Goal: Task Accomplishment & Management: Use online tool/utility

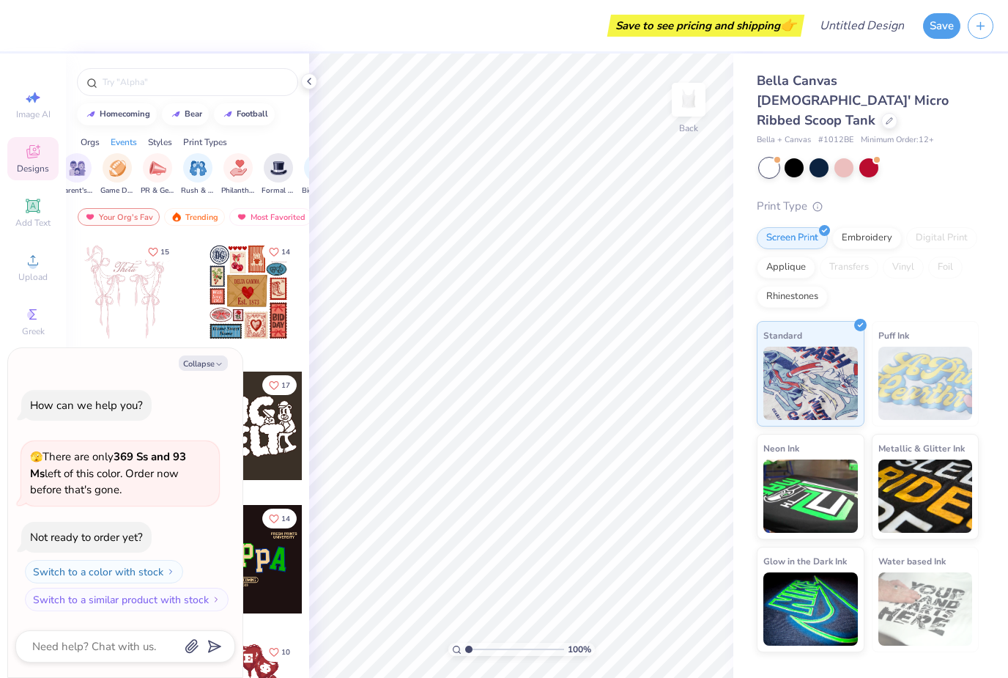
scroll to position [0, 205]
click at [100, 177] on img "filter for Game Day" at bounding box center [108, 168] width 17 height 17
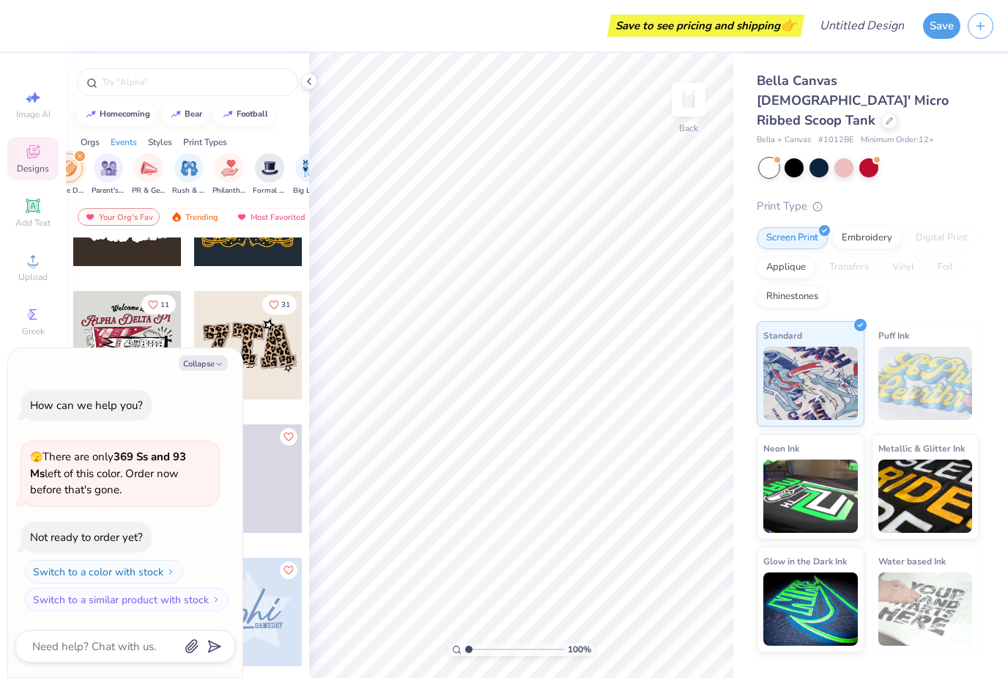
scroll to position [86, 0]
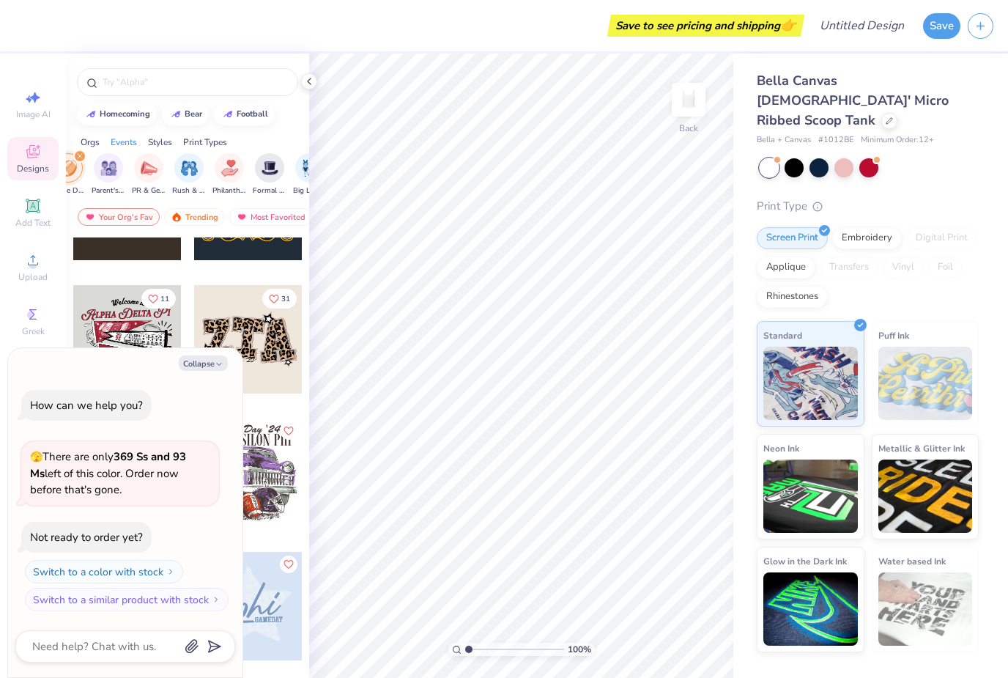
click at [219, 364] on icon "button" at bounding box center [219, 364] width 9 height 9
type textarea "x"
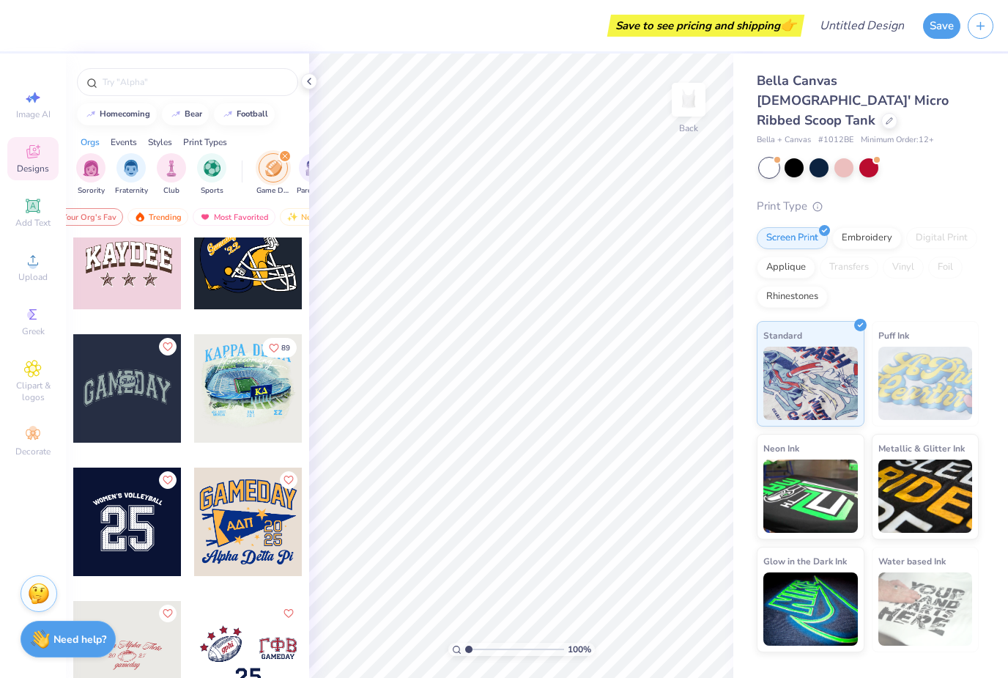
scroll to position [0, 0]
click at [115, 172] on div "Fraternity" at bounding box center [131, 174] width 33 height 43
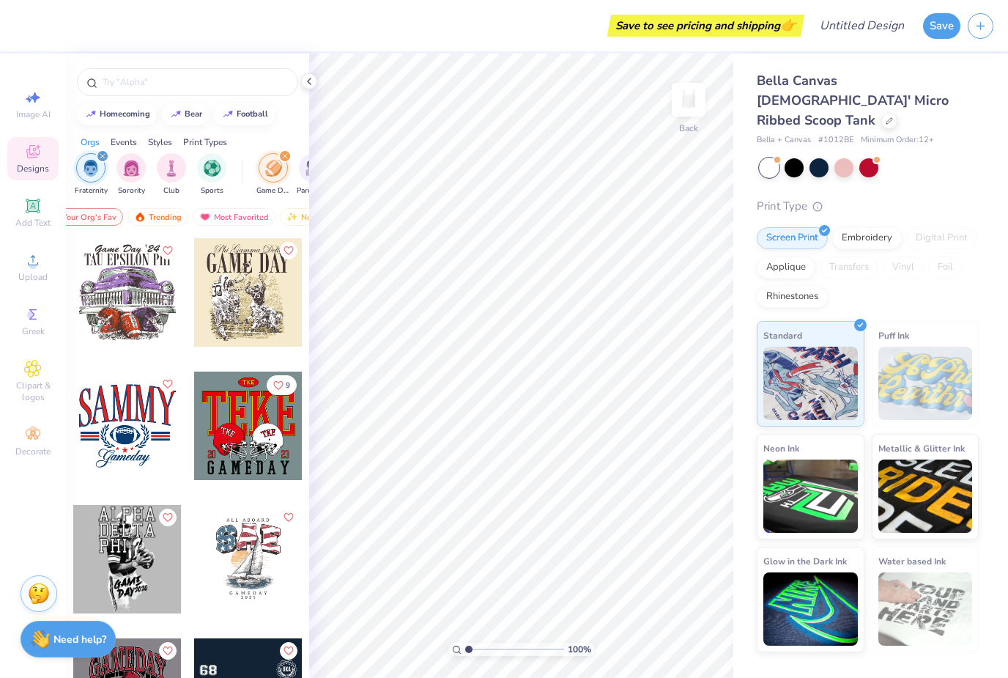
click at [96, 177] on img "filter for Fraternity" at bounding box center [91, 168] width 16 height 17
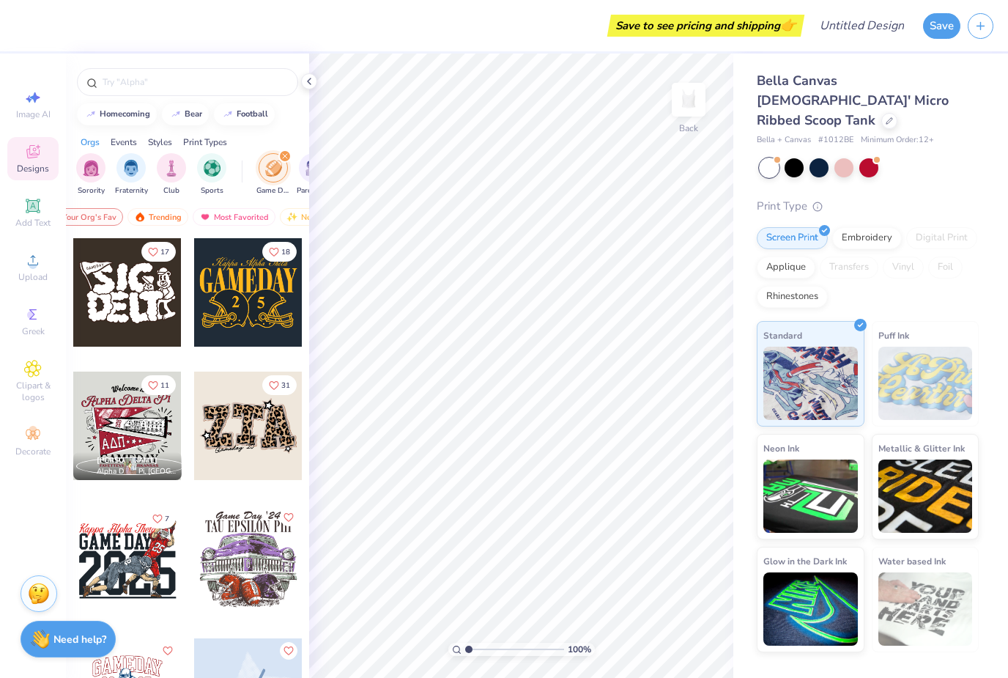
click at [90, 177] on img "filter for Sorority" at bounding box center [91, 168] width 17 height 17
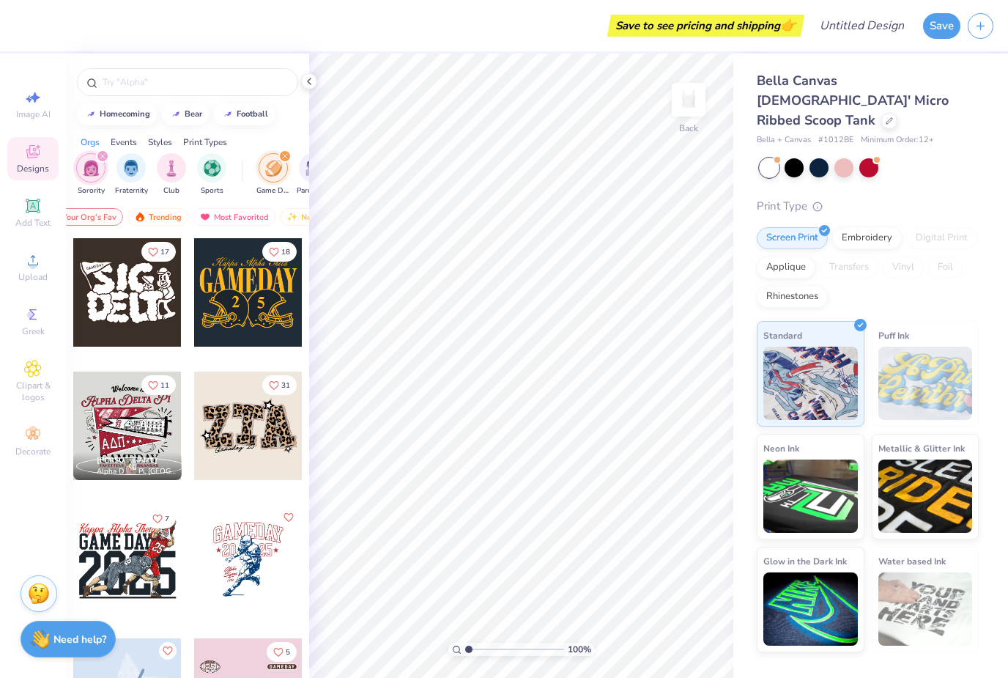
click at [284, 158] on icon "filter for Game Day" at bounding box center [285, 156] width 4 height 4
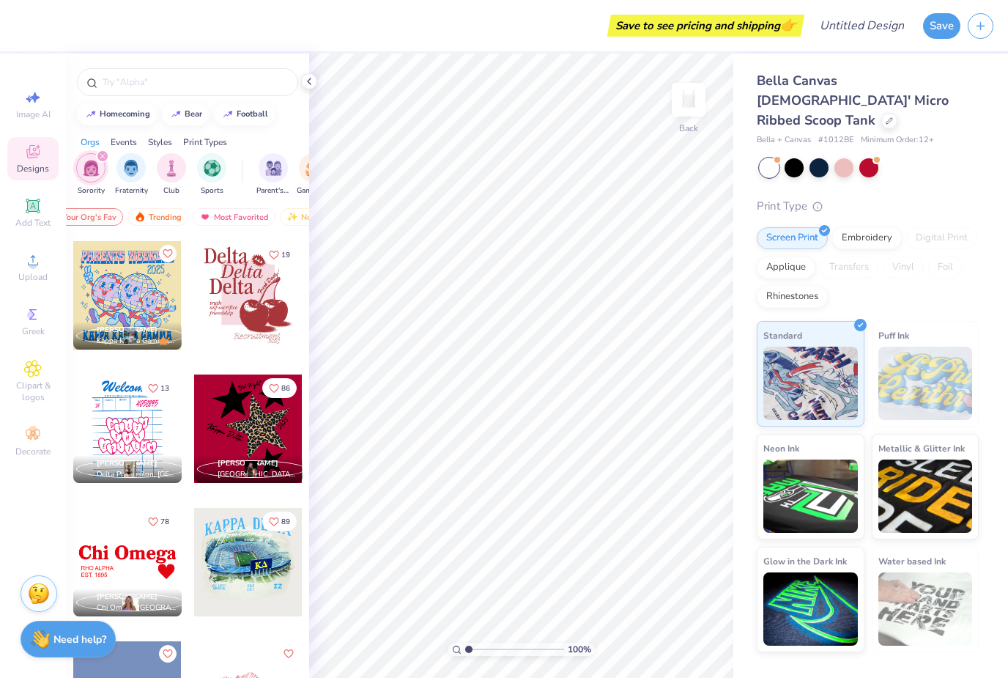
scroll to position [3199, 0]
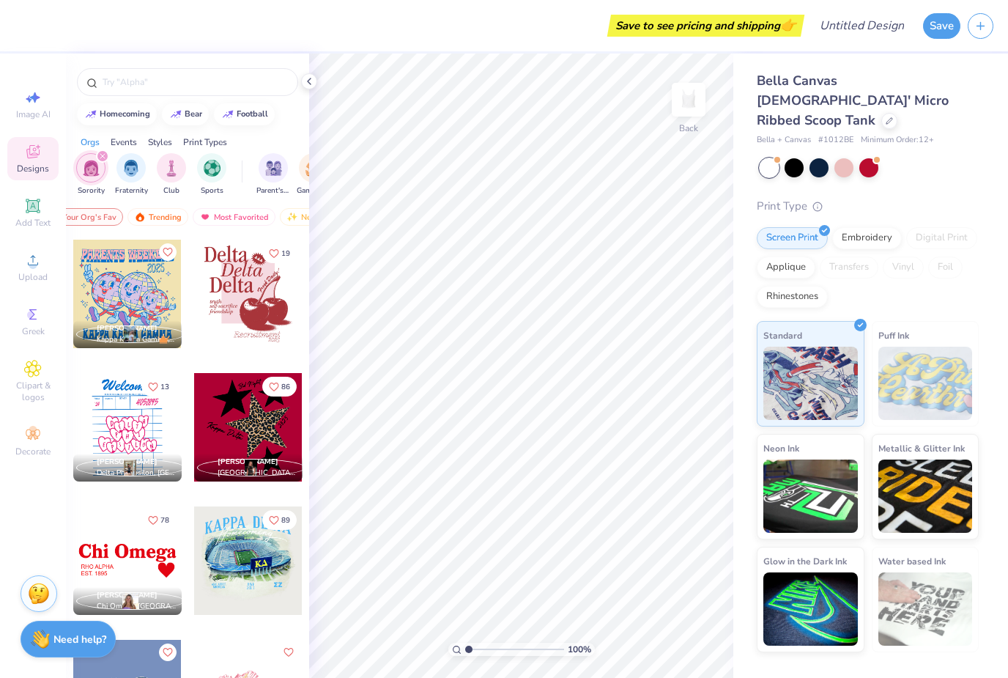
click at [111, 149] on div "Events" at bounding box center [124, 142] width 26 height 13
click at [104, 163] on div "filter for Sorority" at bounding box center [102, 155] width 13 height 13
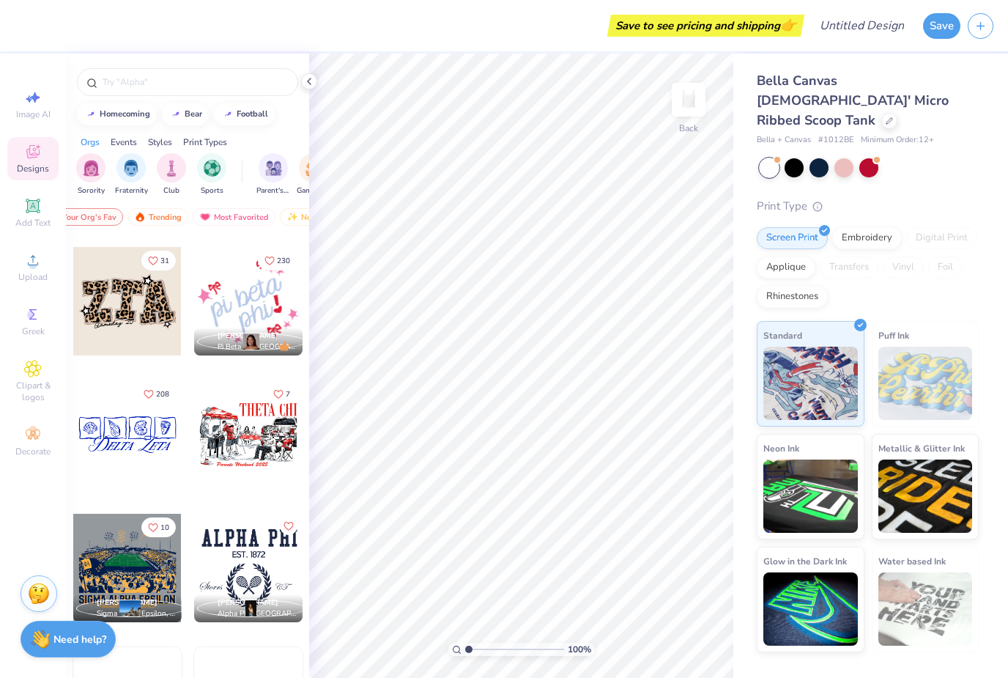
scroll to position [1591, 0]
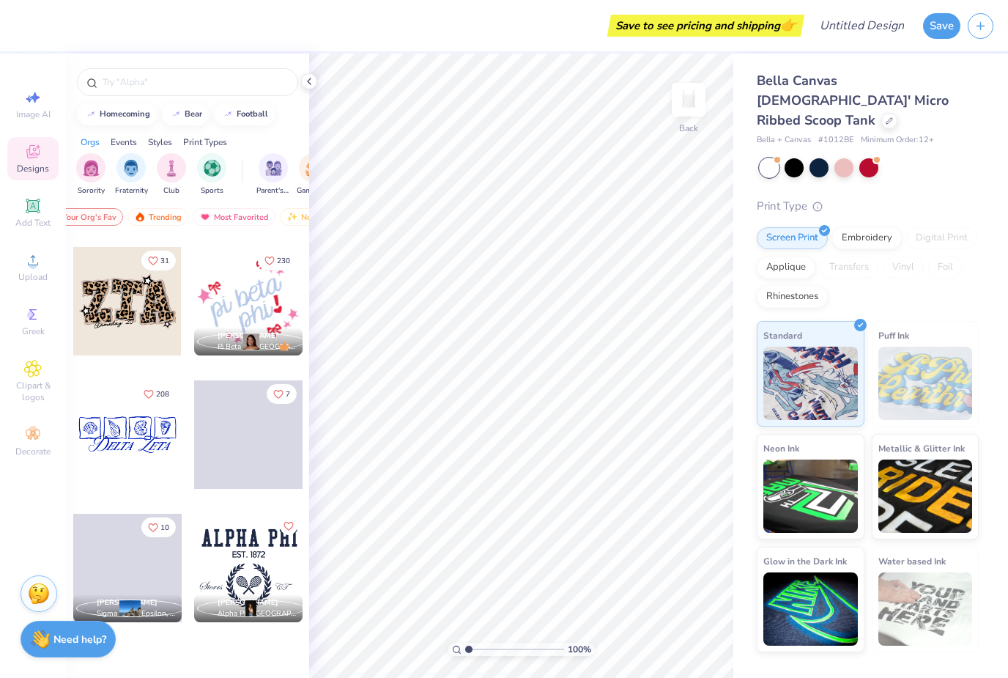
click at [200, 174] on div "filter for Sports" at bounding box center [211, 167] width 29 height 29
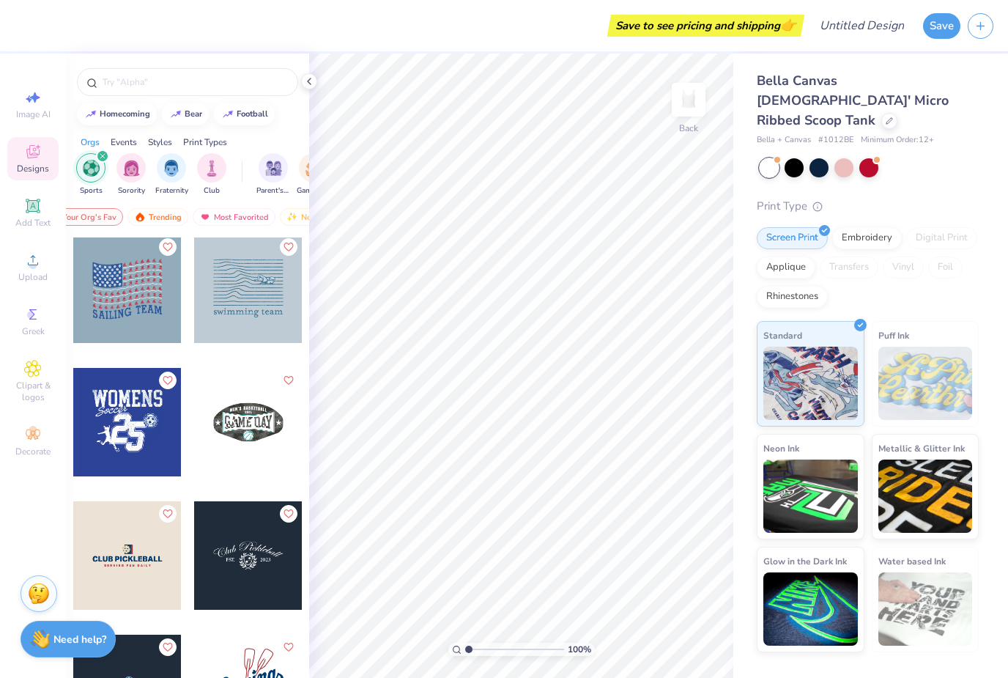
scroll to position [1605, 0]
click at [108, 155] on div "Sports Sorority Fraternity Club Parent's Weekend Game Day PR & General Rush & B…" at bounding box center [187, 176] width 243 height 55
click at [106, 160] on div "filter for Sports" at bounding box center [102, 155] width 13 height 13
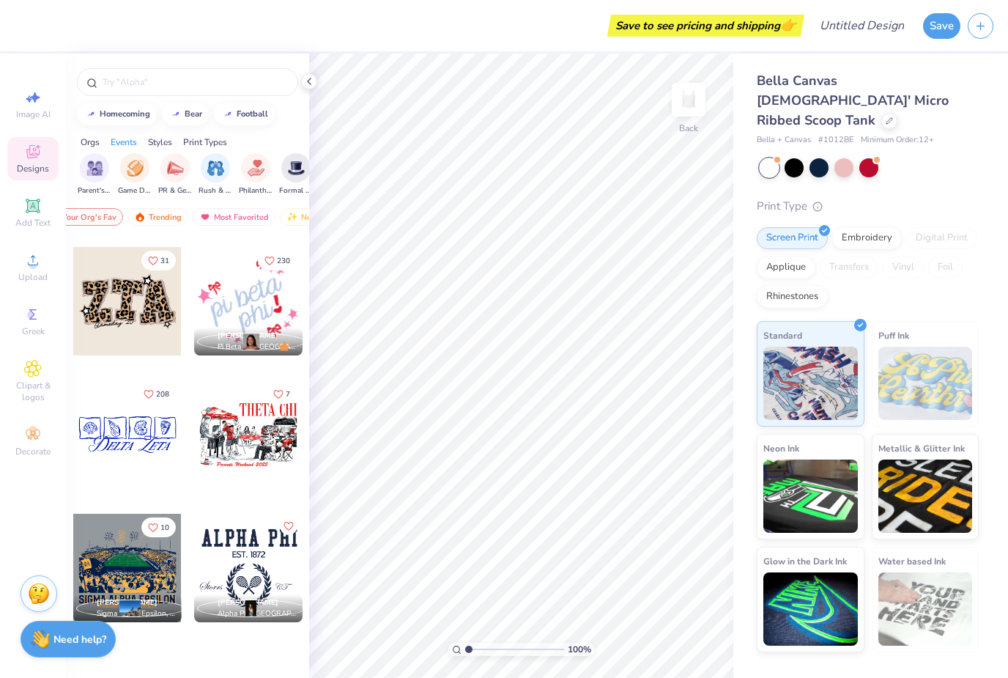
scroll to position [0, 178]
click at [182, 171] on img "filter for PR & General" at bounding box center [176, 168] width 17 height 17
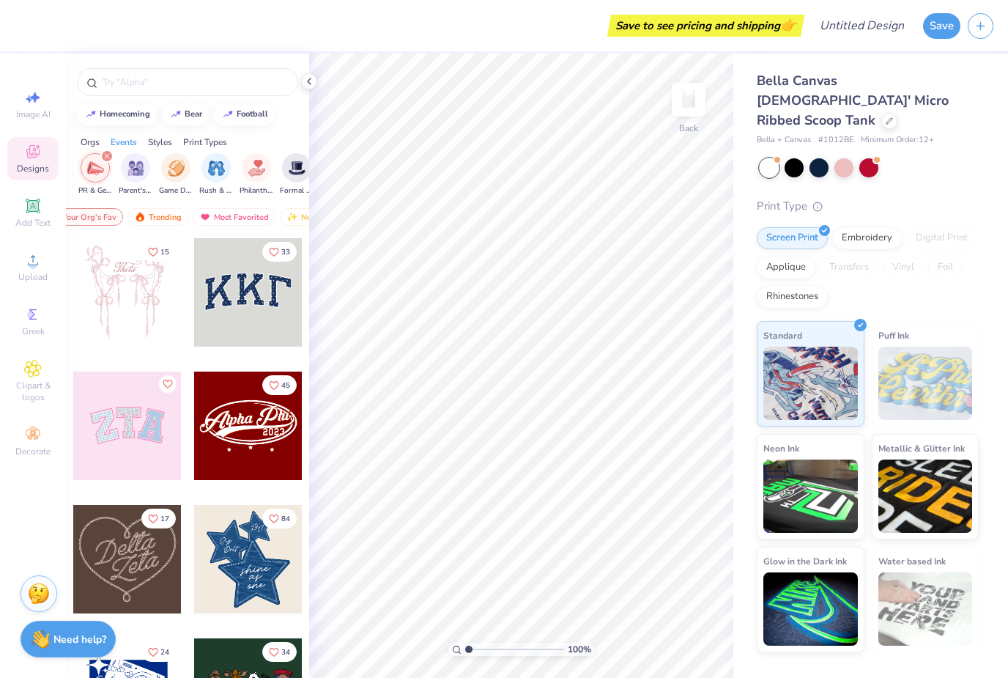
click at [110, 153] on div "filter for PR & General" at bounding box center [106, 155] width 13 height 13
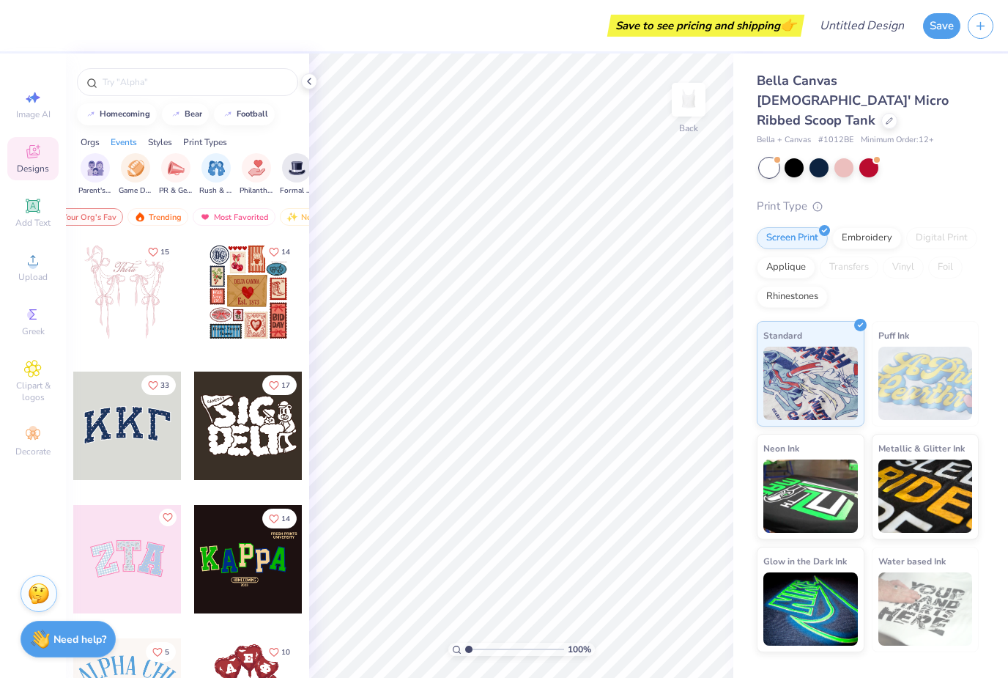
click at [101, 177] on img "filter for Parent's Weekend" at bounding box center [95, 168] width 17 height 17
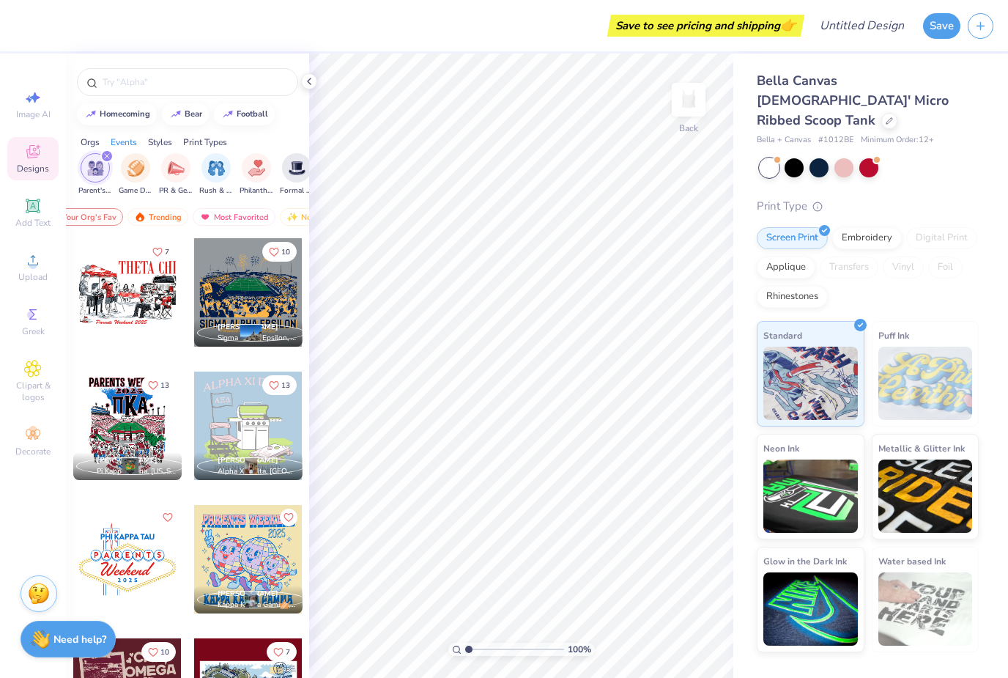
click at [100, 167] on img "filter for Parent's Weekend" at bounding box center [95, 168] width 17 height 17
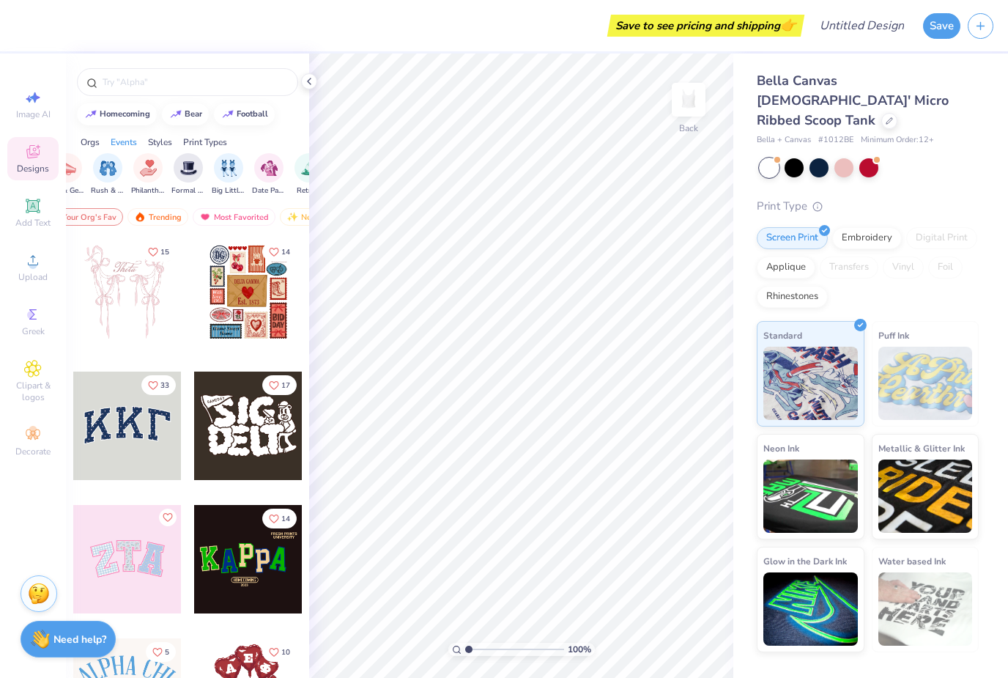
scroll to position [0, 287]
click at [160, 192] on span "Philanthropy" at bounding box center [147, 190] width 34 height 11
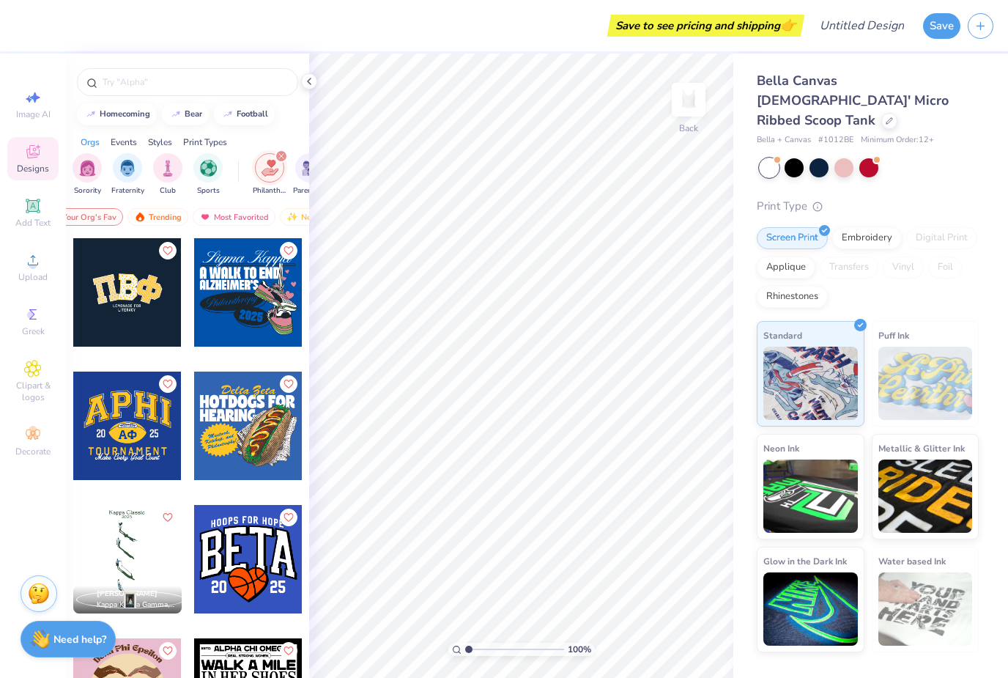
scroll to position [0, 4]
click at [273, 170] on img "filter for Philanthropy" at bounding box center [269, 168] width 17 height 17
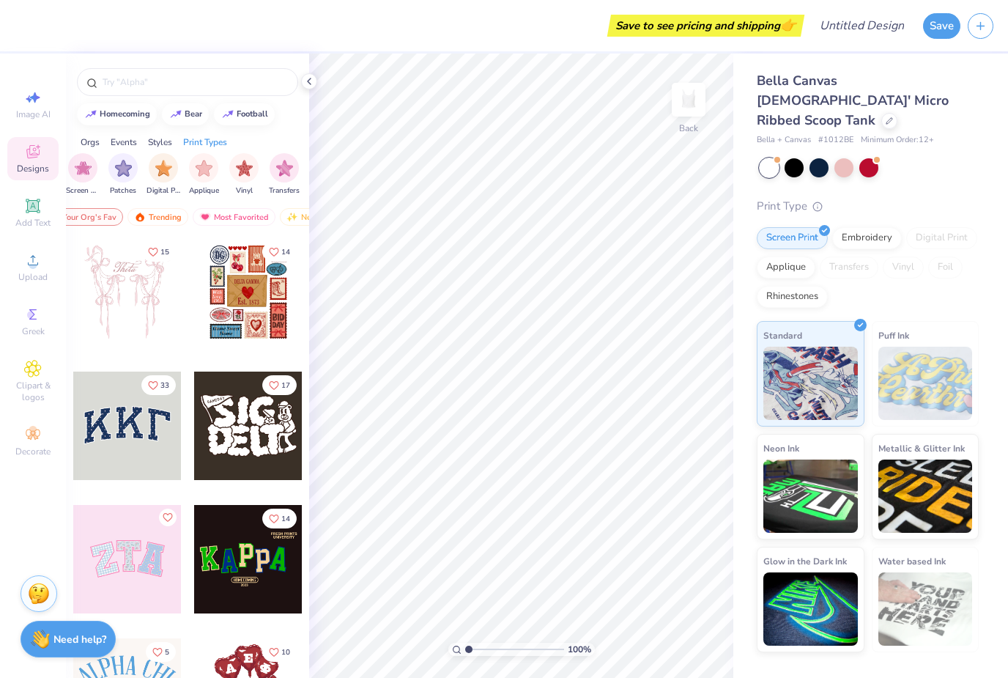
scroll to position [0, 1241]
click at [240, 84] on input "text" at bounding box center [195, 82] width 188 height 15
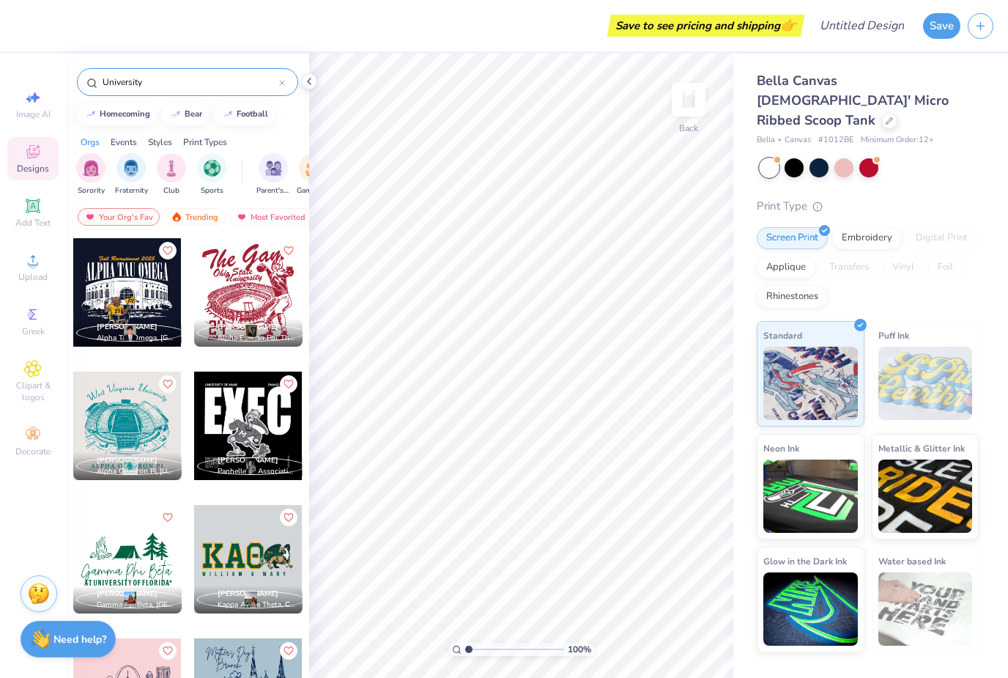
type input "University"
click at [199, 221] on div "Trending" at bounding box center [194, 217] width 61 height 18
click at [197, 222] on div "Trending" at bounding box center [194, 217] width 61 height 18
click at [154, 217] on div "Your Org's Fav" at bounding box center [119, 217] width 82 height 18
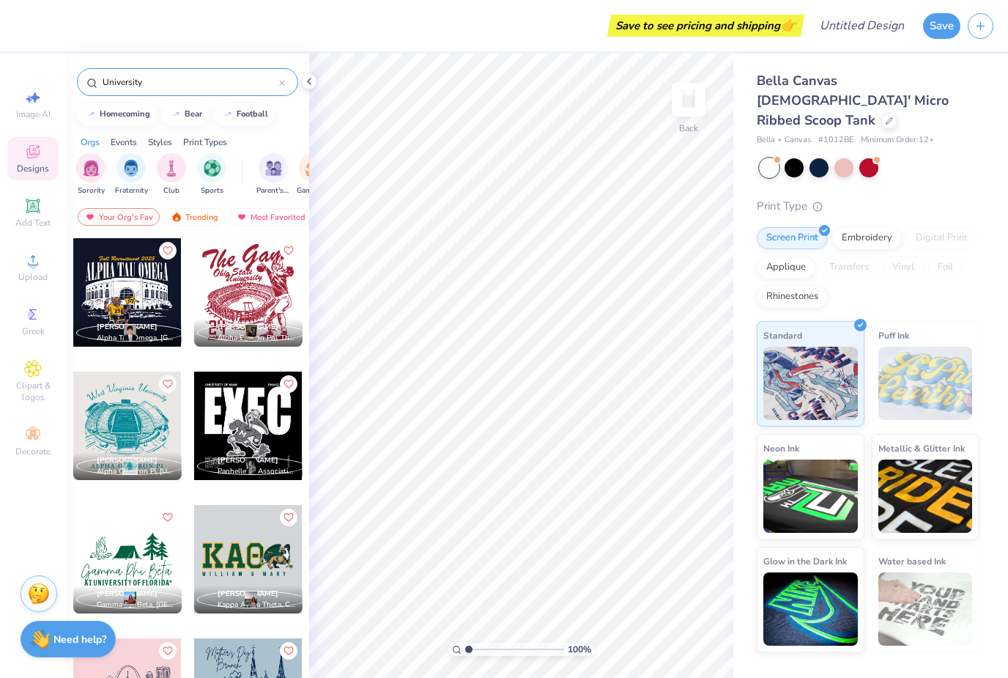
click at [265, 226] on div "Most Favorited" at bounding box center [270, 217] width 83 height 18
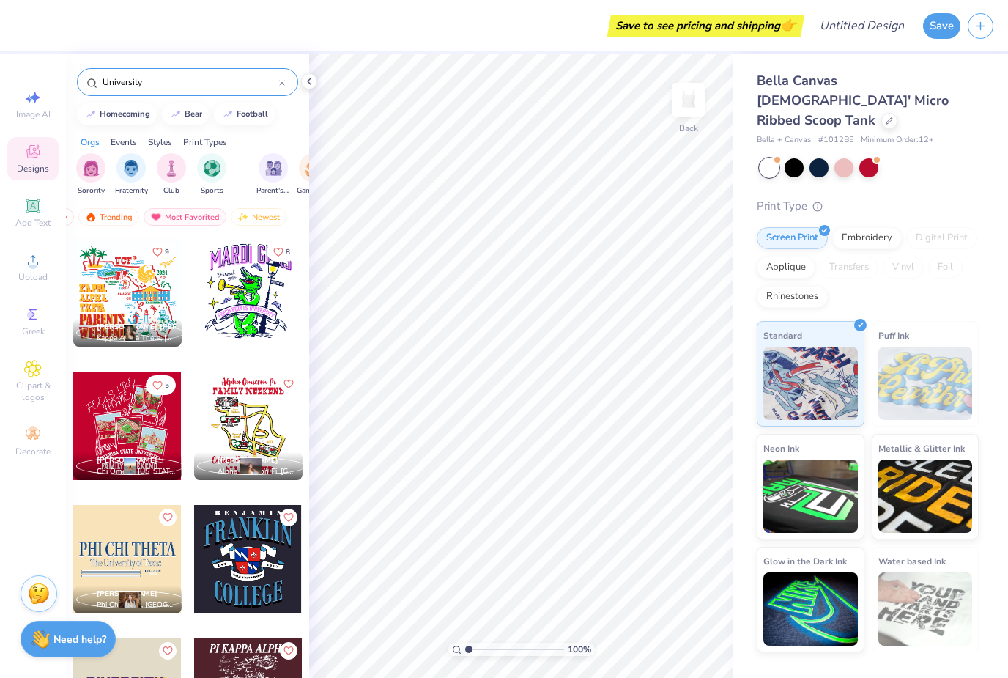
scroll to position [0, 86]
click at [263, 222] on div "Newest" at bounding box center [259, 217] width 56 height 18
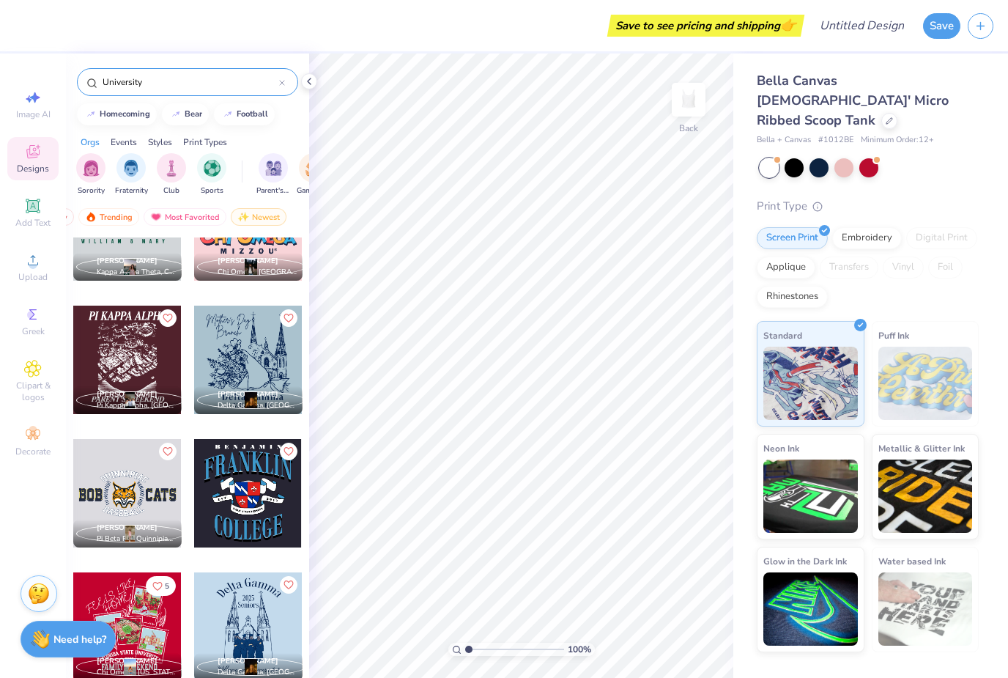
scroll to position [334, 0]
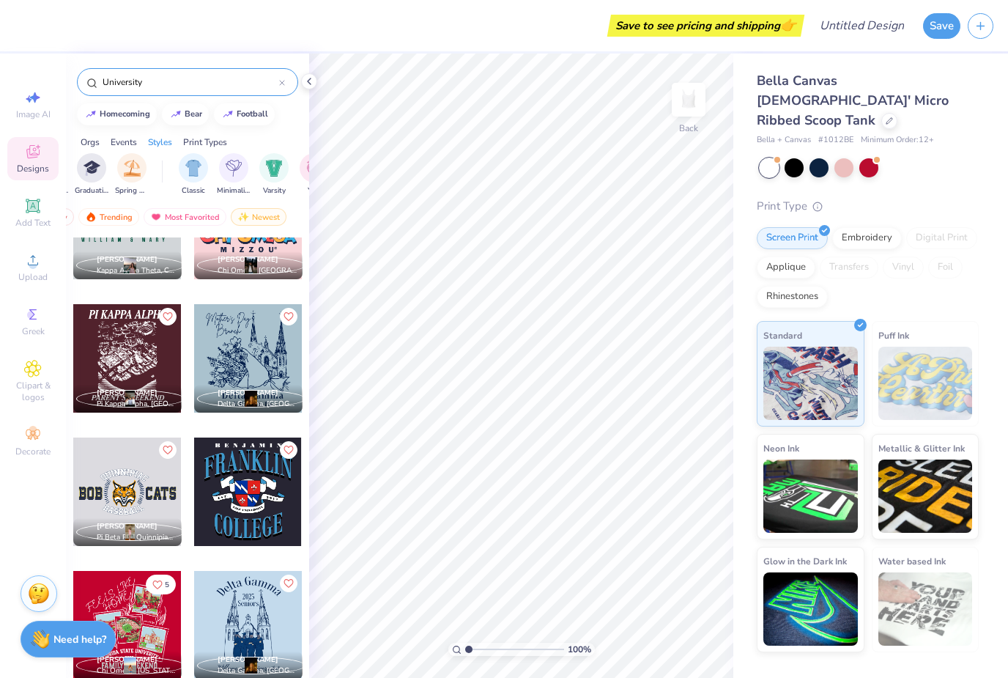
click at [275, 89] on input "University" at bounding box center [190, 82] width 178 height 15
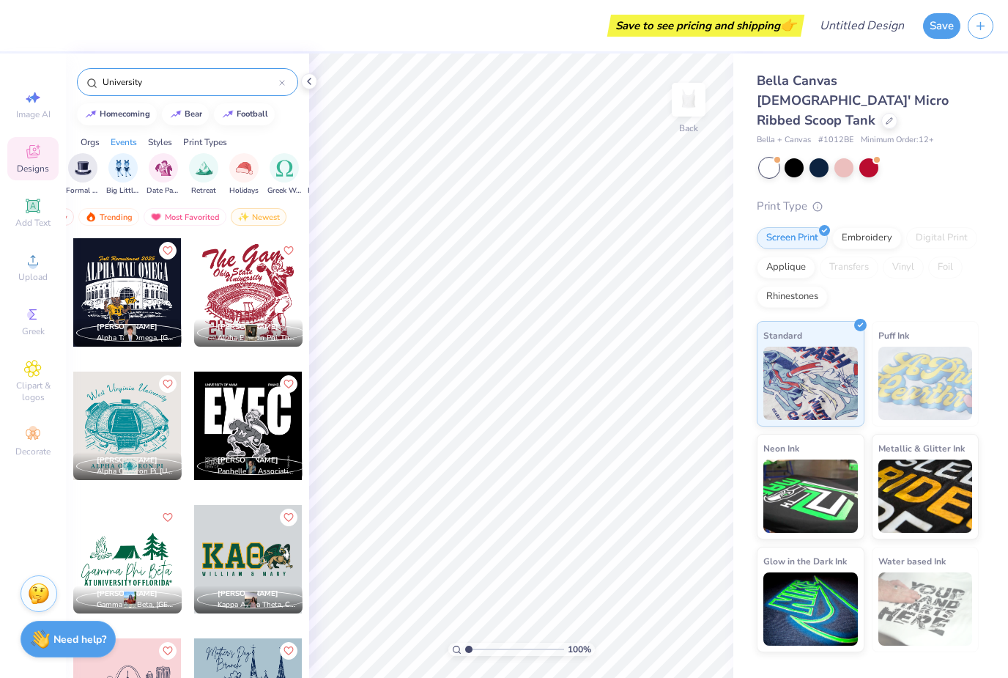
click at [281, 94] on div "University" at bounding box center [187, 82] width 221 height 28
click at [284, 77] on div at bounding box center [282, 81] width 6 height 13
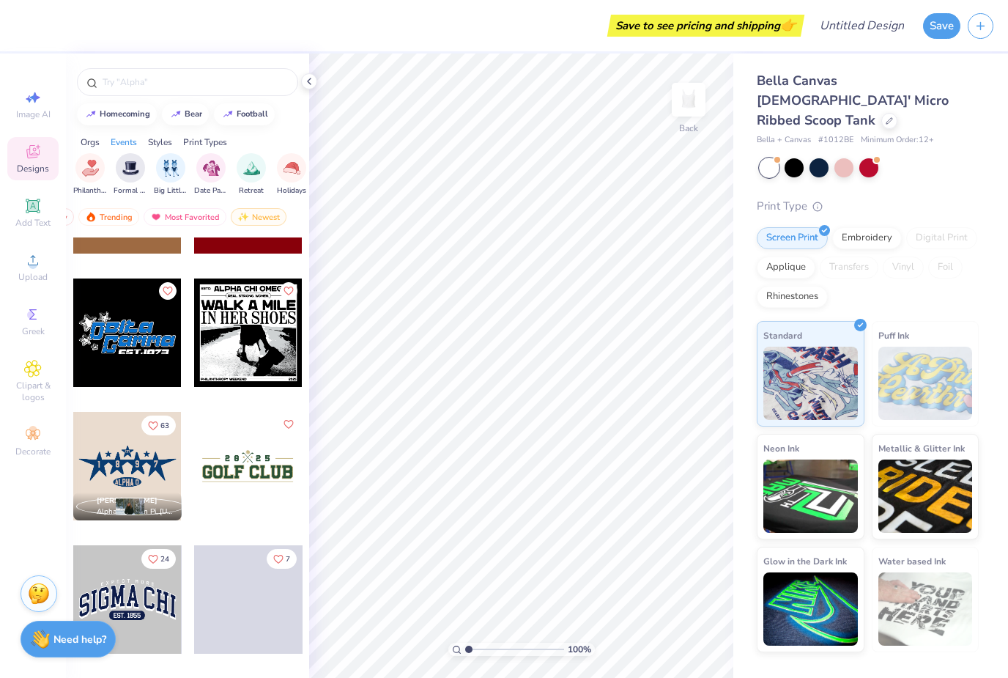
scroll to position [8232, 0]
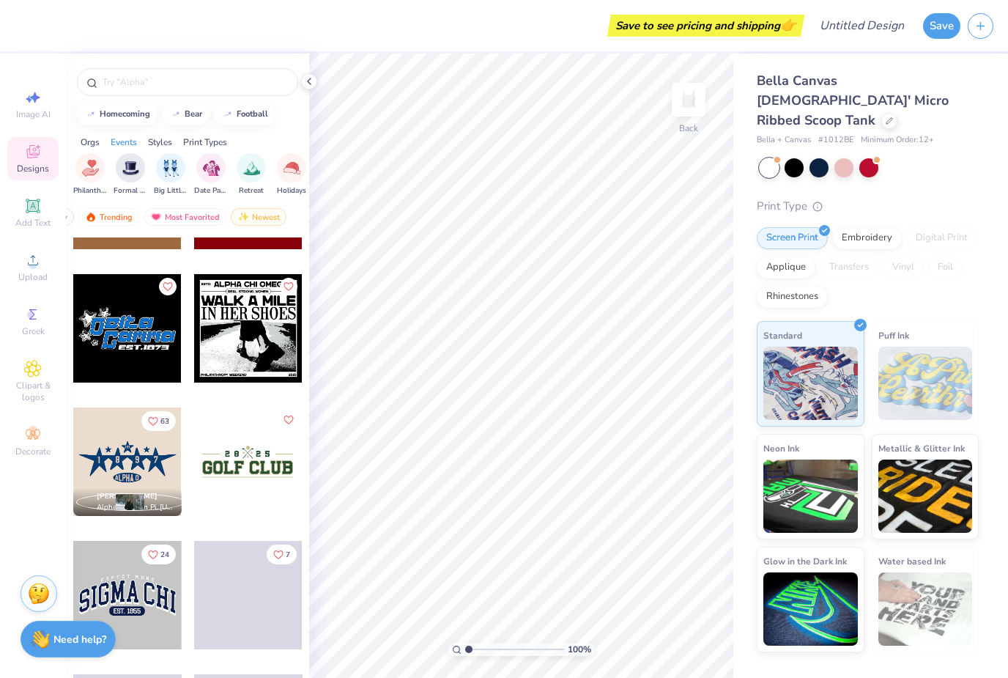
click at [218, 89] on input "text" at bounding box center [195, 82] width 188 height 15
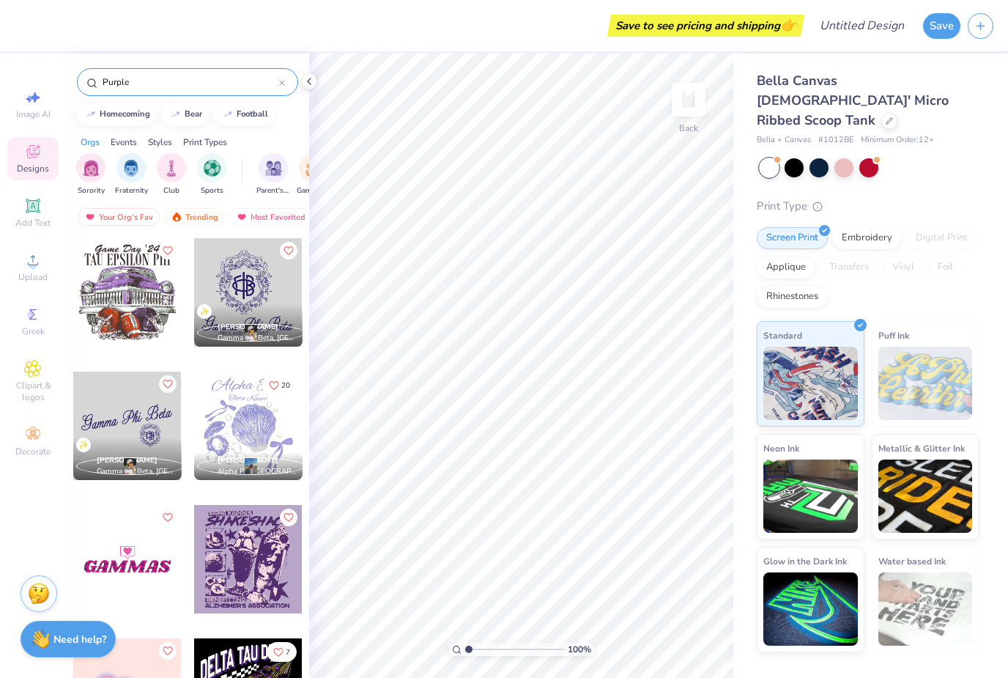
type input "Purple"
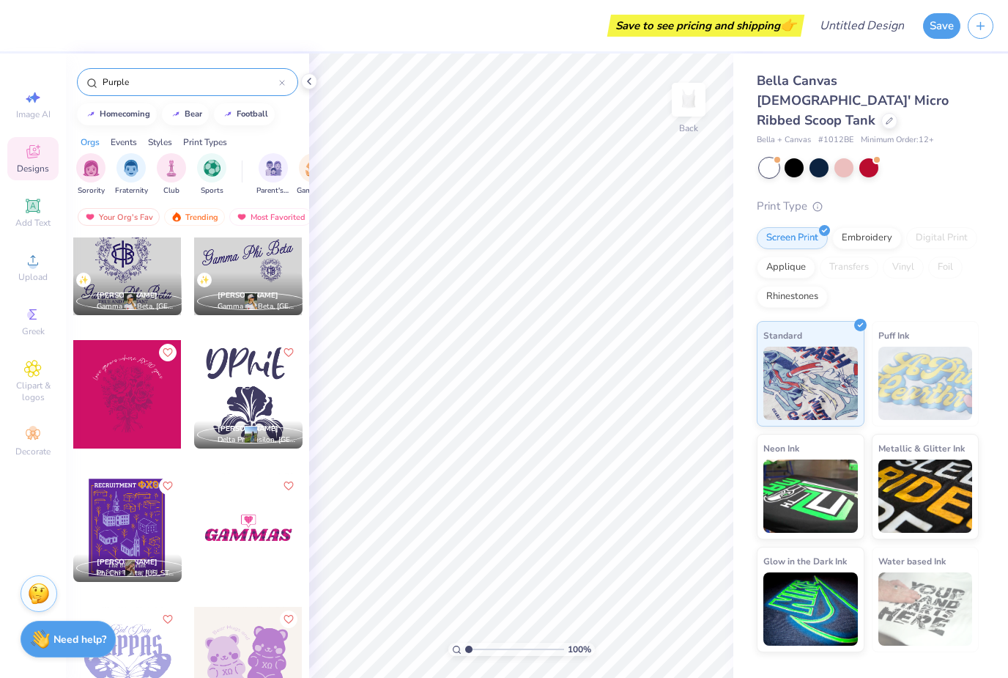
scroll to position [432, 0]
click at [280, 272] on div at bounding box center [248, 260] width 108 height 108
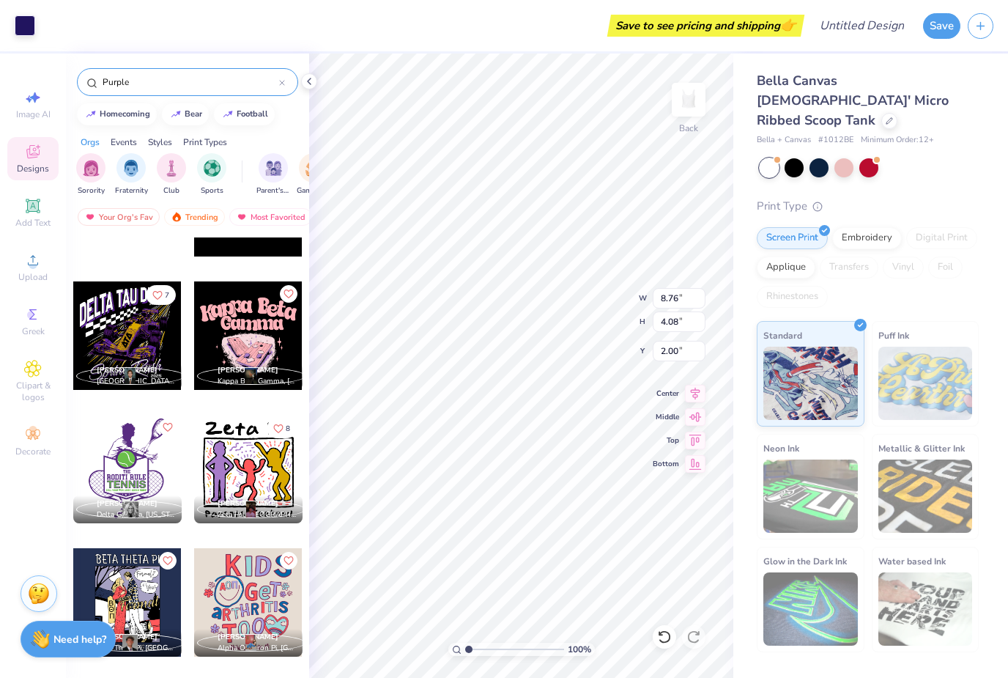
scroll to position [4625, 0]
type input "2.19"
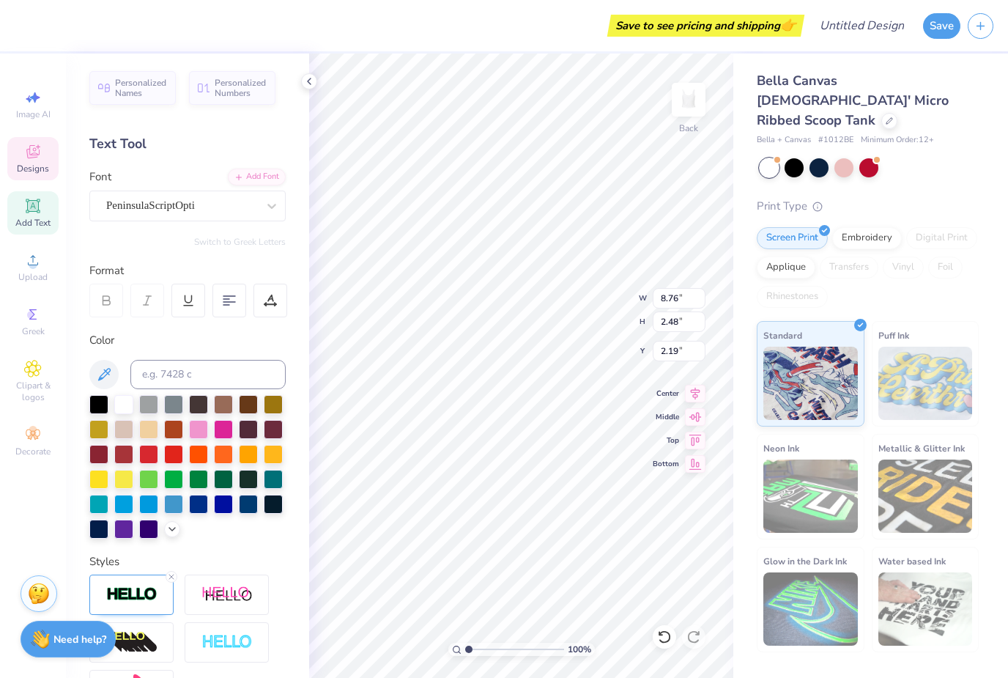
scroll to position [1, 1]
type textarea "hi Beta"
type textarea "h"
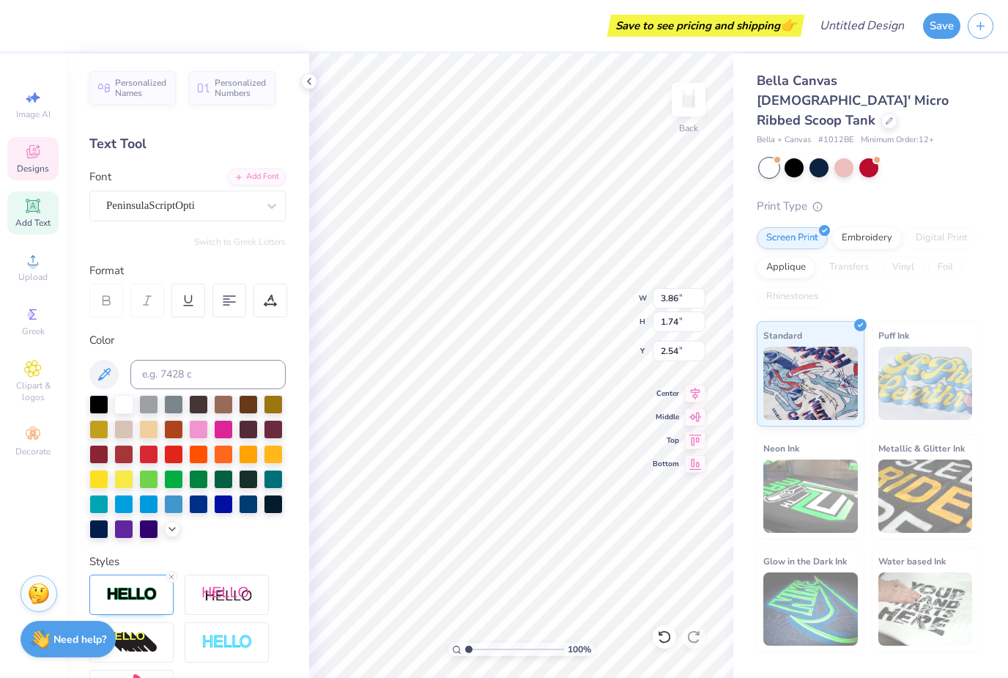
type textarea "&"
type textarea "Univeristy of [GEOGRAPHIC_DATA]"
type input "0.23"
type input "0.26"
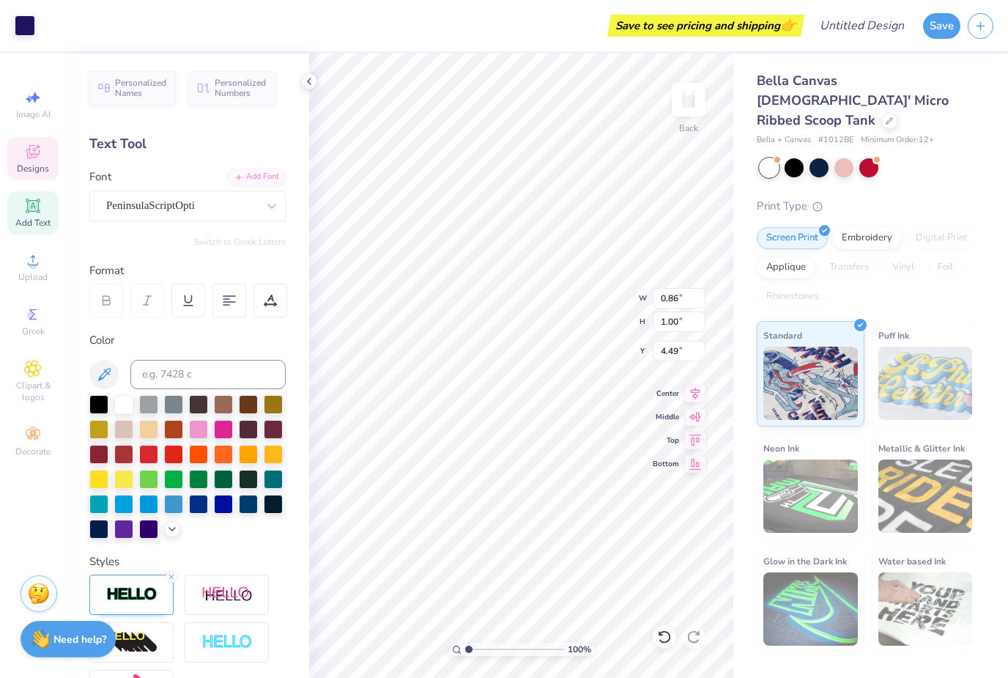
type input "5.23"
click at [301, 91] on div "Personalized Names Personalized Numbers Text Tool Add Font Font PeninsulaScript…" at bounding box center [187, 365] width 243 height 624
click at [311, 86] on icon at bounding box center [309, 81] width 12 height 12
type input "2.75"
type input "3.01"
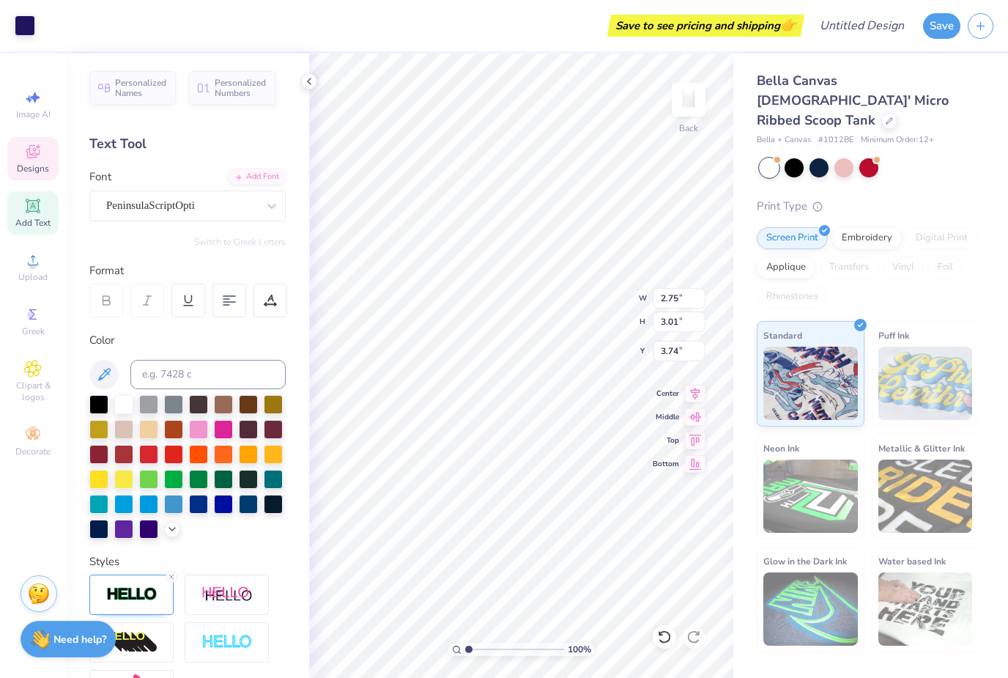
type input "4.85"
type input "5.31"
type input "4.59"
type input "5.02"
type input "3.49"
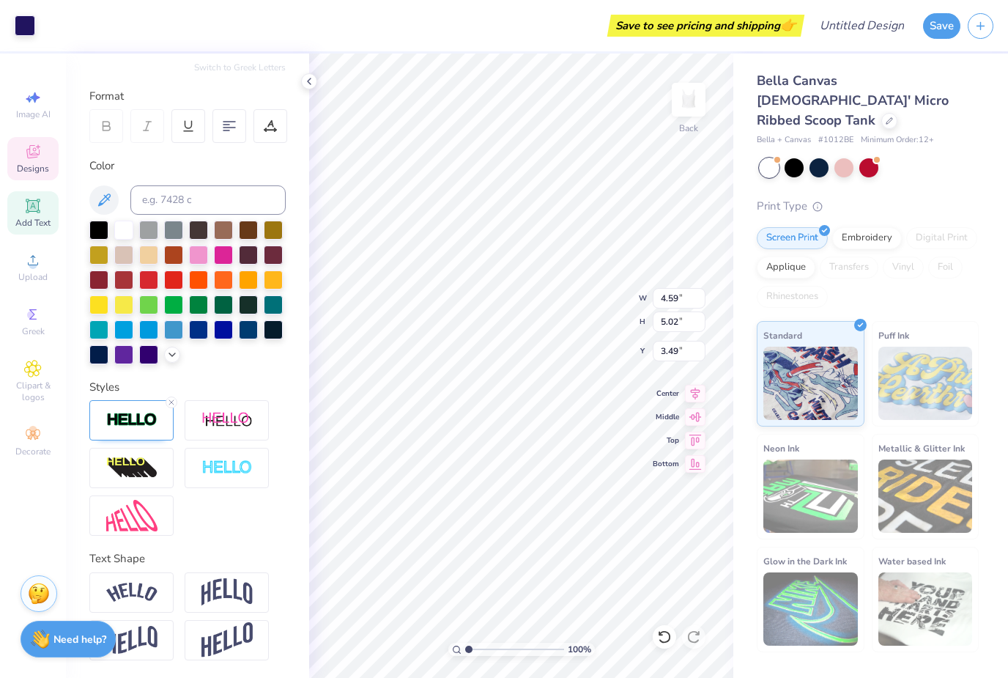
scroll to position [175, 0]
type input "4.50"
type input "4.93"
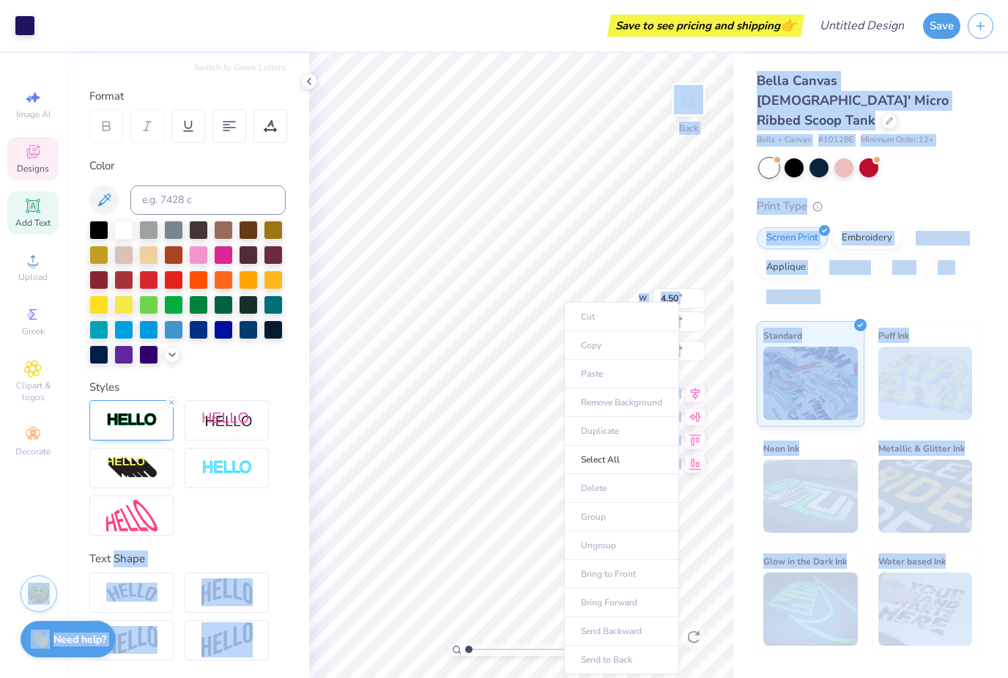
click at [584, 321] on ul "Cut Copy Paste Remove Background Duplicate Select All Delete Group Ungroup Brin…" at bounding box center [621, 488] width 115 height 372
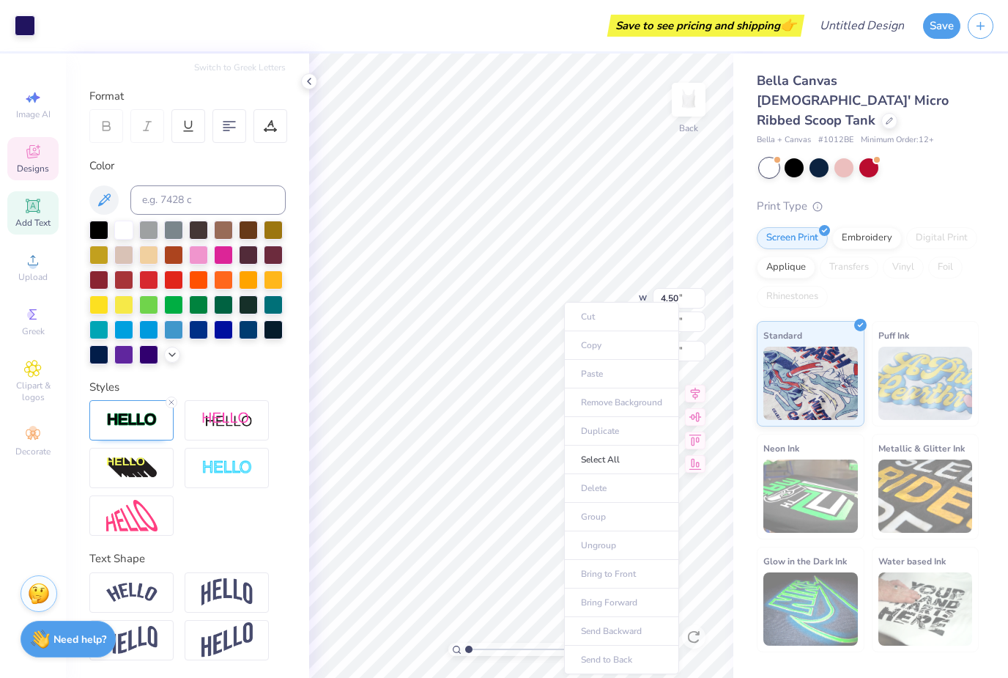
click at [588, 312] on ul "Cut Copy Paste Remove Background Duplicate Select All Delete Group Ungroup Brin…" at bounding box center [621, 488] width 115 height 372
click at [590, 461] on li "Select All" at bounding box center [621, 459] width 115 height 29
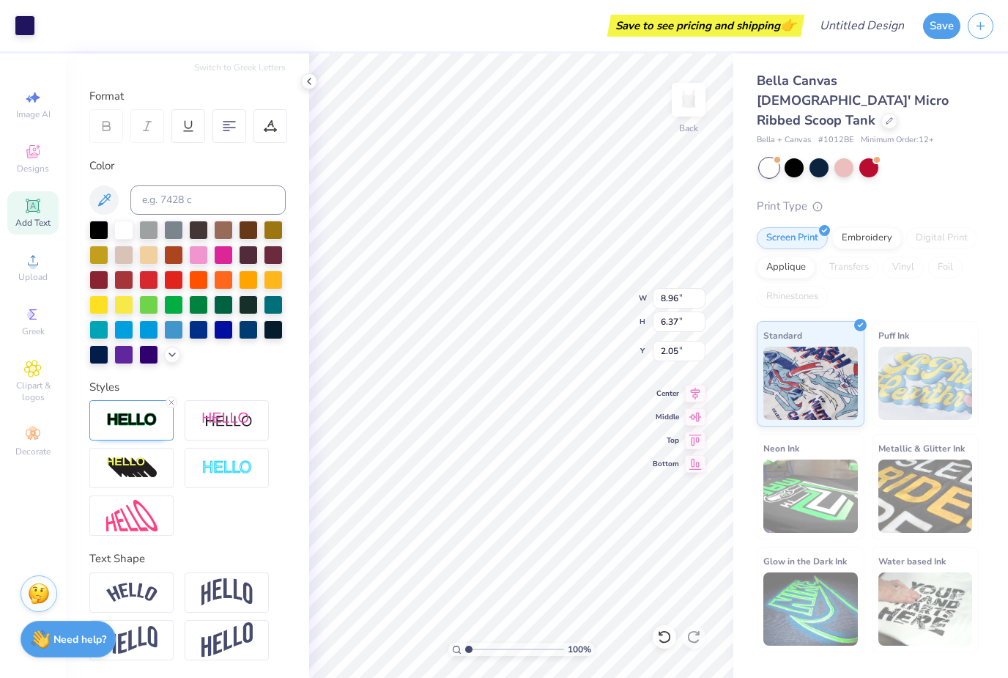
type input "8.96"
type input "6.37"
type input "2.00"
click at [306, 90] on div "Personalized Names Personalized Numbers Text Tool Add Font Font PeninsulaScript…" at bounding box center [187, 365] width 243 height 624
click at [307, 81] on icon at bounding box center [309, 81] width 12 height 12
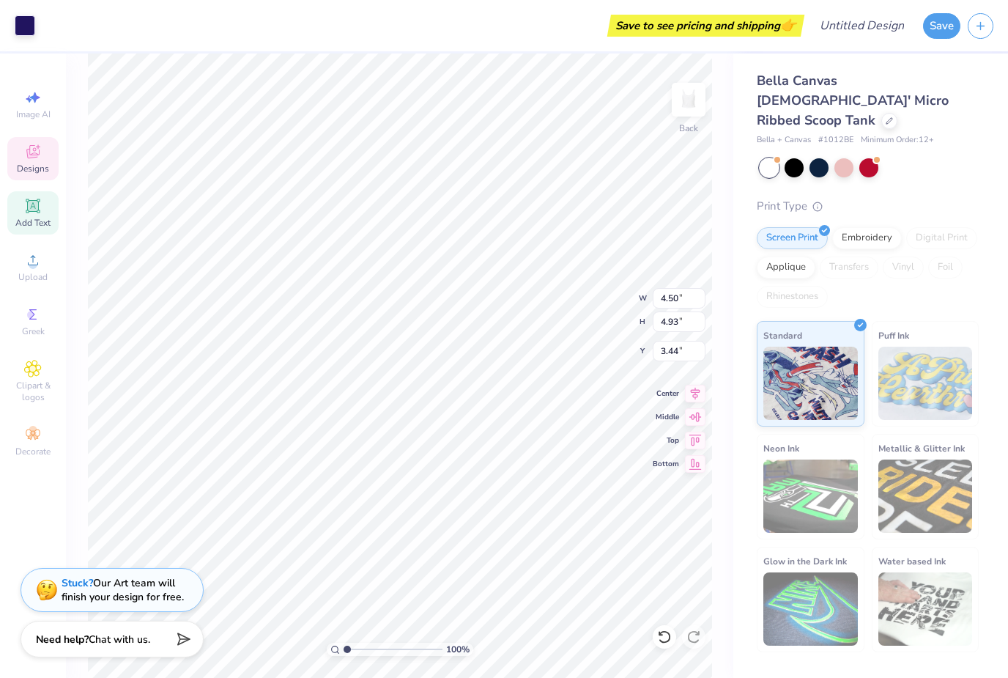
scroll to position [0, 1]
type input "3.33"
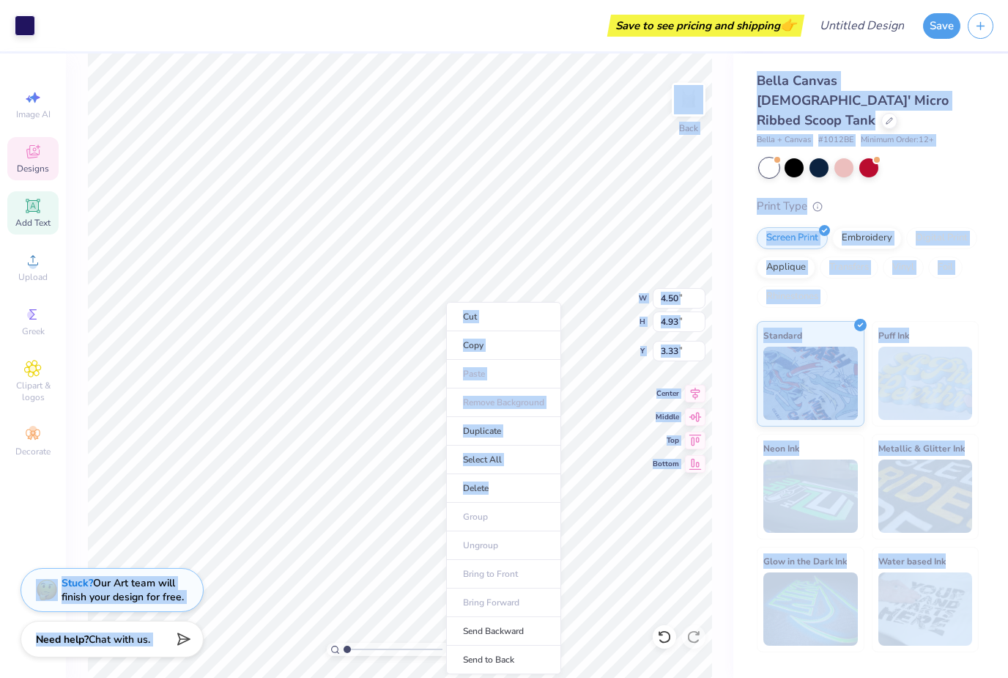
click at [478, 318] on li "Cut" at bounding box center [503, 316] width 115 height 29
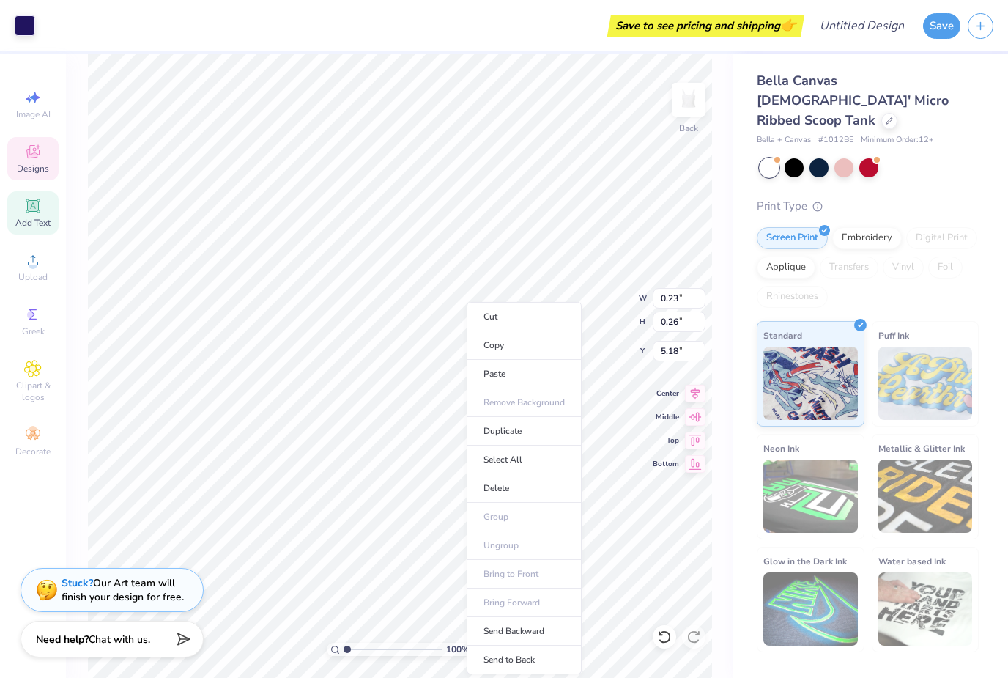
type input "5.24"
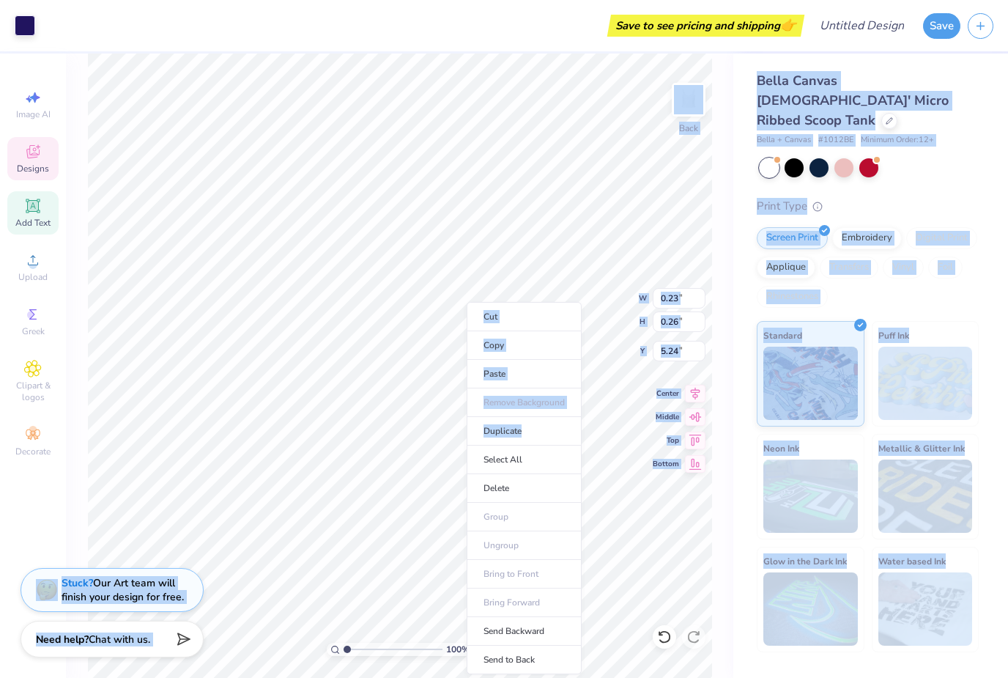
click at [498, 311] on li "Cut" at bounding box center [524, 316] width 115 height 29
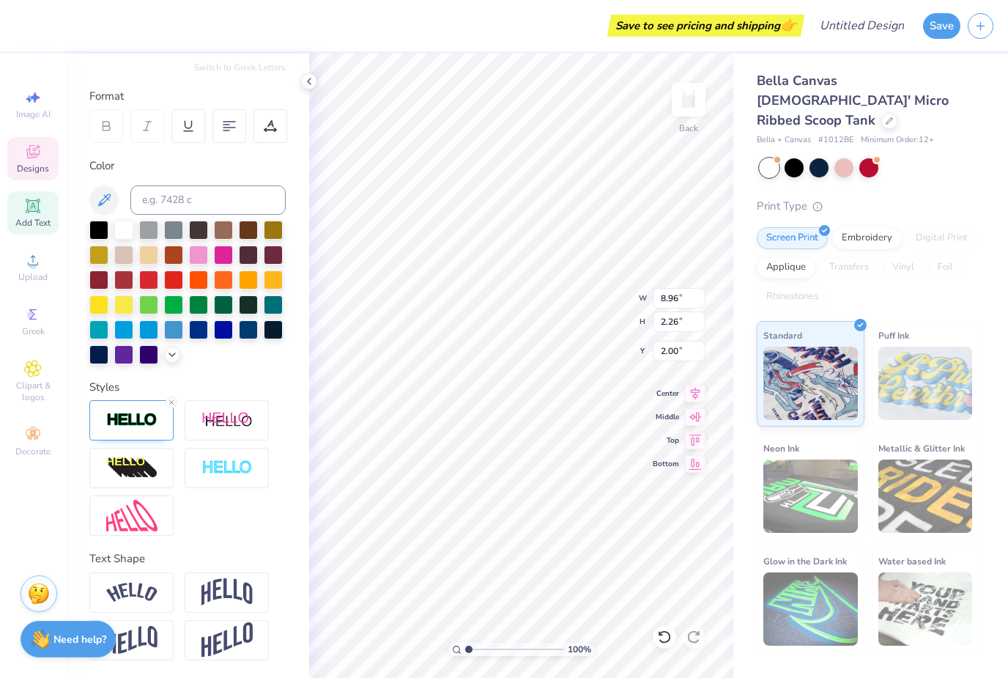
scroll to position [175, 0]
type textarea "Univeristy of [GEOGRAPHIC_DATA]"
type input "5.15"
type input "3.16"
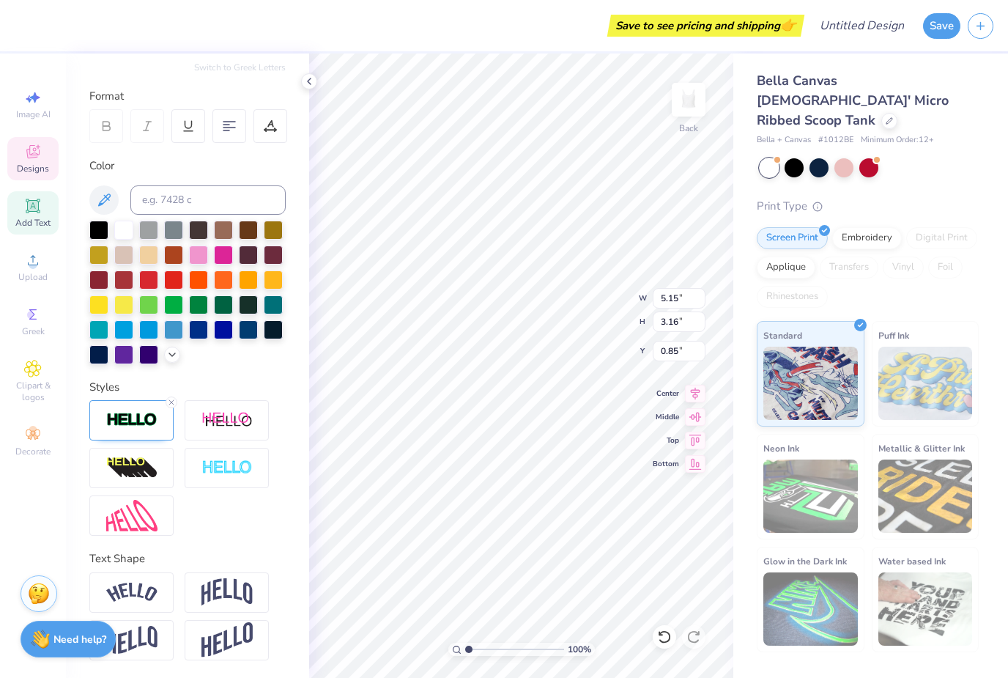
type input "0.95"
click at [219, 136] on div at bounding box center [229, 126] width 34 height 34
type input "5.10"
type input "3.18"
type input "1.80"
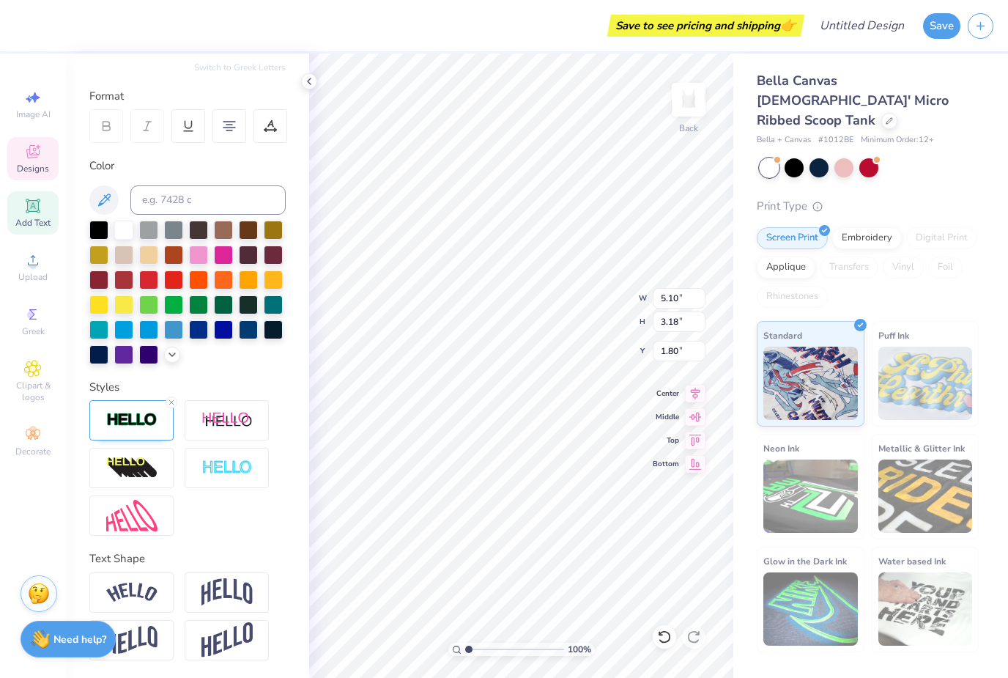
scroll to position [1, 4]
click at [248, 540] on div "Personalized Names Personalized Numbers Text Tool Add Font Font PeninsulaScript…" at bounding box center [187, 365] width 243 height 624
type textarea "[GEOGRAPHIC_DATA]"
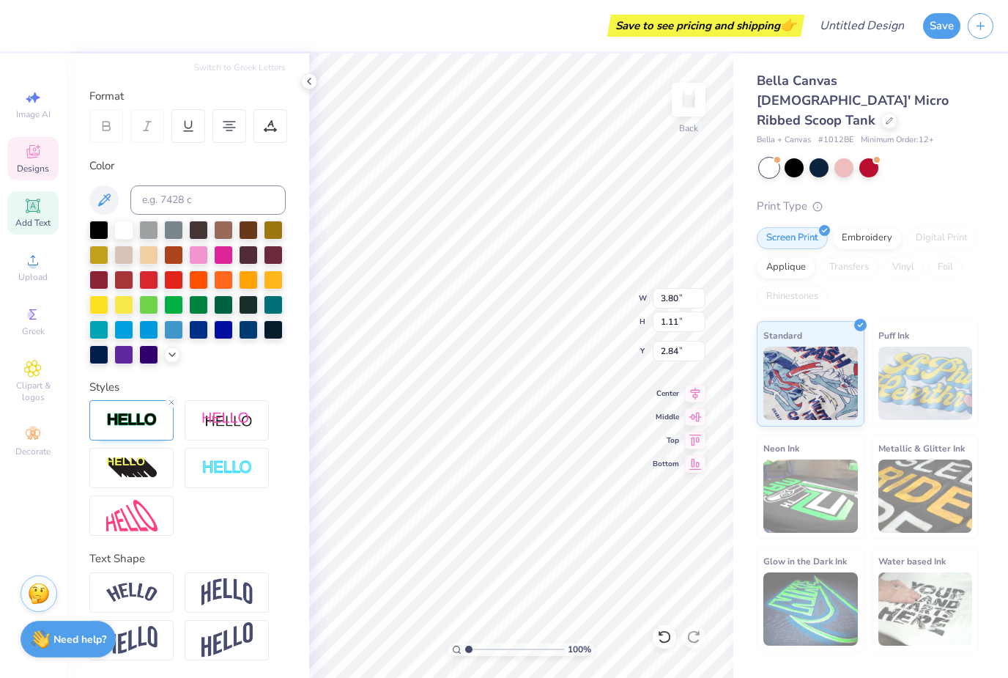
type input "5.37"
type input "1.57"
type input "2.00"
click at [232, 414] on img at bounding box center [226, 420] width 51 height 18
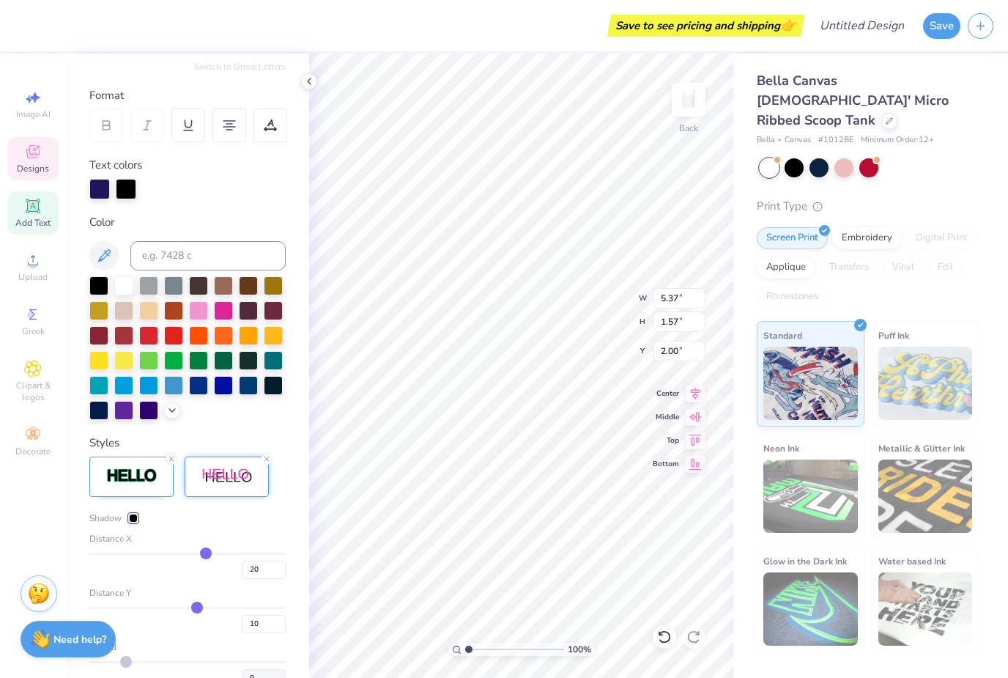
type input "6.42"
type input "1.73"
click at [268, 463] on icon at bounding box center [266, 458] width 9 height 9
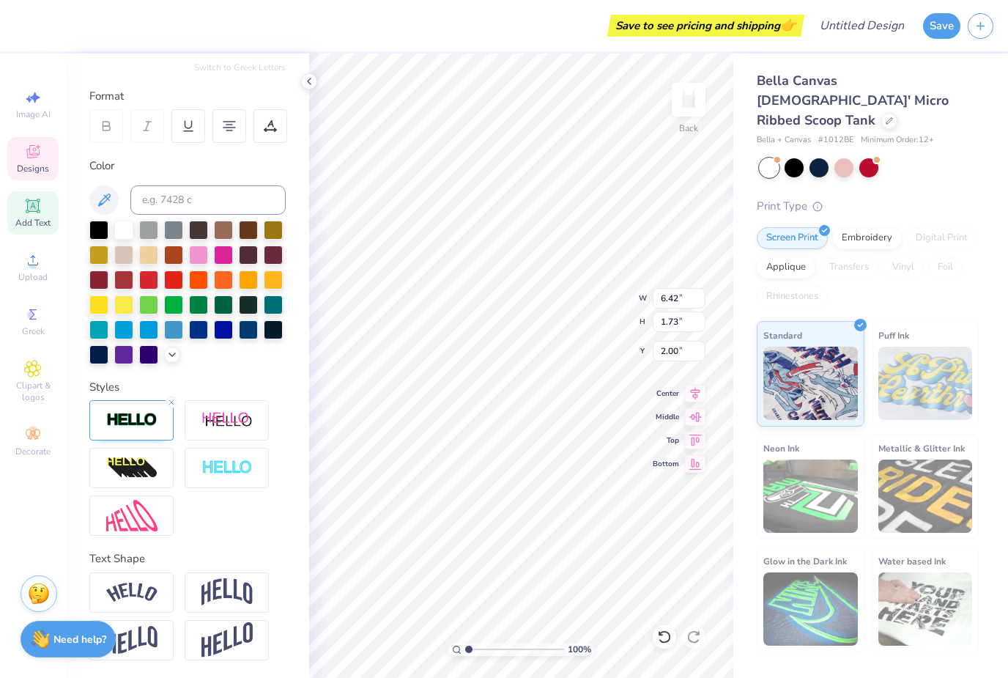
type input "5.37"
type input "1.57"
click at [169, 427] on div at bounding box center [131, 420] width 84 height 40
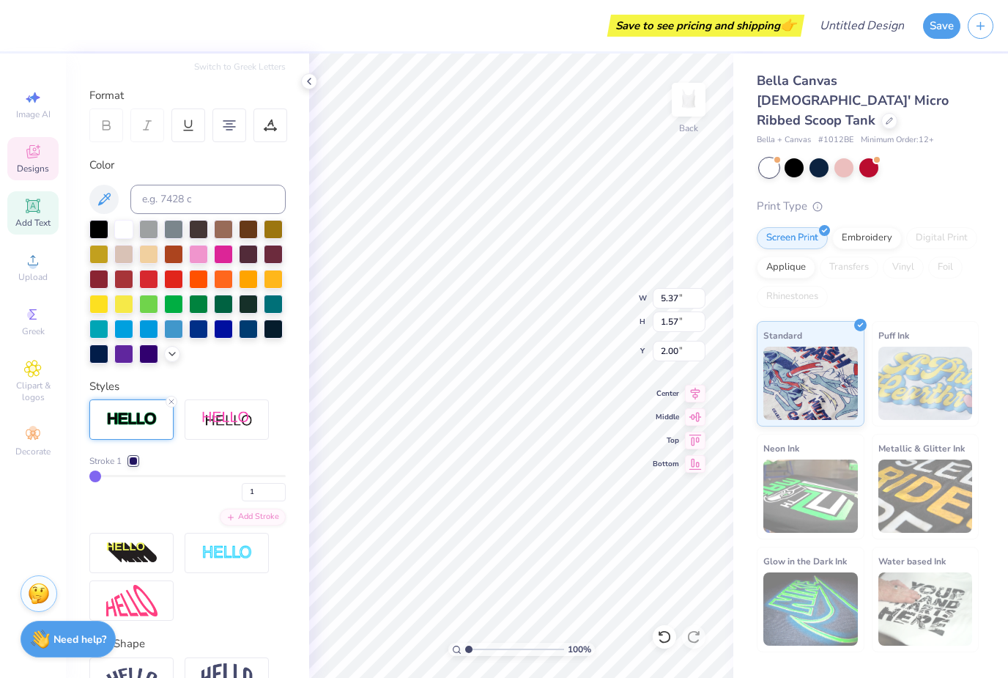
click at [172, 416] on div at bounding box center [131, 419] width 84 height 40
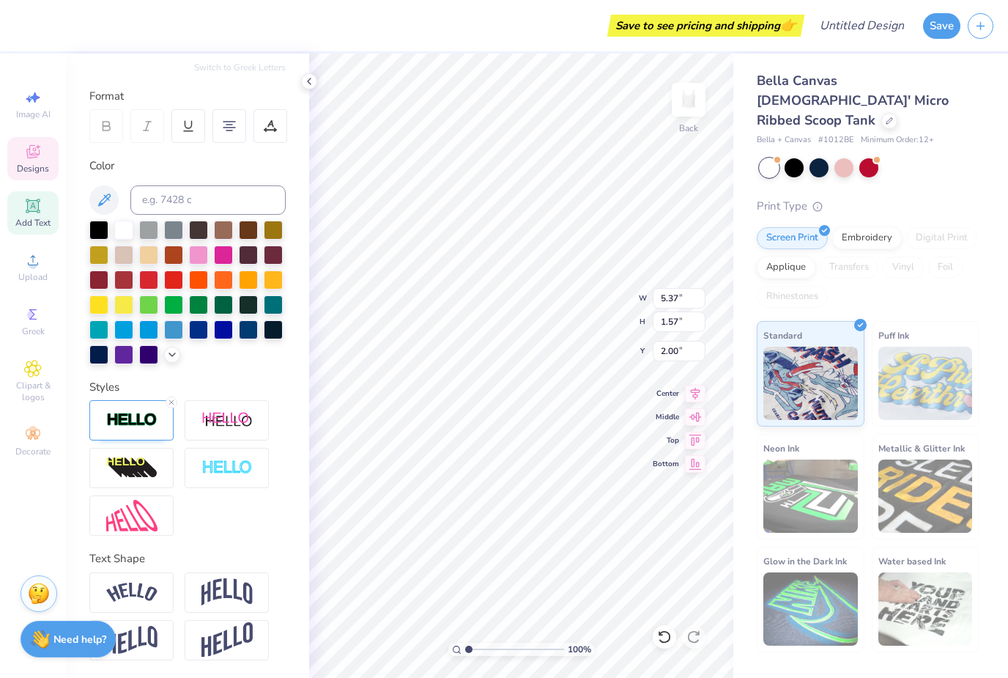
click at [182, 397] on div "Styles" at bounding box center [187, 458] width 196 height 158
click at [173, 407] on div at bounding box center [172, 402] width 12 height 12
type input "5.34"
type input "1.54"
type input "2.02"
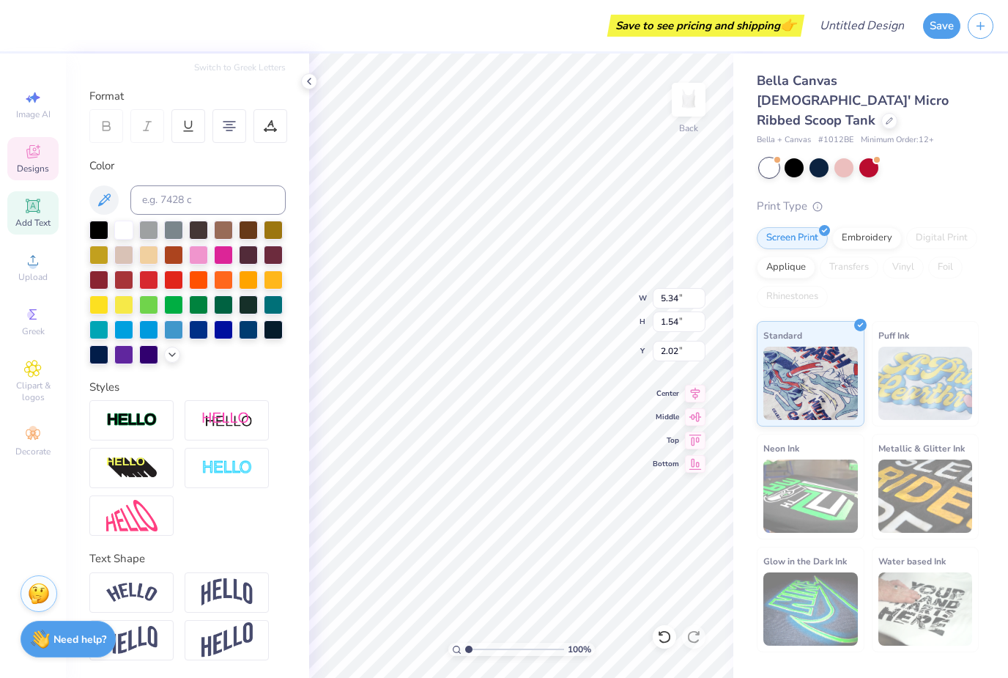
click at [174, 399] on div "Styles" at bounding box center [187, 458] width 196 height 158
click at [169, 410] on div at bounding box center [131, 420] width 84 height 40
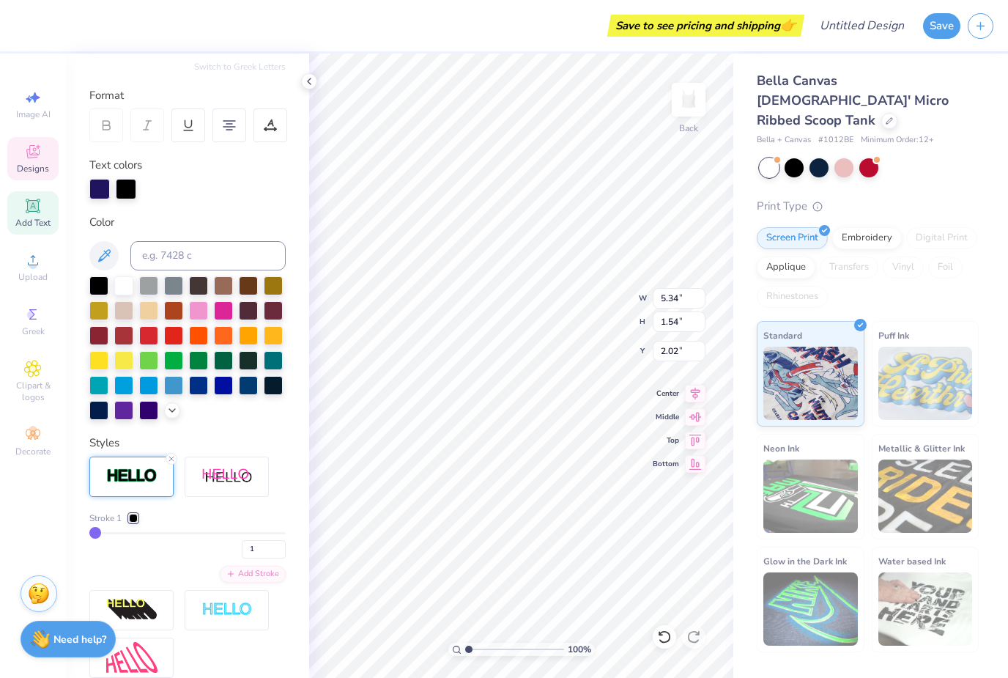
type input "5.37"
type input "1.57"
type input "2.00"
type input "7"
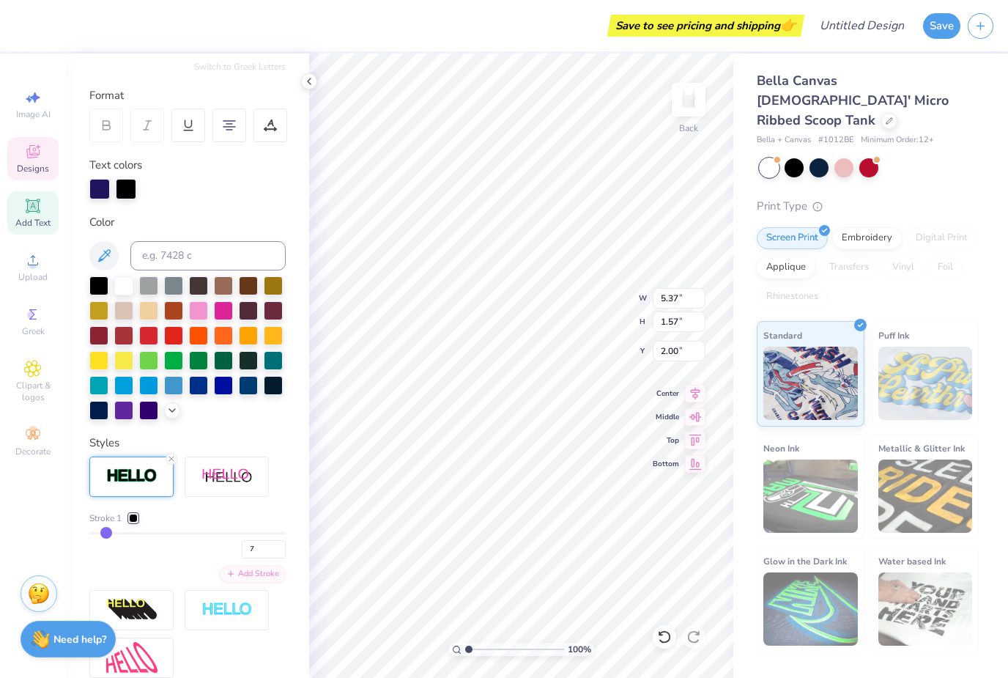
type input "8"
type input "11"
type input "14"
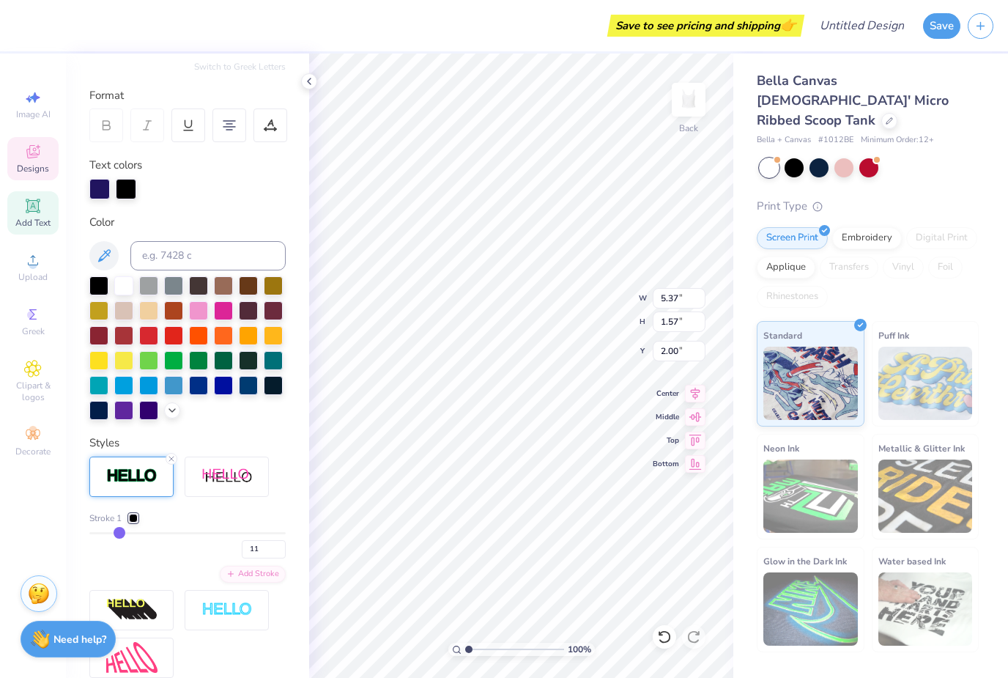
type input "14"
type input "16"
type input "19"
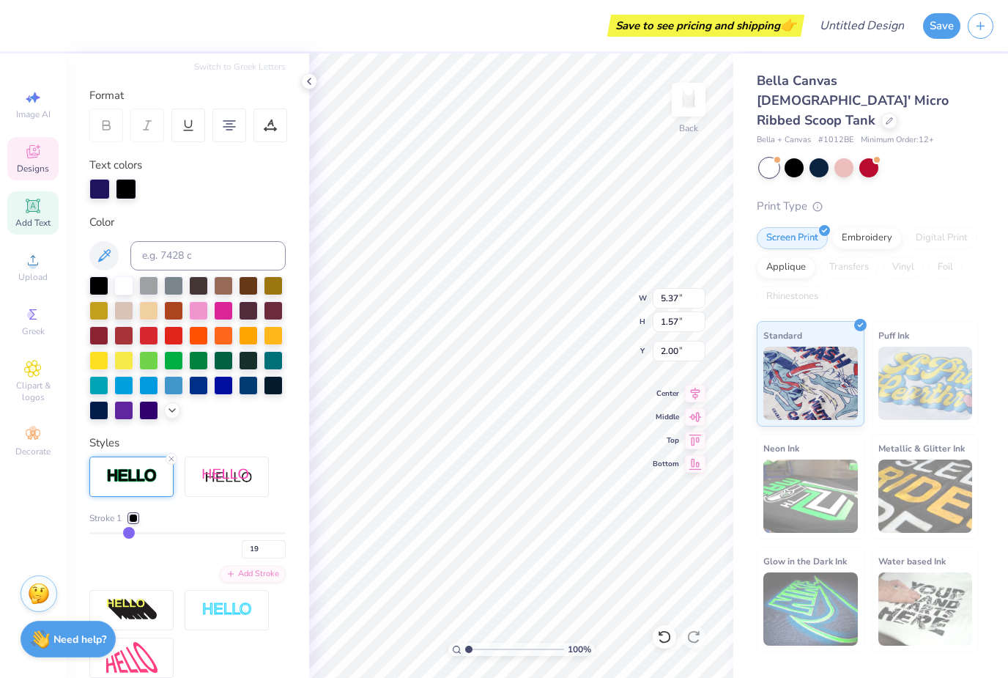
type input "22"
type input "25"
type input "28"
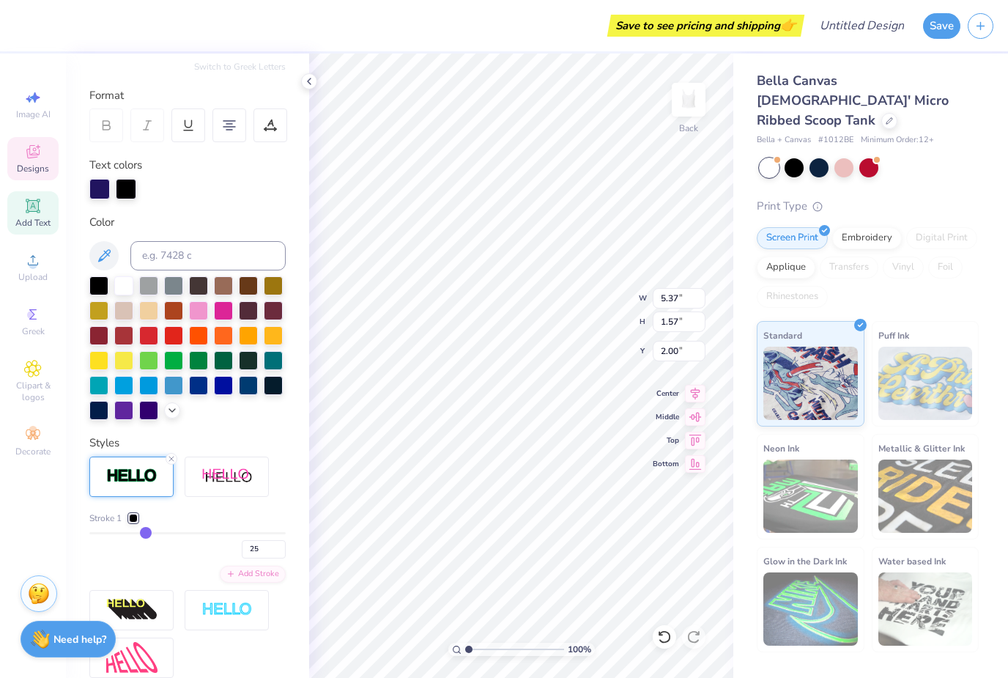
type input "28"
type input "30"
type input "33"
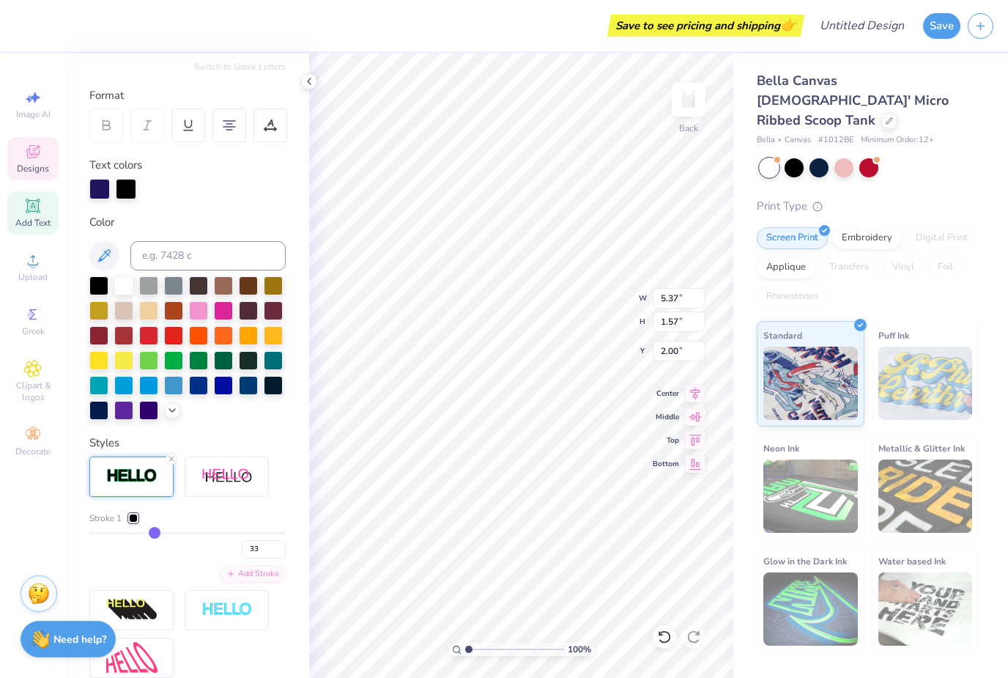
type input "36"
type input "39"
type input "41"
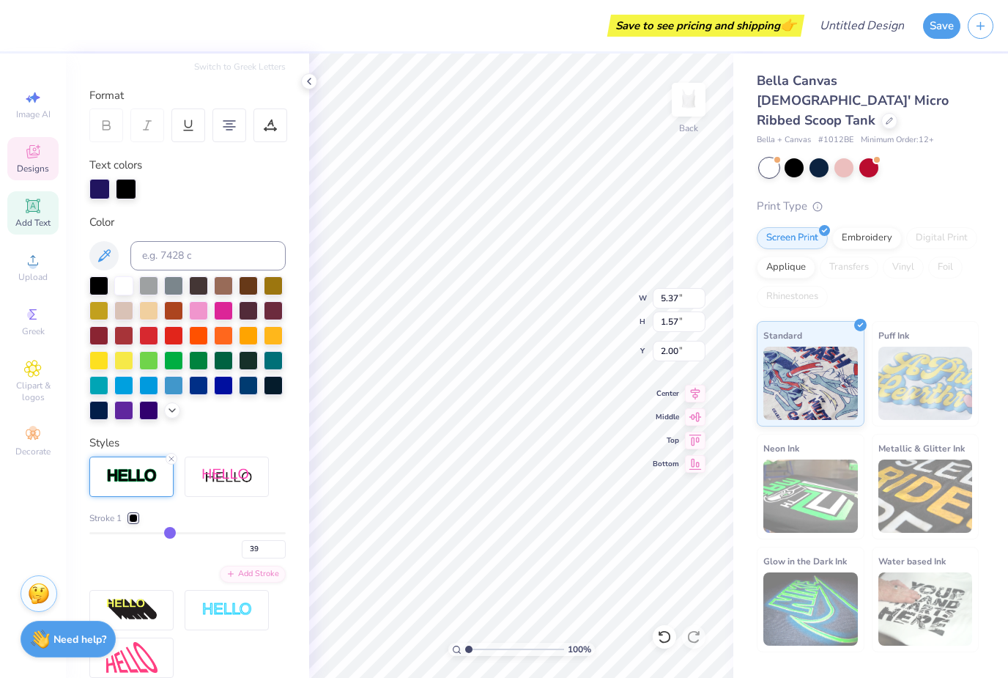
type input "41"
type input "44"
type input "46"
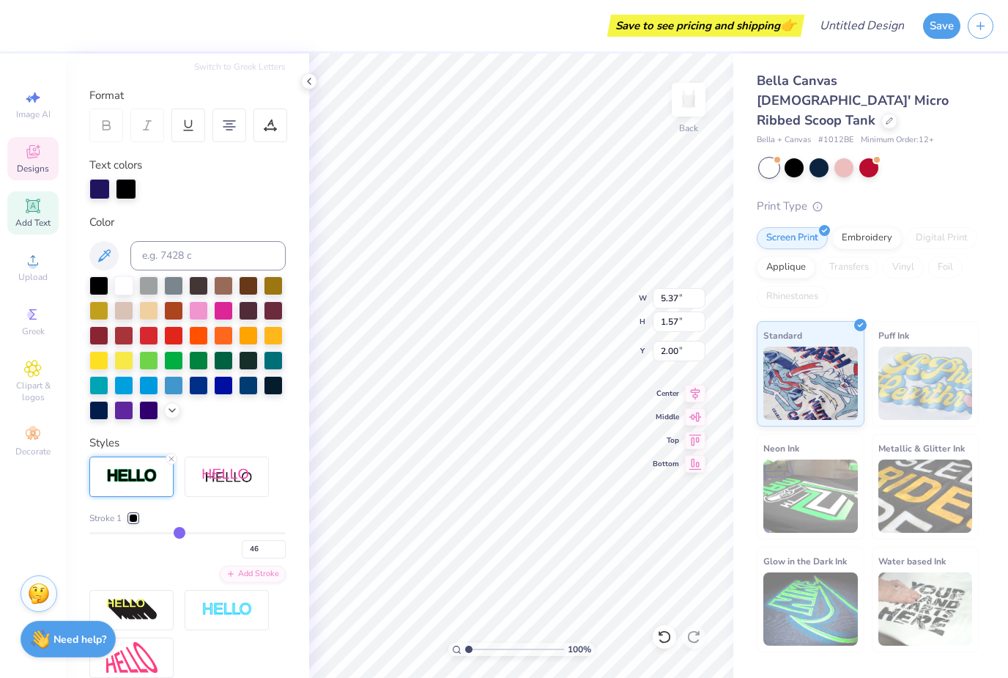
type input "49"
type input "51"
type input "54"
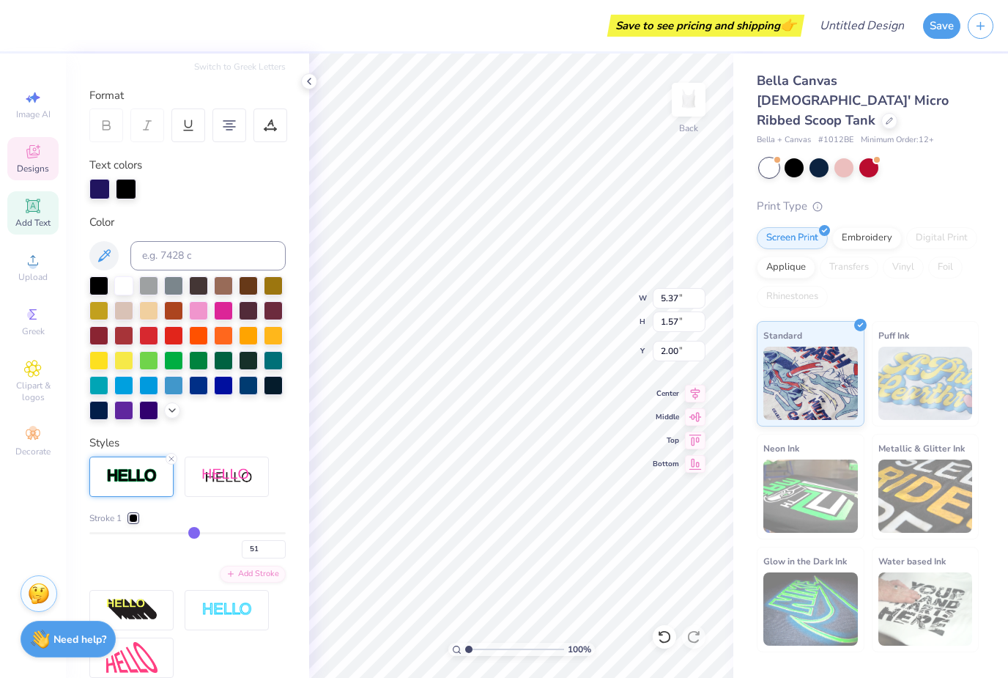
type input "54"
type input "56"
type input "58"
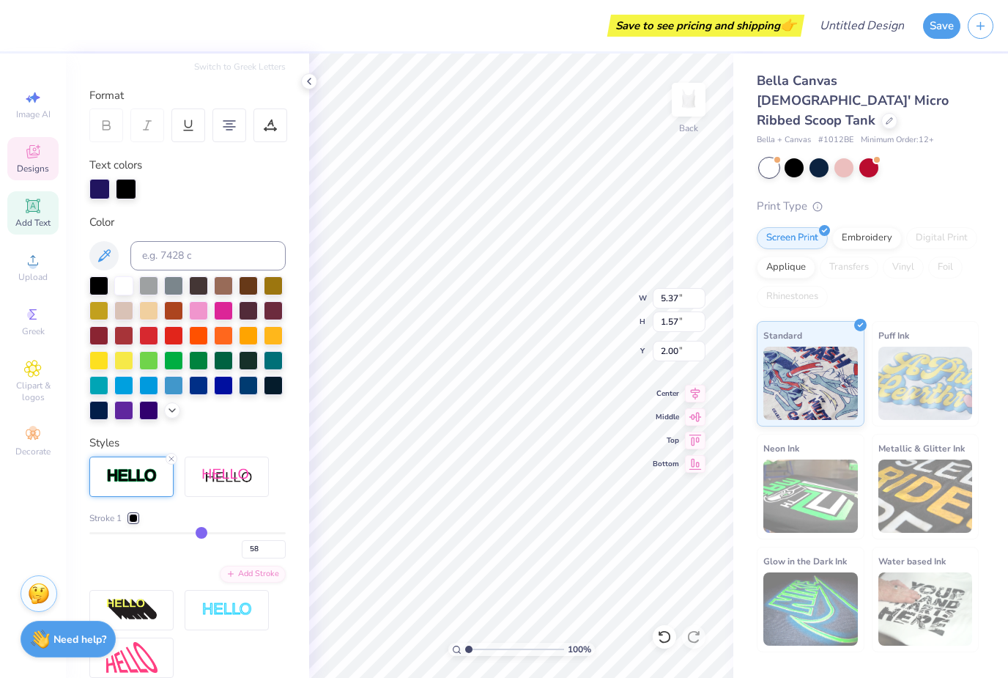
type input "60"
type input "62"
type input "64"
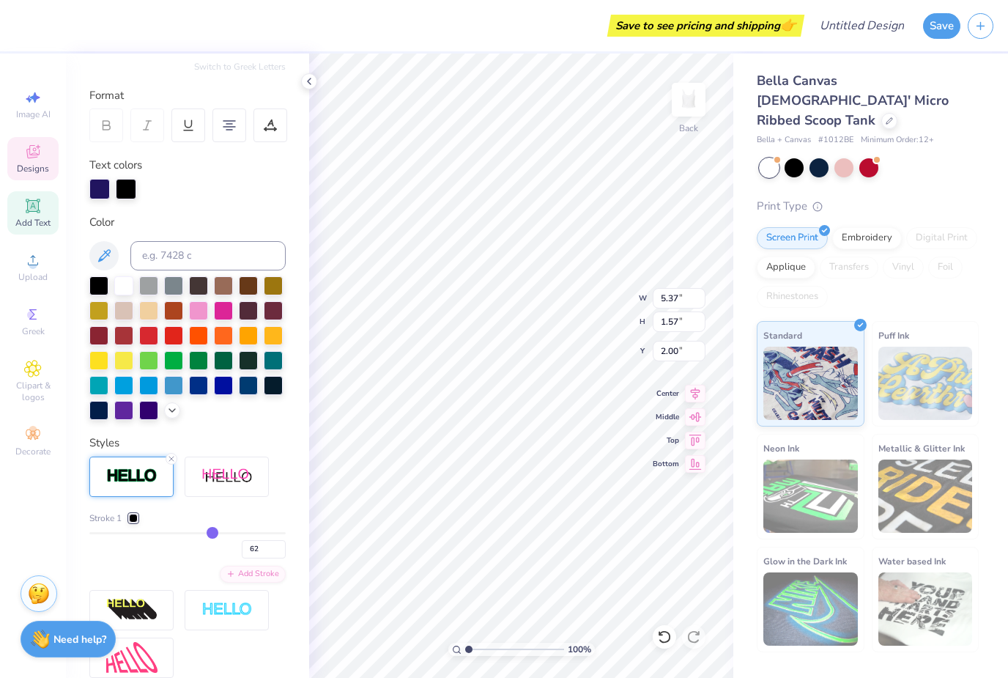
type input "64"
type input "65"
type input "66"
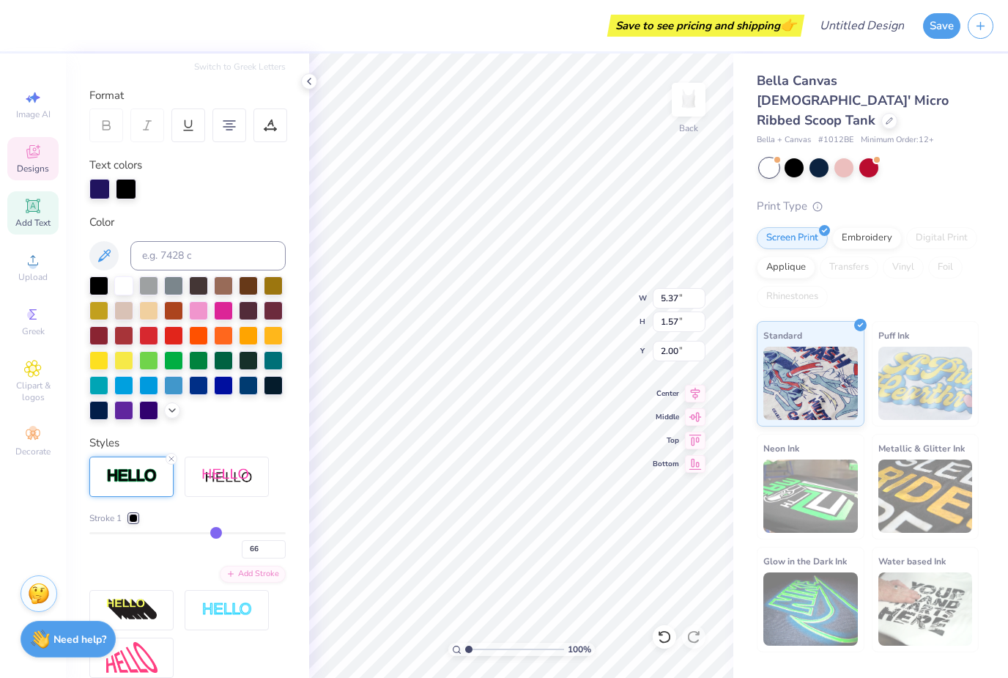
type input "68"
type input "69"
type input "71"
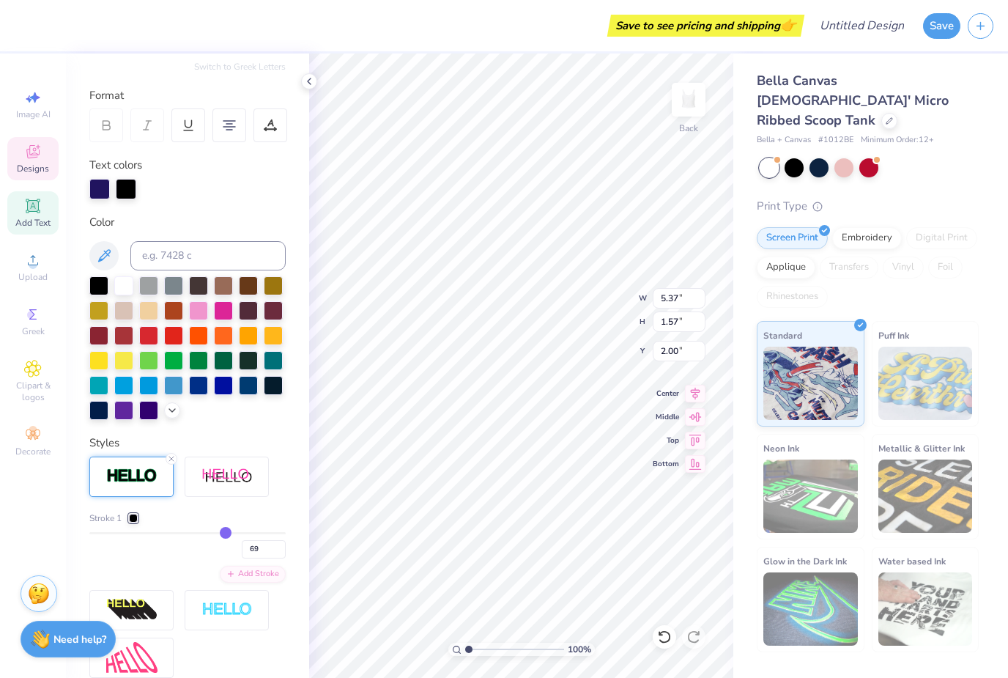
type input "71"
type input "72"
type input "74"
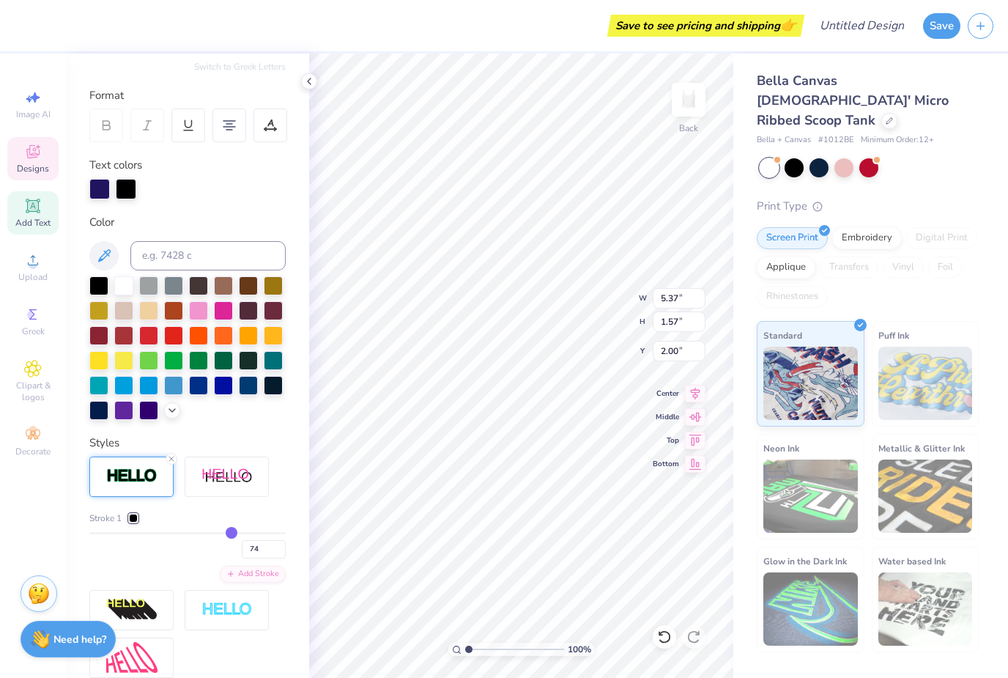
type input "76"
type input "79"
type input "82"
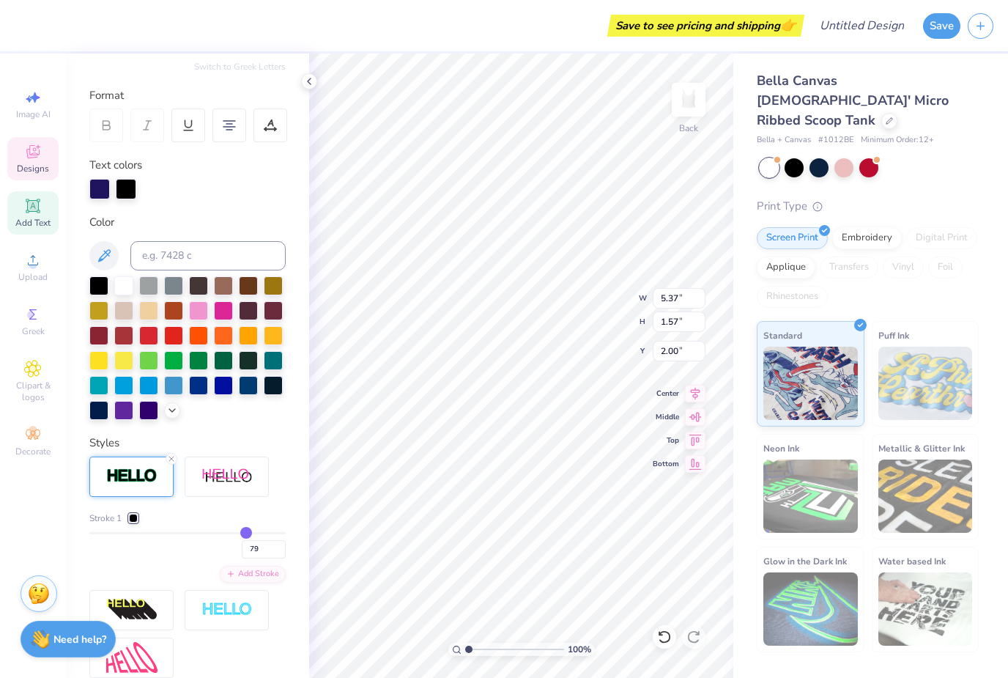
type input "82"
type input "85"
type input "88"
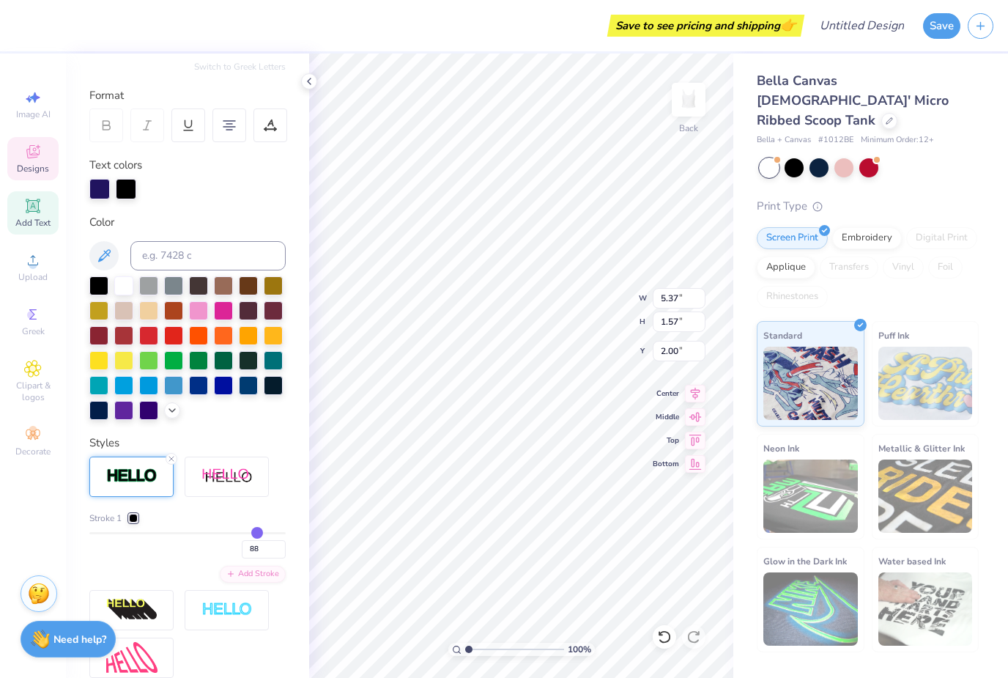
type input "91"
type input "93"
type input "96"
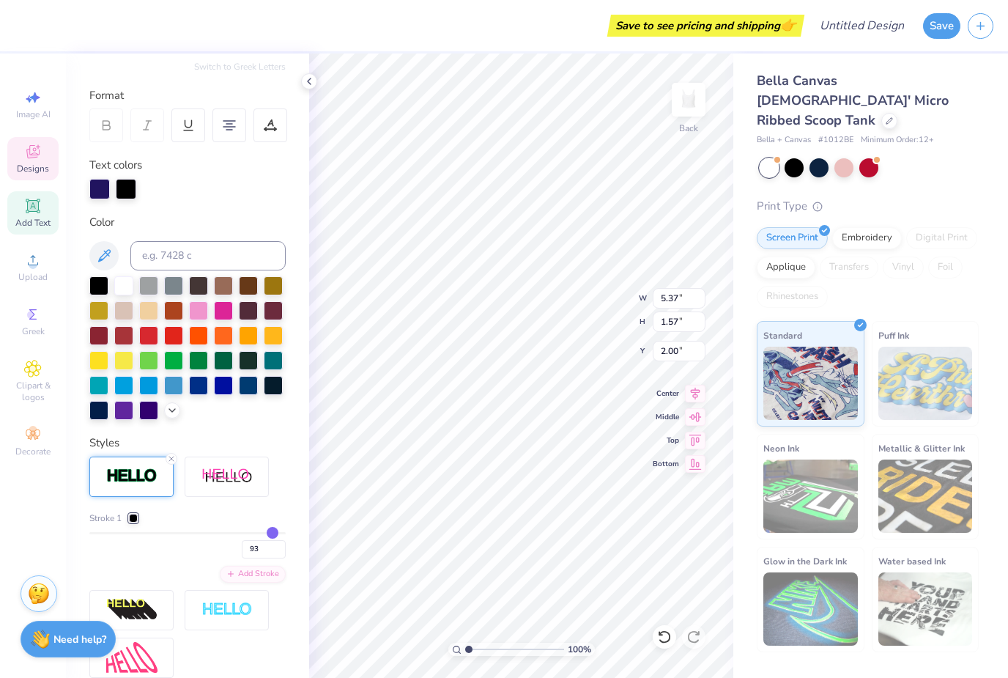
type input "96"
type input "98"
type input "100"
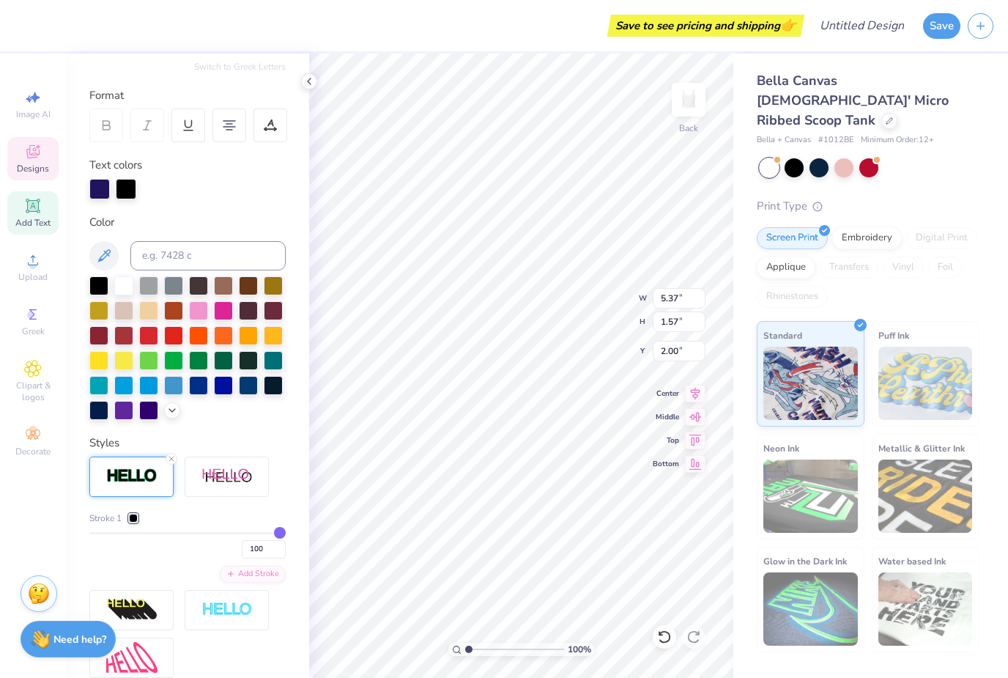
type input "8.46"
type input "4.66"
type input "0.52"
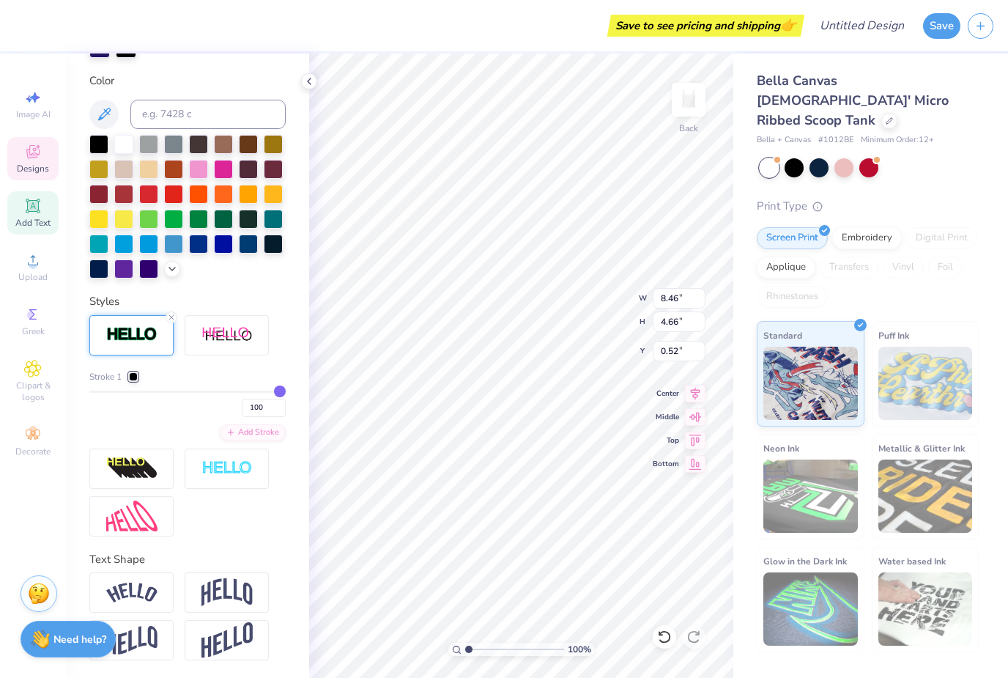
scroll to position [317, 0]
type input "38"
click at [164, 392] on input "range" at bounding box center [187, 392] width 196 height 2
type input "38"
type input "6.53"
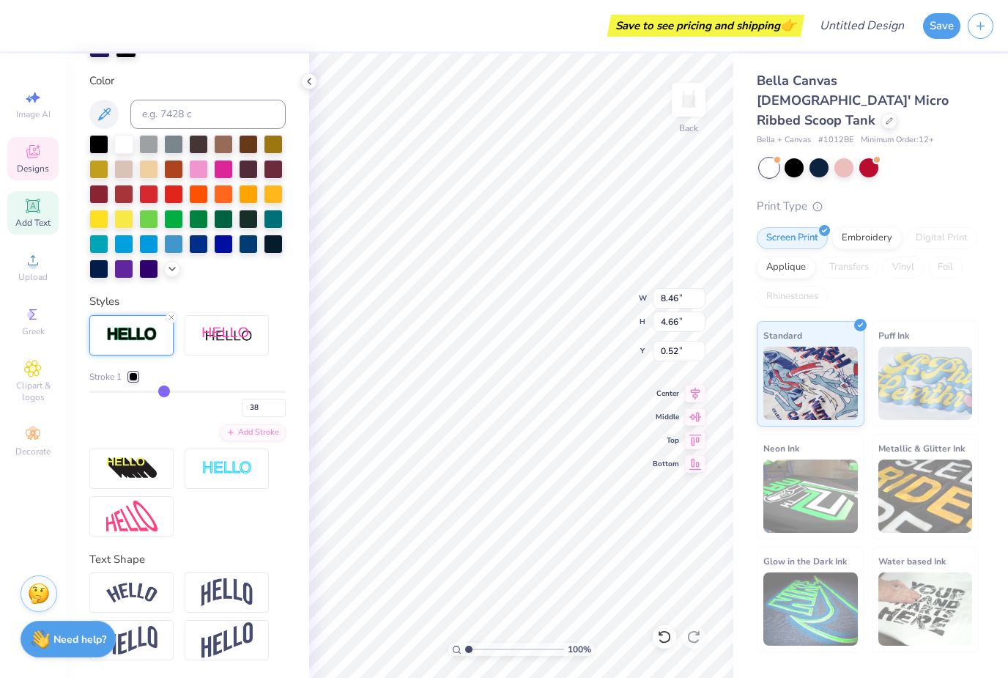
type input "2.73"
type input "1.49"
type input "6.12"
type input "2.32"
type input "1.69"
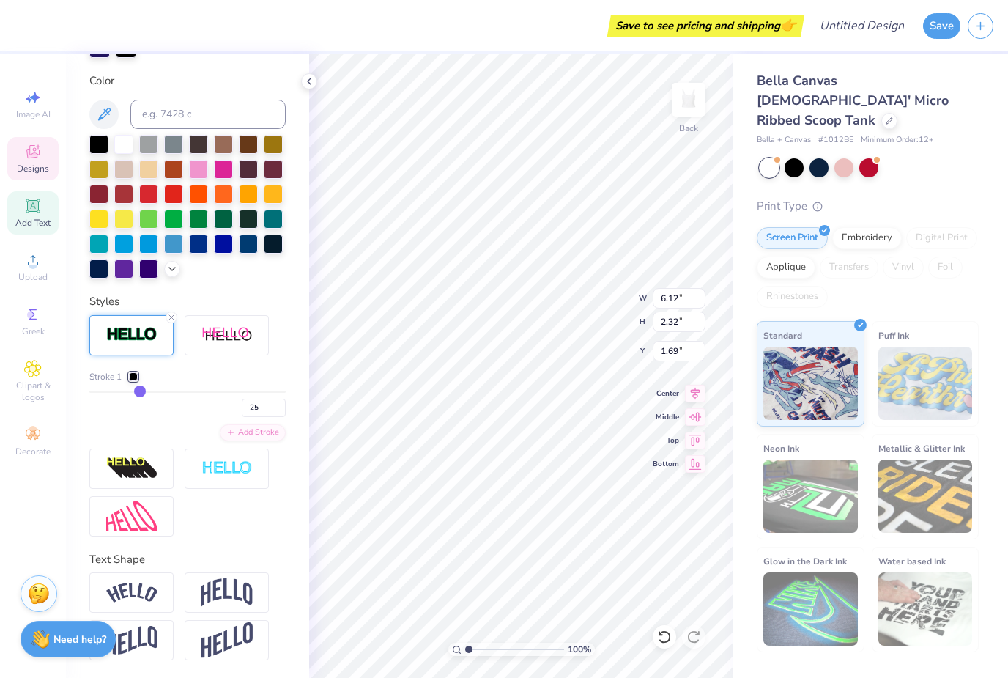
type input "6"
click at [104, 393] on input "range" at bounding box center [187, 392] width 196 height 2
type input "6"
type input "5.53"
type input "1.73"
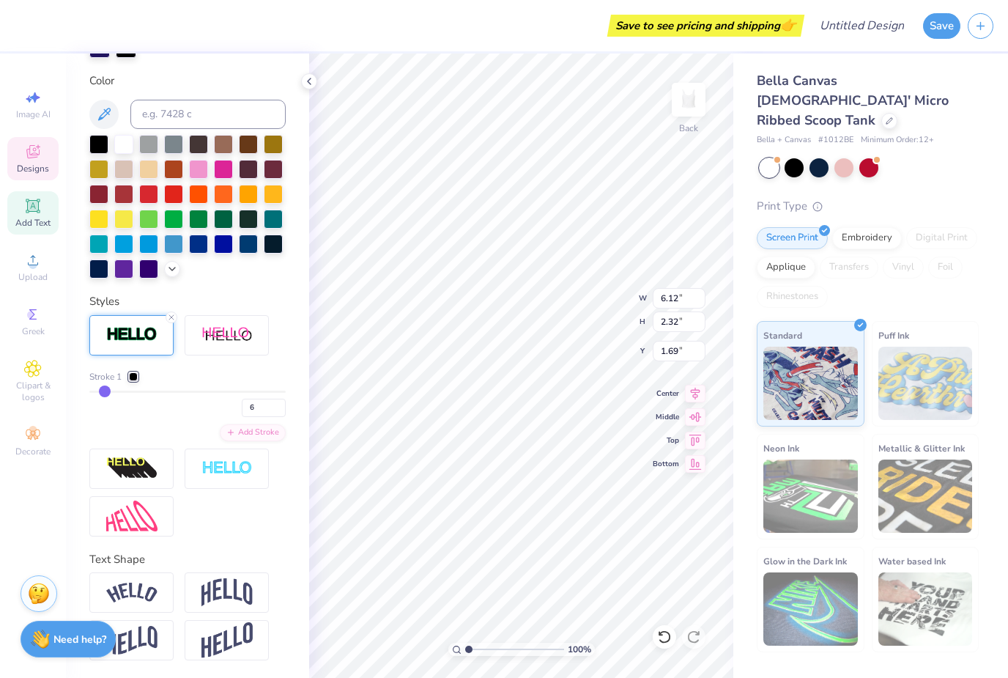
type input "1.99"
type input "9"
click at [111, 392] on input "range" at bounding box center [187, 392] width 196 height 2
type input "9"
type input "5.62"
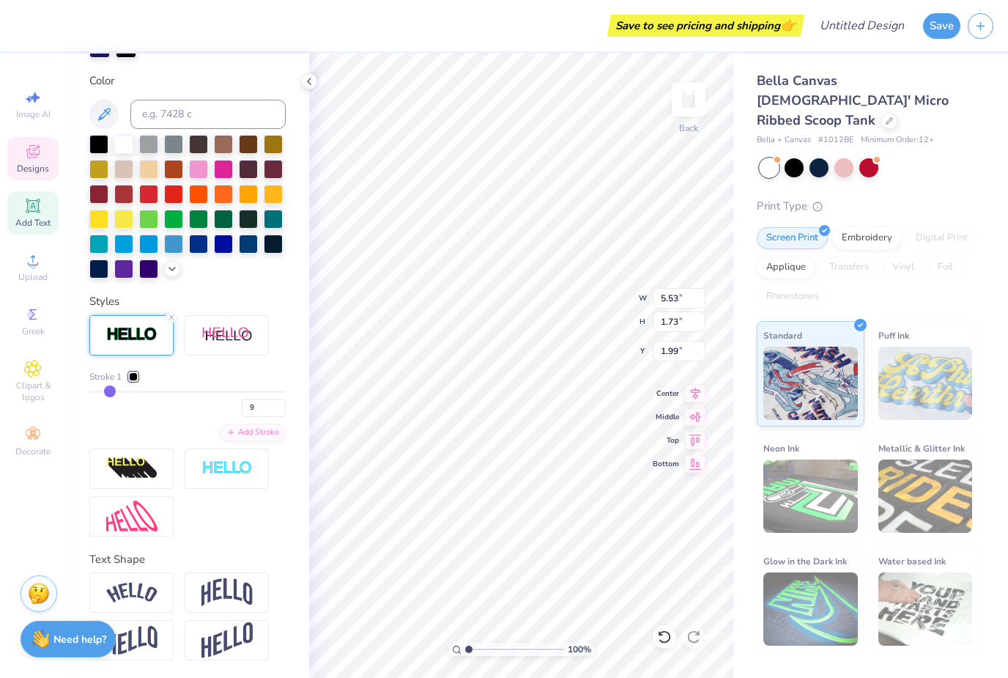
type input "1.82"
type input "1.94"
type input "1"
click at [95, 392] on input "range" at bounding box center [187, 392] width 196 height 2
type input "1"
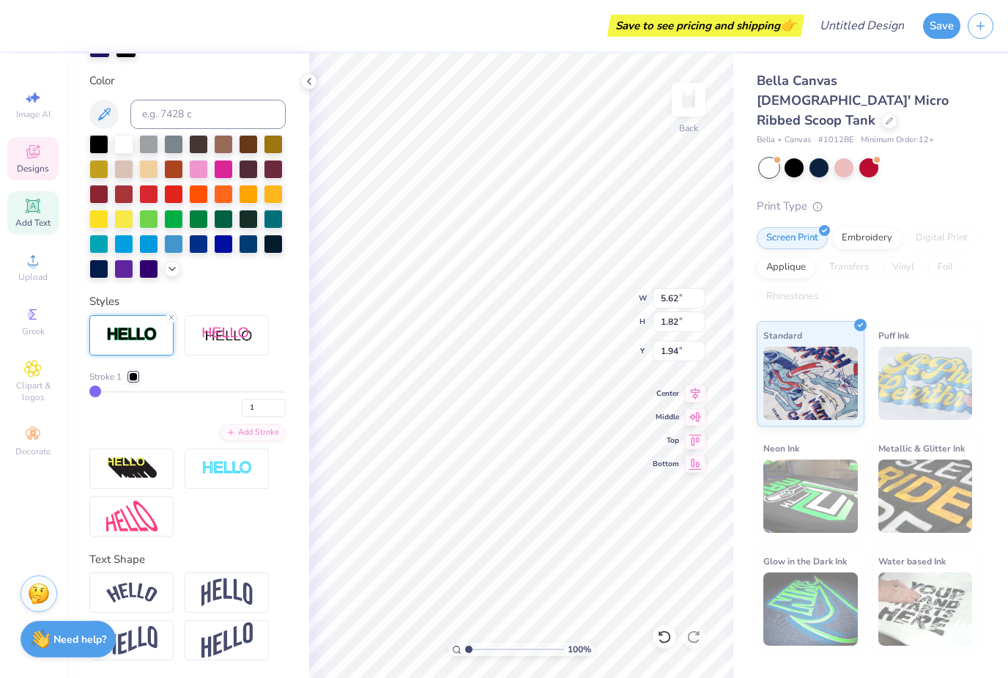
type input "5.37"
type input "1.57"
type input "2.07"
click at [131, 386] on div "Stroke 1 1" at bounding box center [187, 393] width 196 height 47
click at [135, 374] on div at bounding box center [133, 376] width 9 height 9
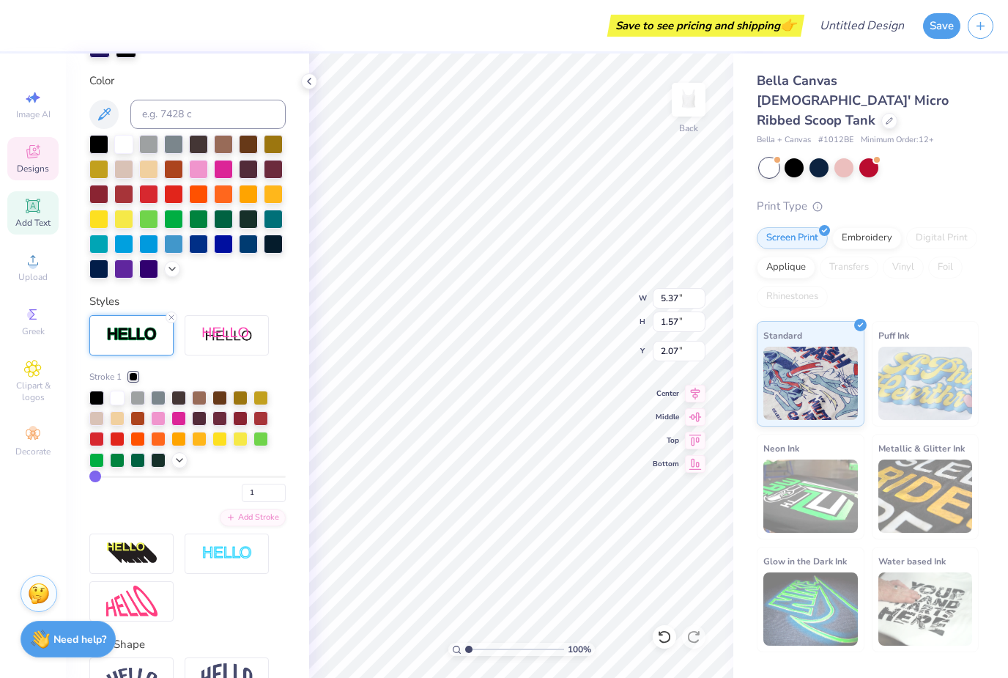
click at [161, 469] on div "Stroke 1 1" at bounding box center [187, 436] width 196 height 132
click at [166, 425] on div at bounding box center [158, 418] width 15 height 15
click at [177, 467] on div at bounding box center [187, 430] width 196 height 78
click at [179, 465] on icon at bounding box center [180, 460] width 12 height 12
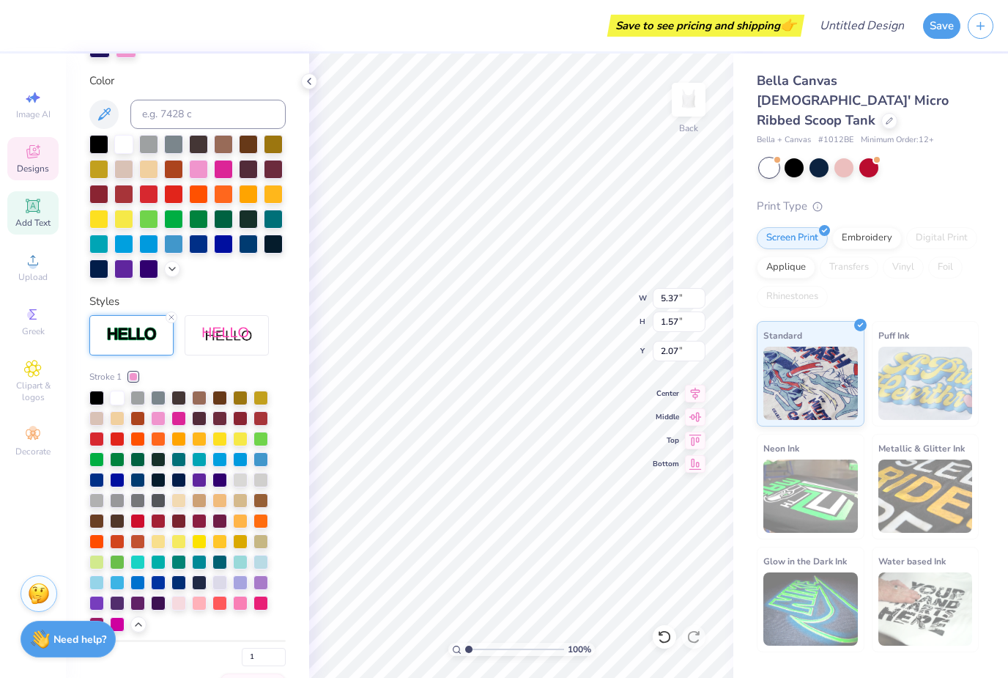
click at [195, 481] on div at bounding box center [199, 480] width 15 height 15
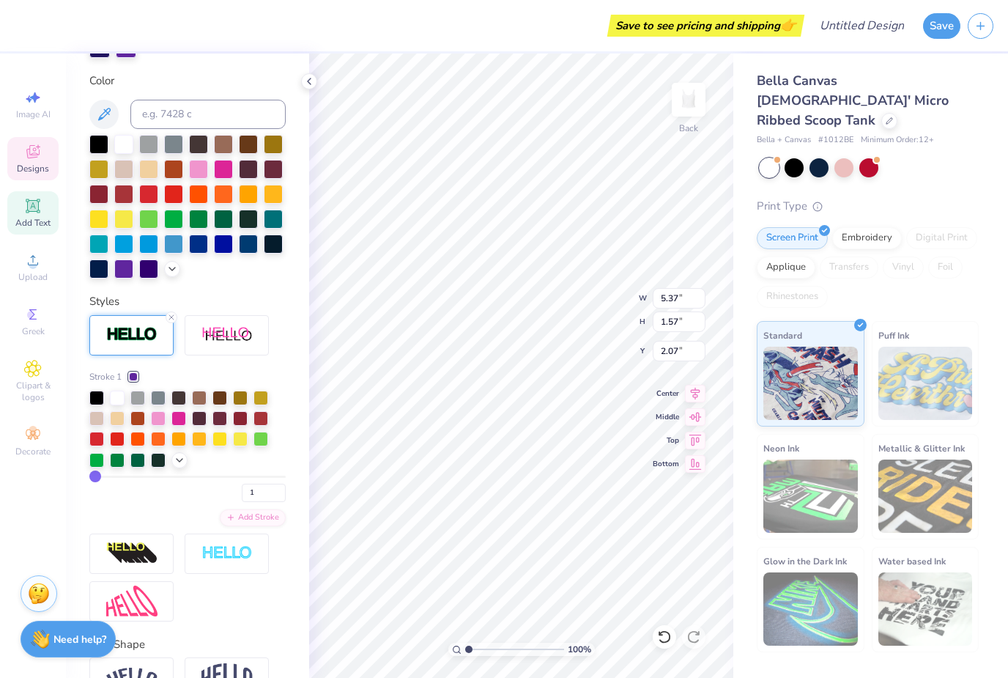
click at [180, 459] on icon at bounding box center [180, 460] width 12 height 12
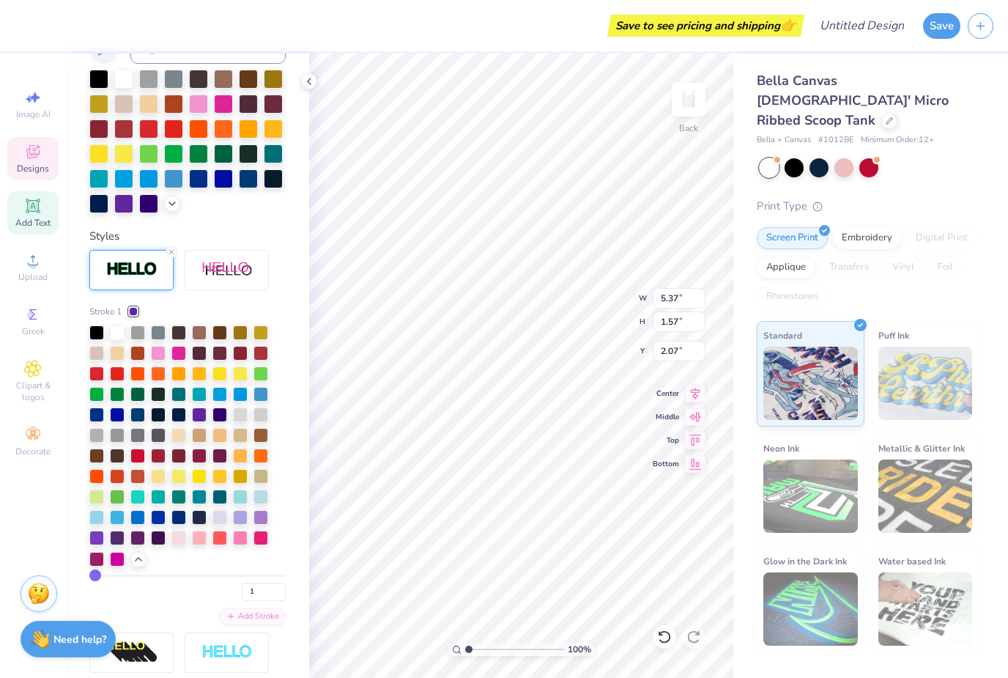
scroll to position [382, 0]
click at [220, 416] on div at bounding box center [219, 414] width 15 height 15
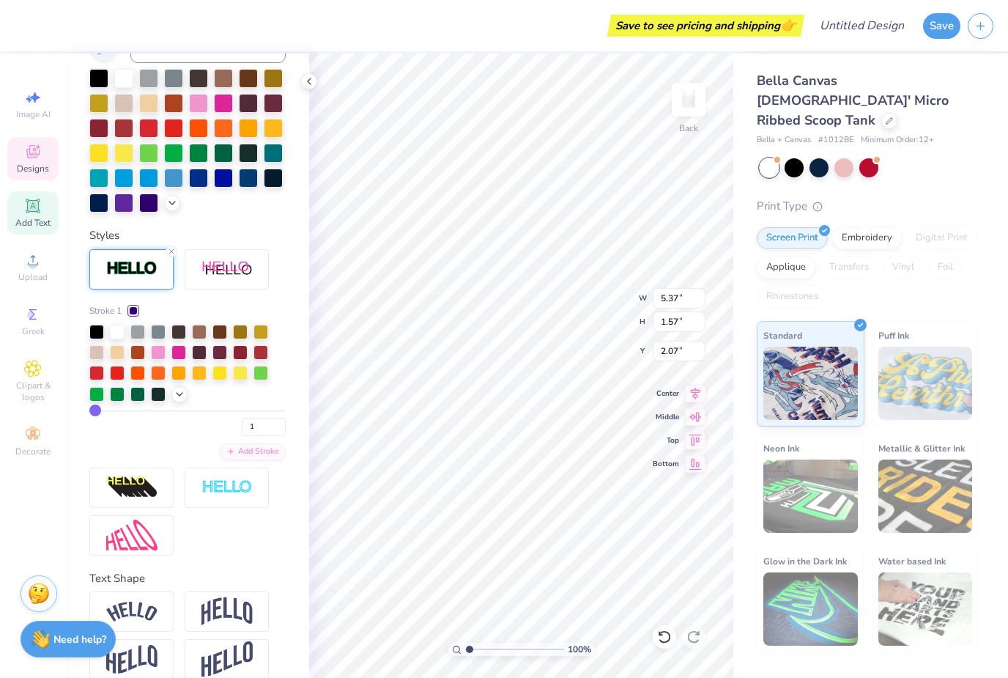
type input "1.15976651346672"
type textarea "x"
type input "1.37260580379328"
type textarea "x"
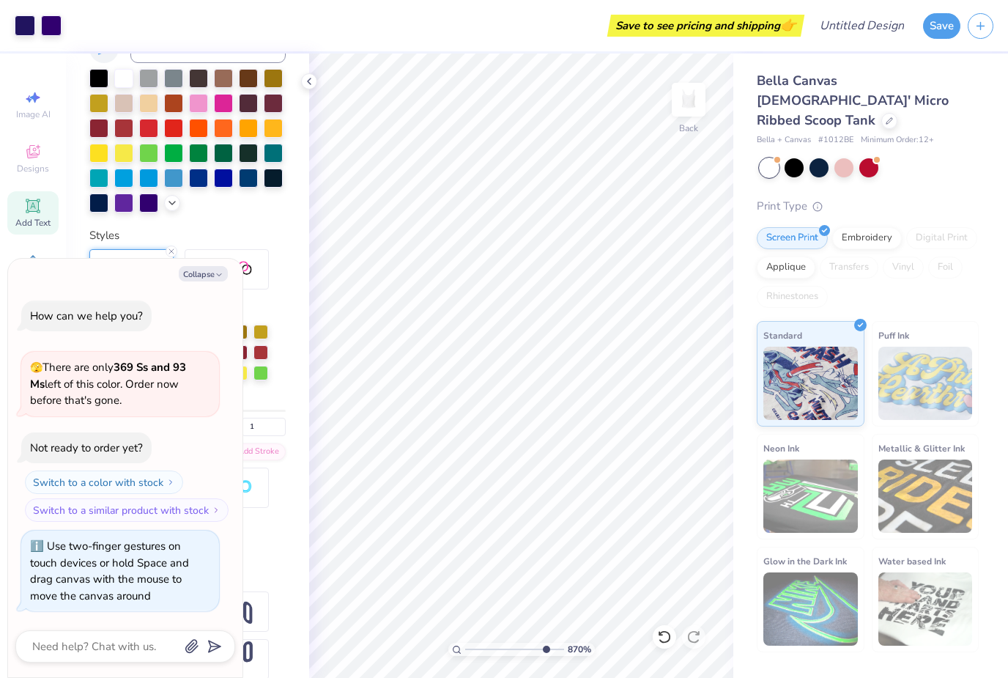
type input "8.7037383610991"
type textarea "x"
type input "8.7037383610991"
click at [226, 270] on button "Collapse" at bounding box center [203, 273] width 49 height 15
type textarea "x"
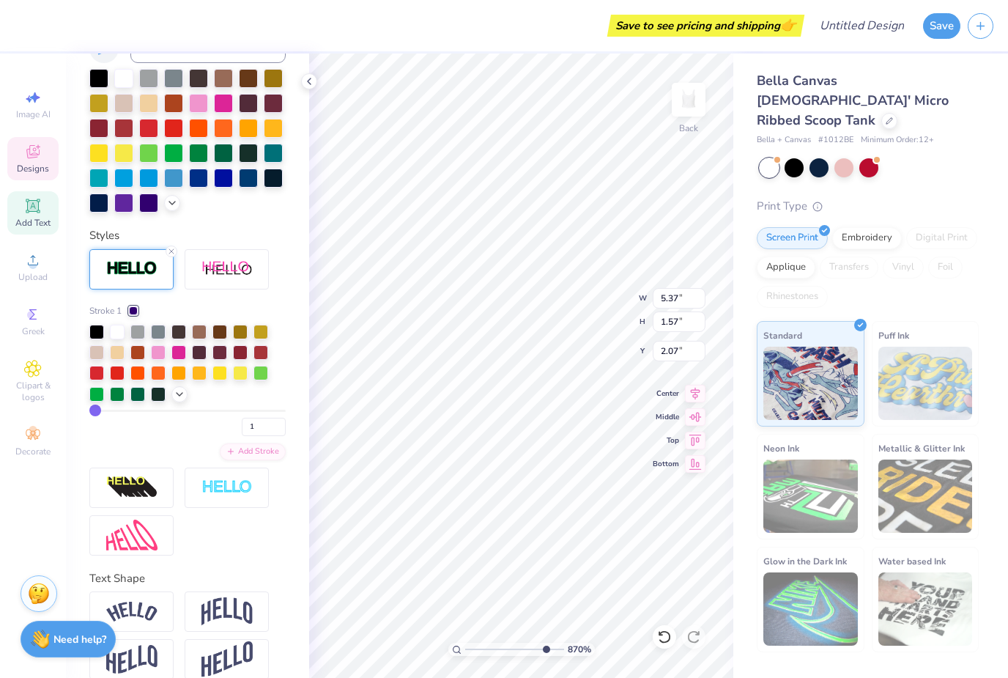
click at [173, 212] on div at bounding box center [187, 141] width 196 height 144
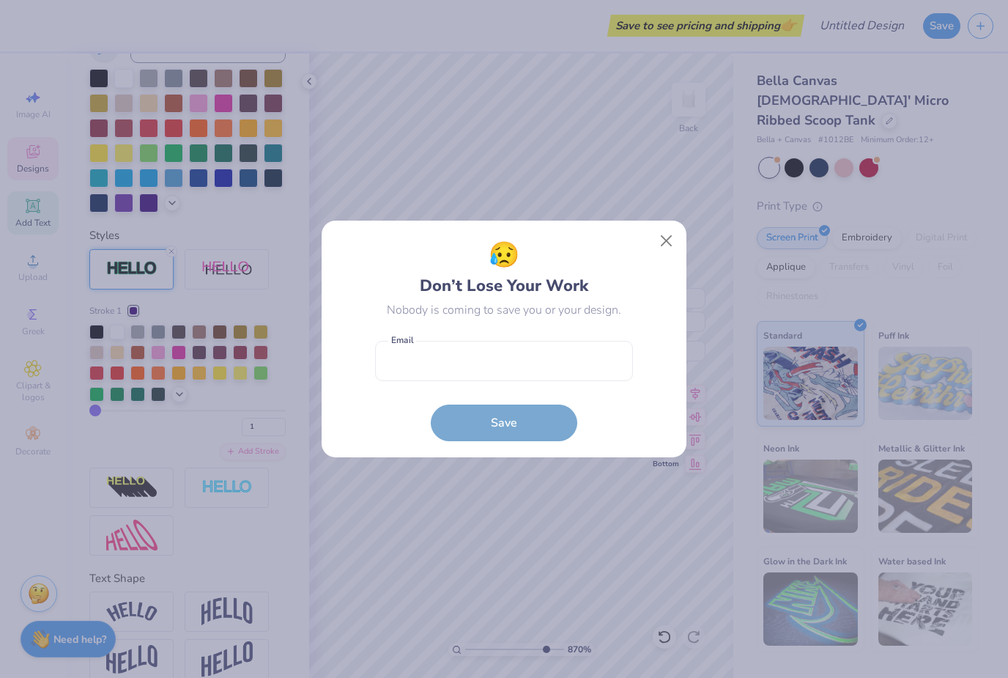
click at [185, 401] on div "😥 Don’t Lose Your Work Nobody is coming to save you or your design. Email is a …" at bounding box center [504, 339] width 1008 height 678
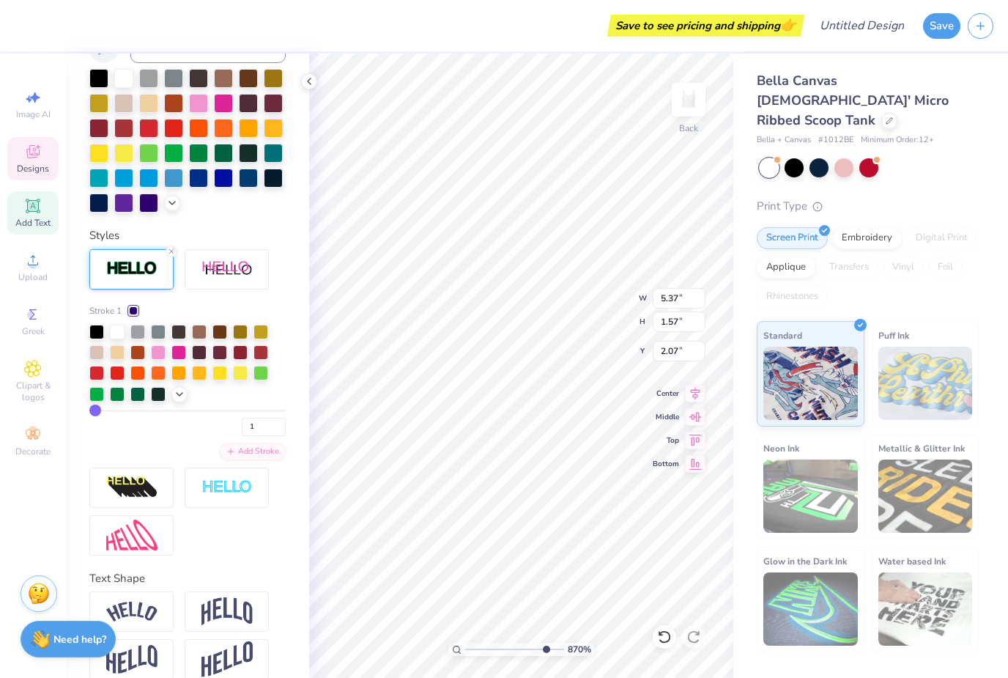
click at [179, 402] on div at bounding box center [187, 364] width 196 height 78
click at [185, 393] on div at bounding box center [179, 394] width 16 height 16
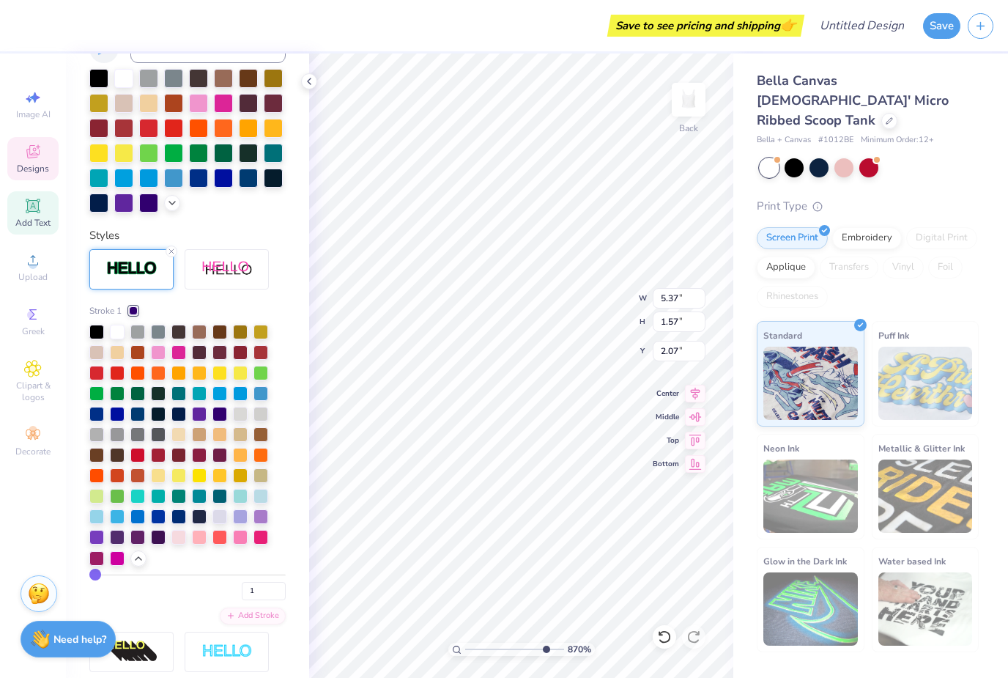
click at [94, 546] on div at bounding box center [187, 446] width 196 height 242
click at [98, 537] on div at bounding box center [96, 537] width 15 height 15
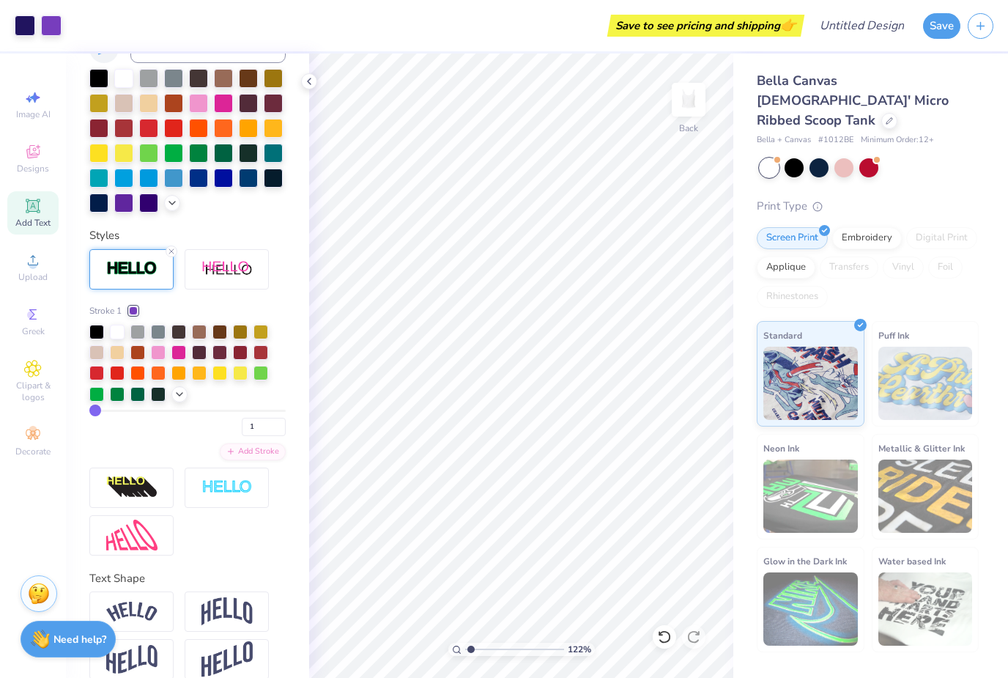
click at [171, 212] on div at bounding box center [187, 141] width 196 height 144
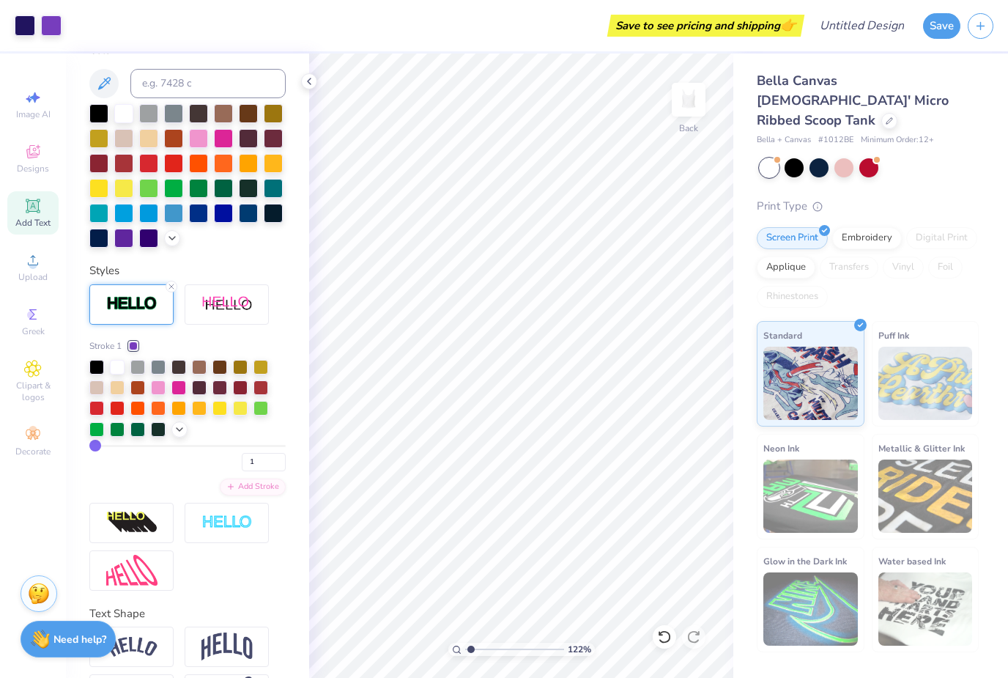
scroll to position [329, 0]
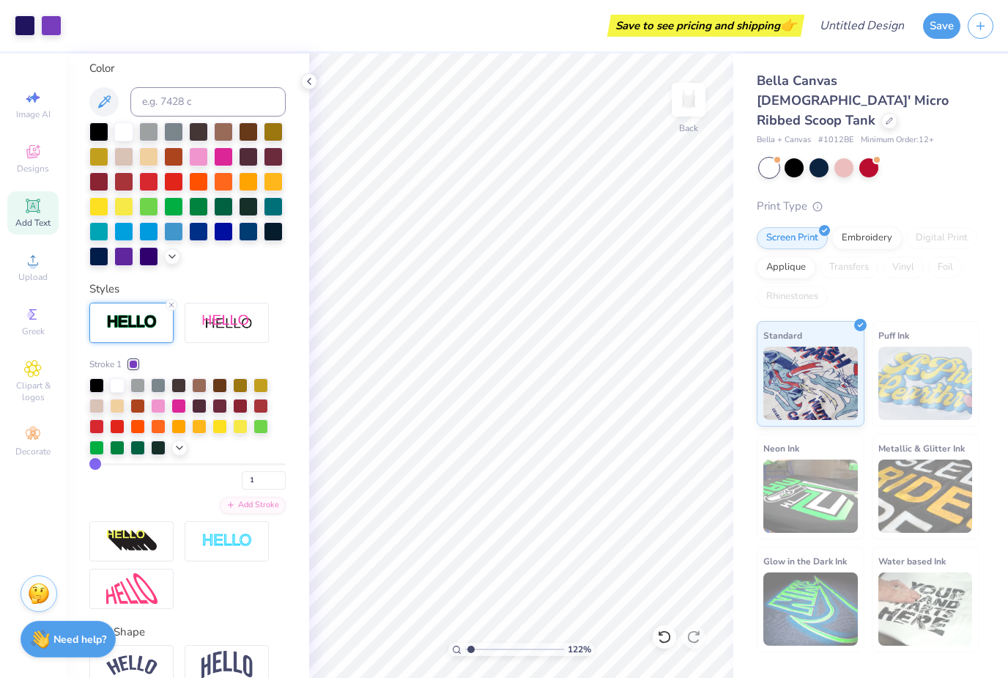
click at [127, 261] on div at bounding box center [123, 256] width 19 height 19
click at [122, 264] on div at bounding box center [123, 256] width 19 height 19
click at [154, 264] on div at bounding box center [148, 256] width 19 height 19
click at [127, 256] on div at bounding box center [123, 256] width 19 height 19
click at [176, 261] on icon at bounding box center [172, 257] width 12 height 12
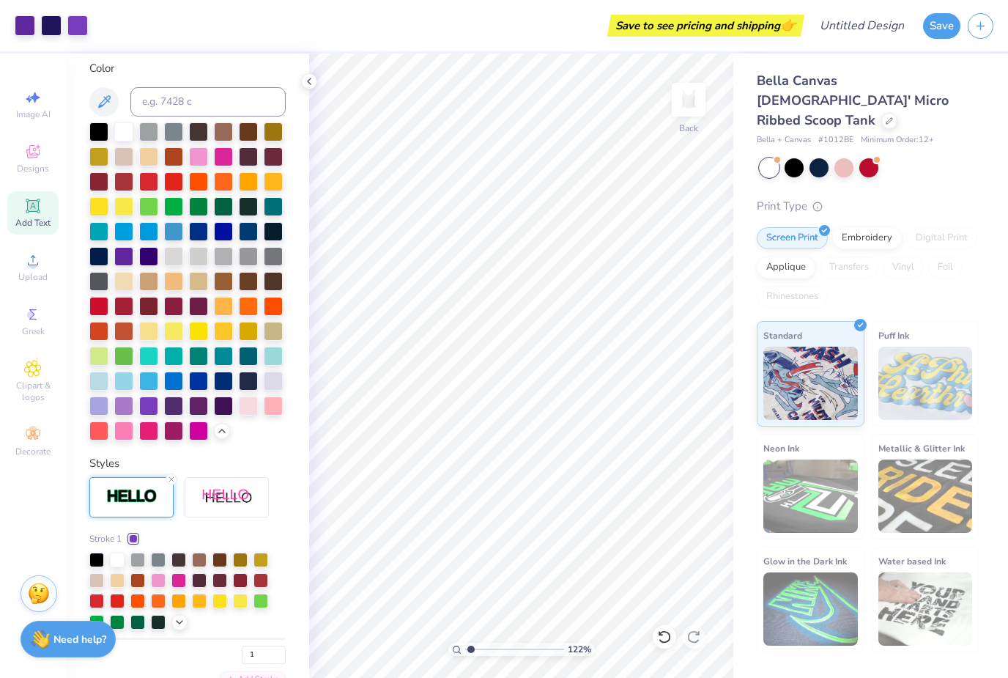
click at [222, 445] on div "Personalized Names Personalized Numbers Text Tool Add Font Font PeninsulaScript…" at bounding box center [187, 365] width 243 height 624
click at [221, 432] on icon at bounding box center [222, 431] width 12 height 12
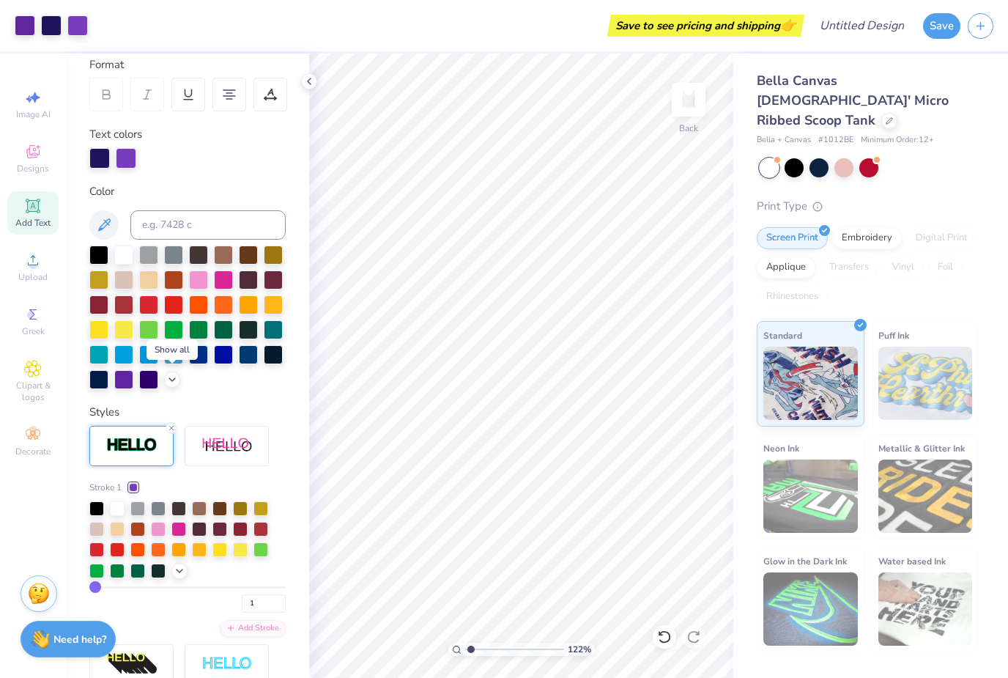
scroll to position [204, 0]
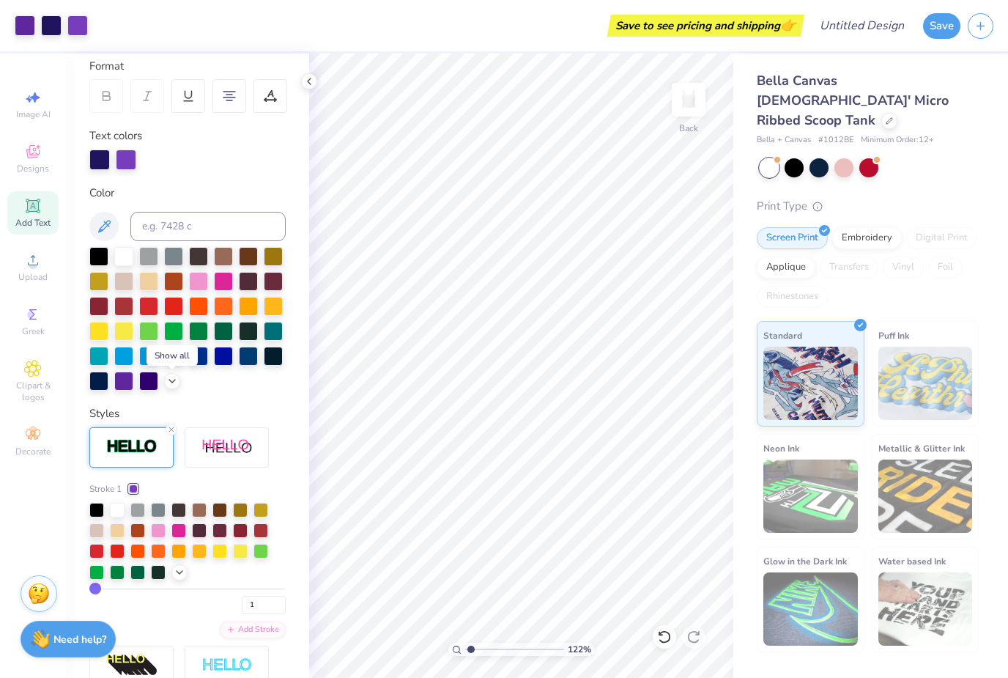
click at [247, 335] on div at bounding box center [248, 331] width 19 height 19
click at [103, 256] on div at bounding box center [98, 256] width 19 height 19
click at [127, 382] on div at bounding box center [123, 380] width 19 height 19
click at [145, 388] on div at bounding box center [148, 380] width 19 height 19
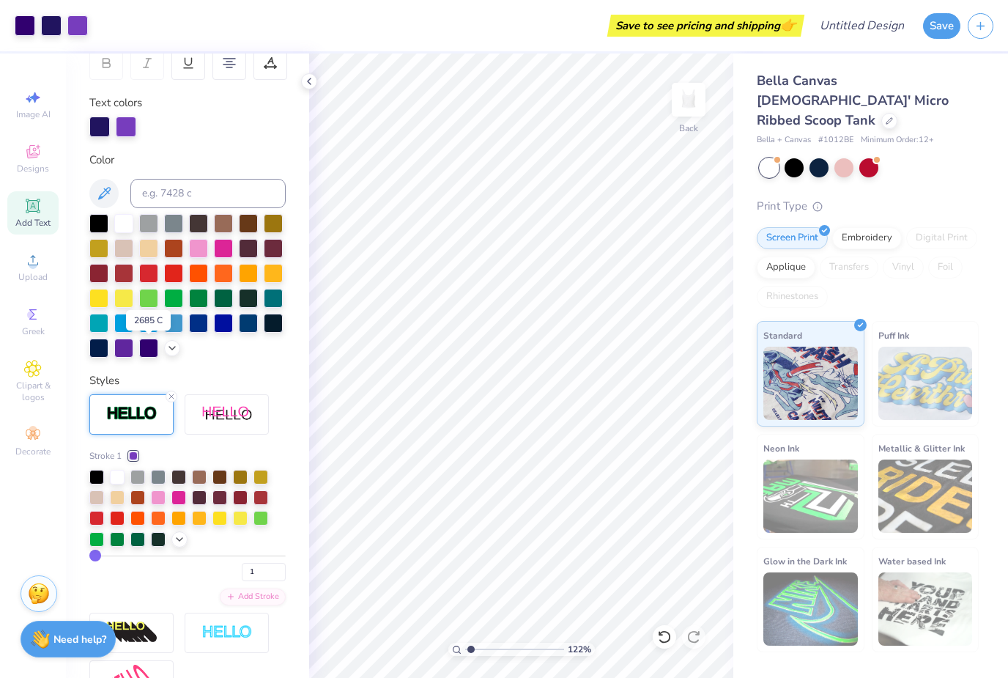
scroll to position [238, 0]
click at [185, 541] on icon at bounding box center [180, 539] width 12 height 12
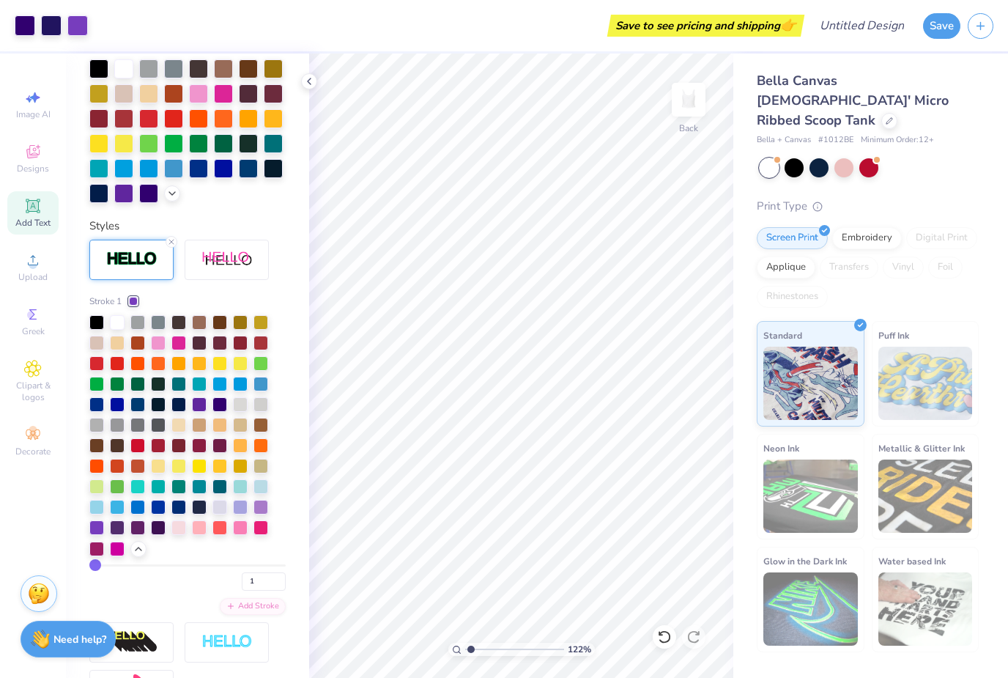
scroll to position [409, 0]
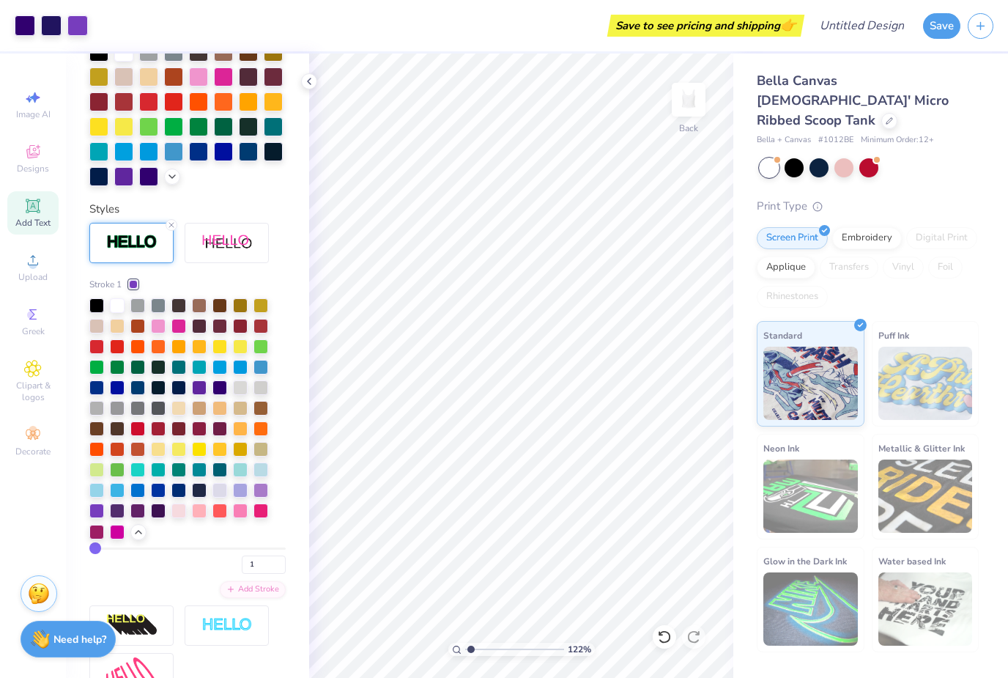
click at [197, 393] on div at bounding box center [199, 387] width 15 height 15
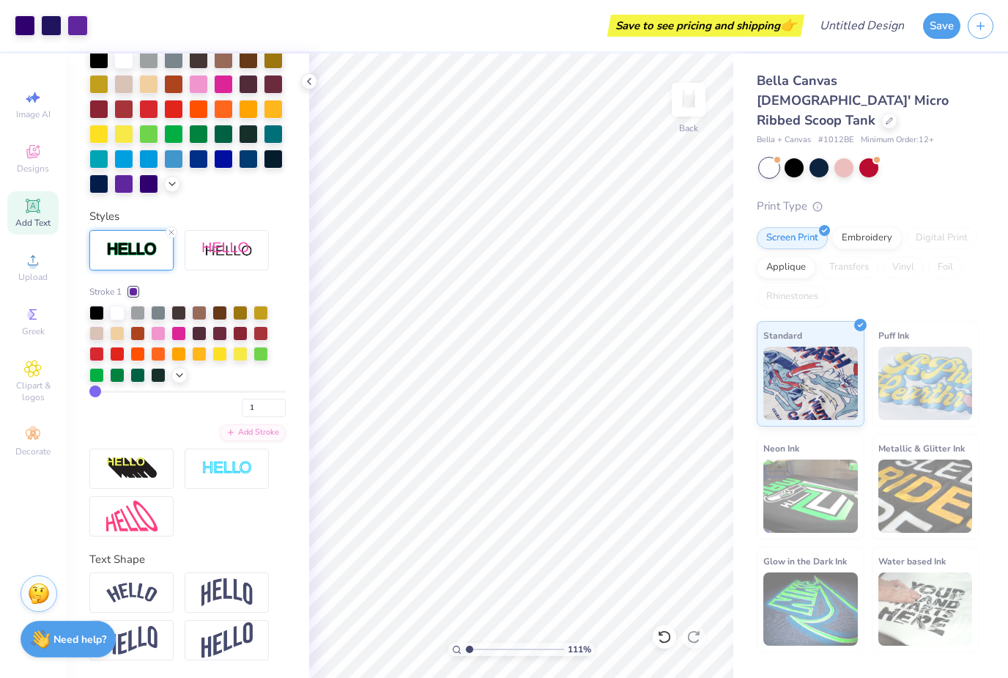
scroll to position [402, 0]
click at [153, 642] on img at bounding box center [131, 640] width 51 height 29
click at [251, 604] on img at bounding box center [226, 591] width 51 height 28
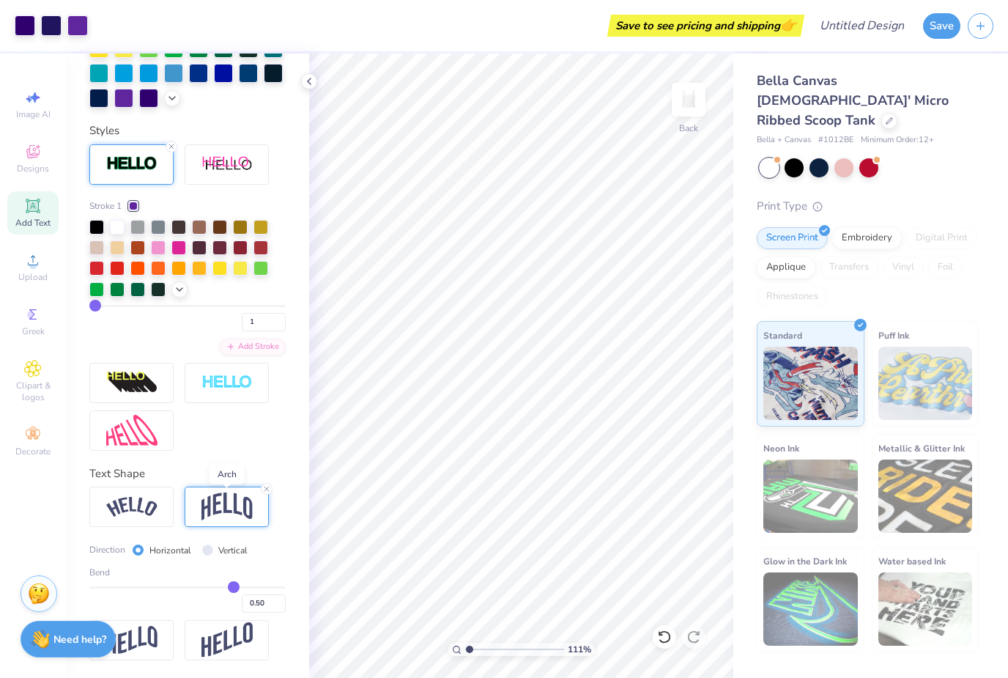
scroll to position [488, 0]
click at [155, 497] on img at bounding box center [131, 507] width 51 height 20
click at [223, 643] on img at bounding box center [226, 640] width 51 height 36
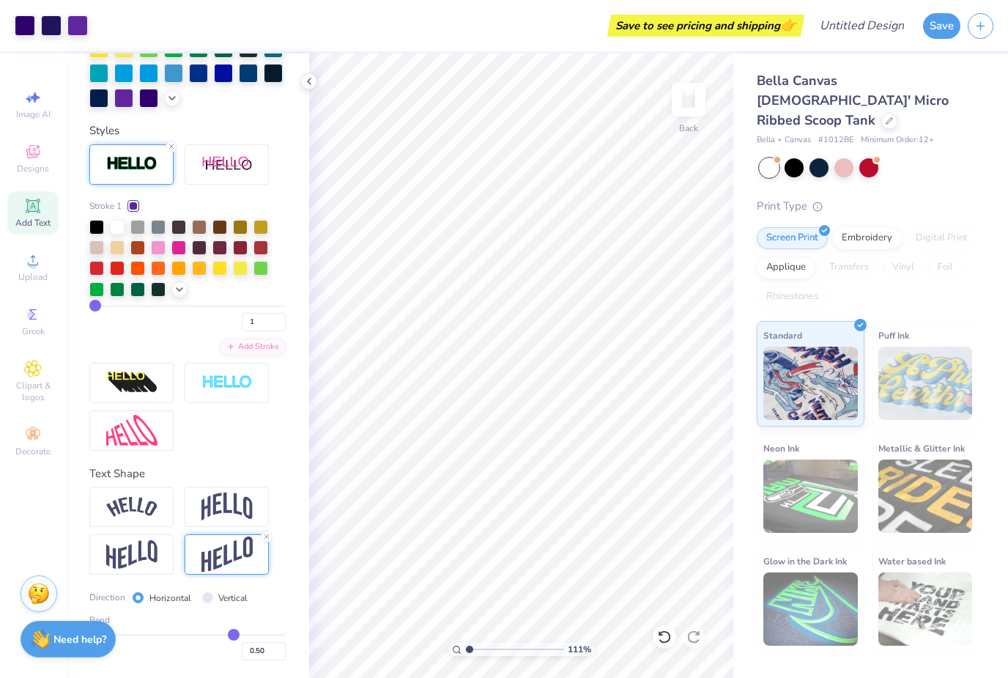
click at [267, 539] on icon at bounding box center [266, 536] width 9 height 9
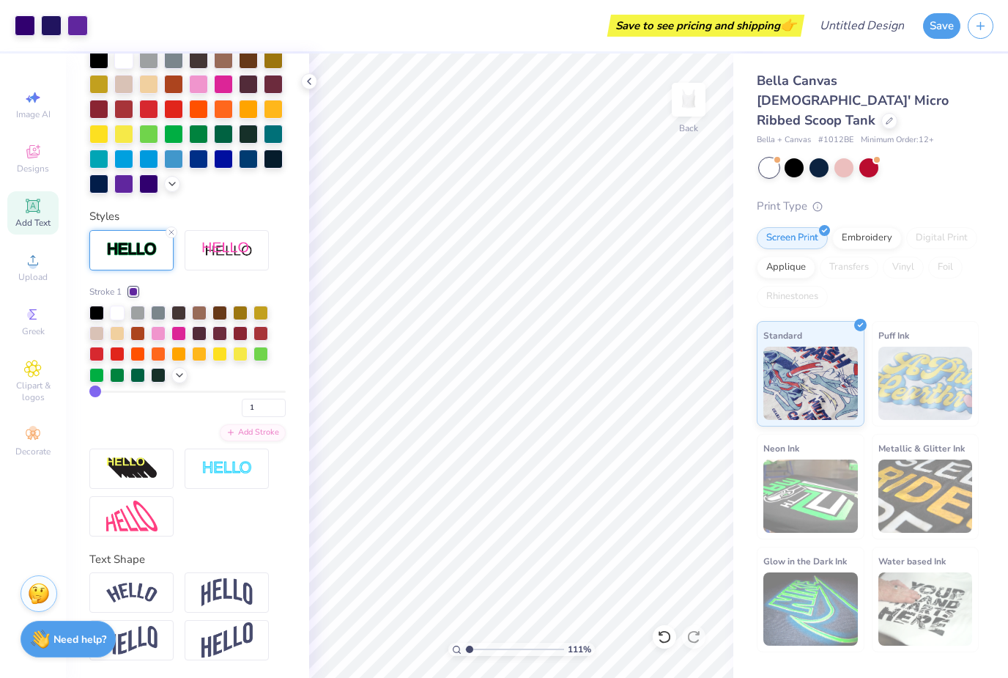
scroll to position [402, 0]
click at [261, 267] on div at bounding box center [227, 250] width 84 height 40
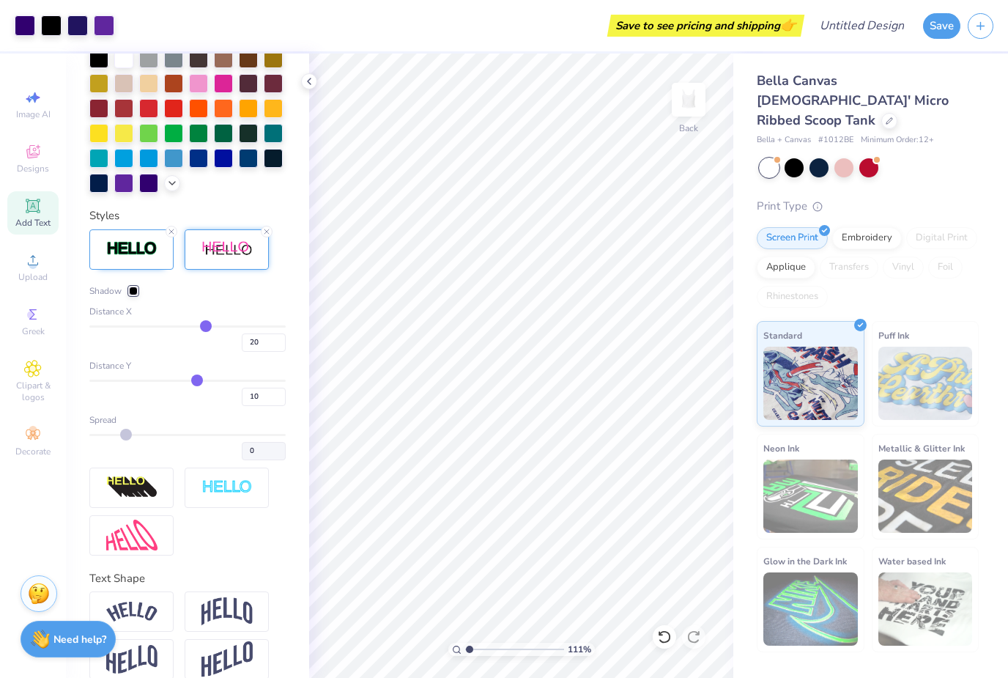
click at [269, 232] on icon at bounding box center [266, 231] width 9 height 9
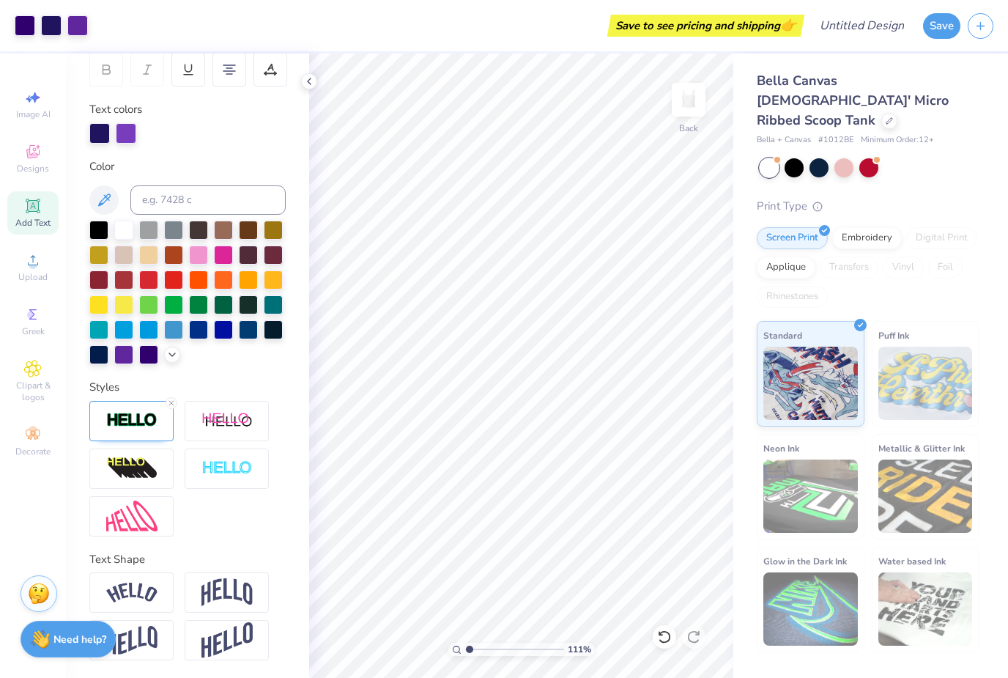
scroll to position [232, 0]
click at [225, 470] on img at bounding box center [226, 468] width 51 height 17
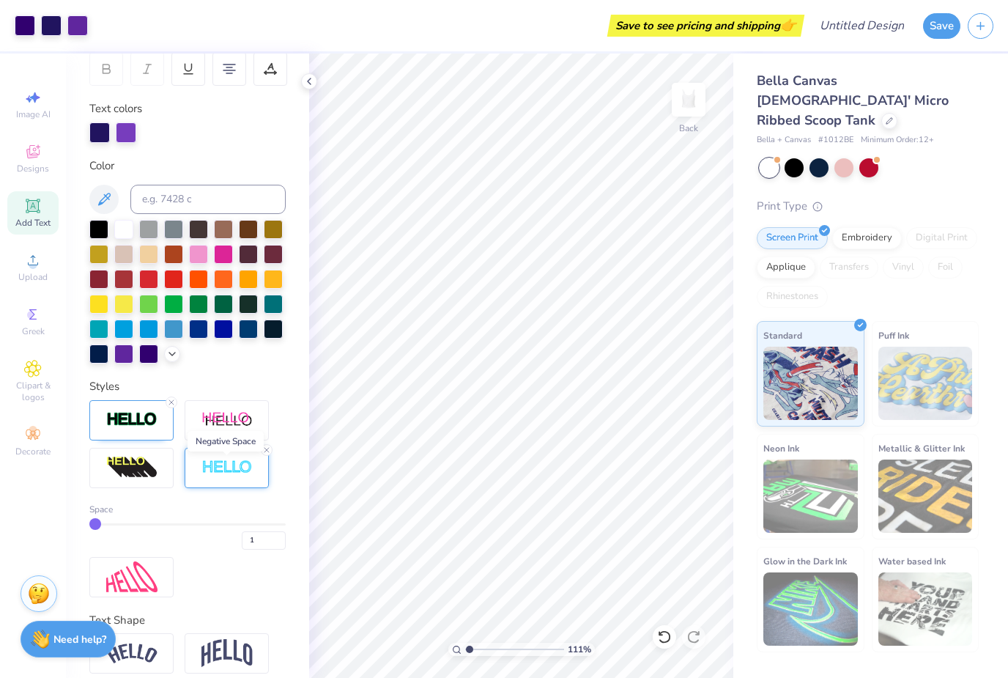
click at [273, 445] on div "Space 1" at bounding box center [187, 498] width 196 height 197
click at [263, 460] on div at bounding box center [227, 468] width 84 height 40
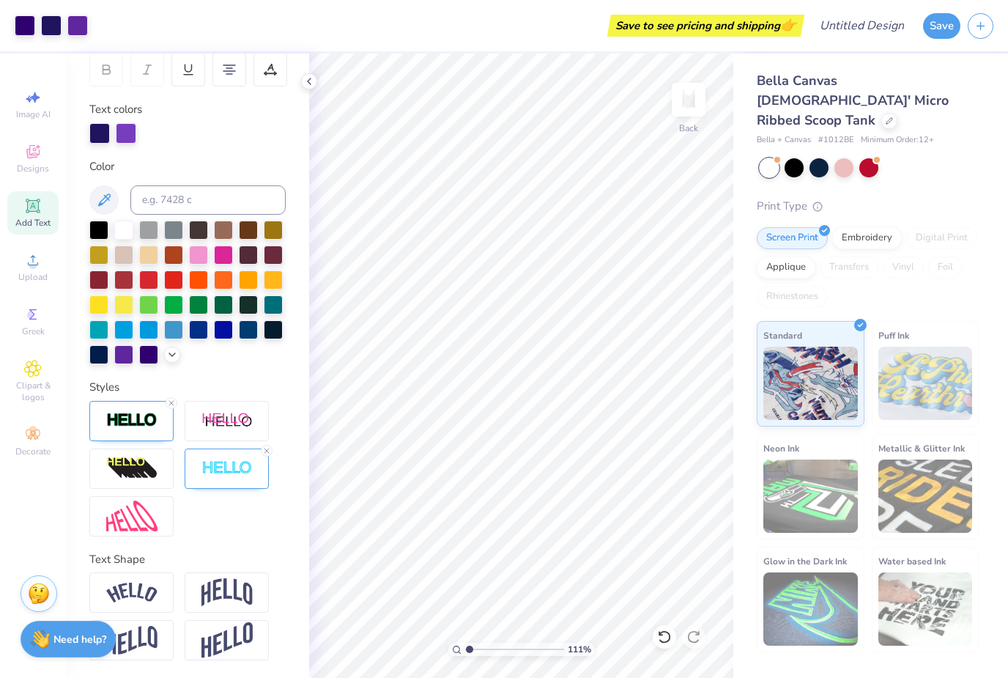
click at [264, 456] on div at bounding box center [267, 451] width 12 height 12
click at [268, 456] on div at bounding box center [227, 468] width 84 height 40
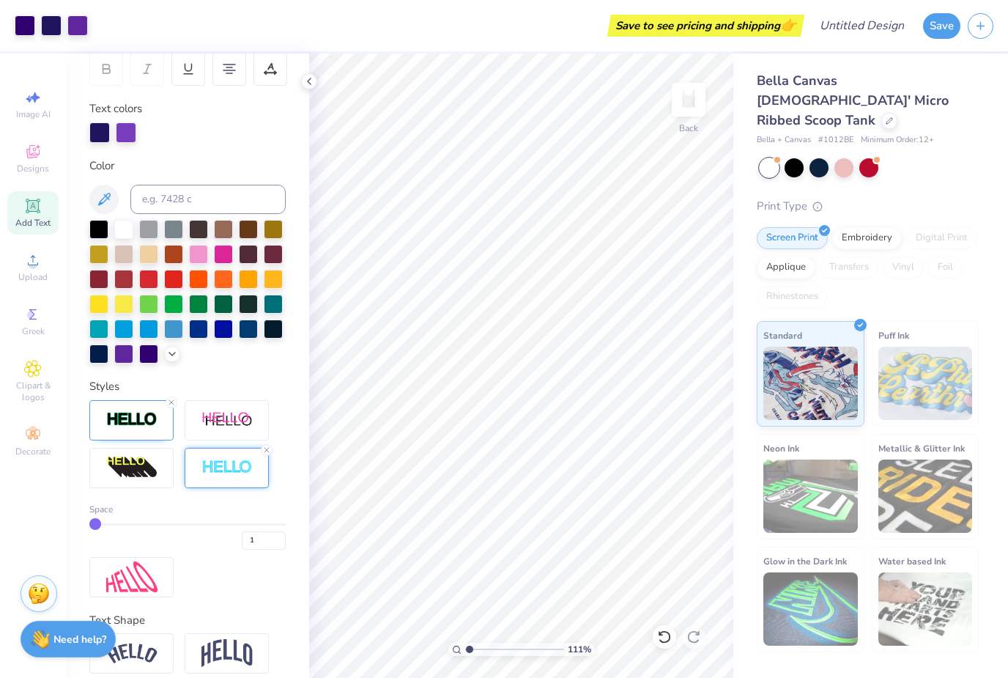
click at [155, 471] on img at bounding box center [131, 467] width 51 height 23
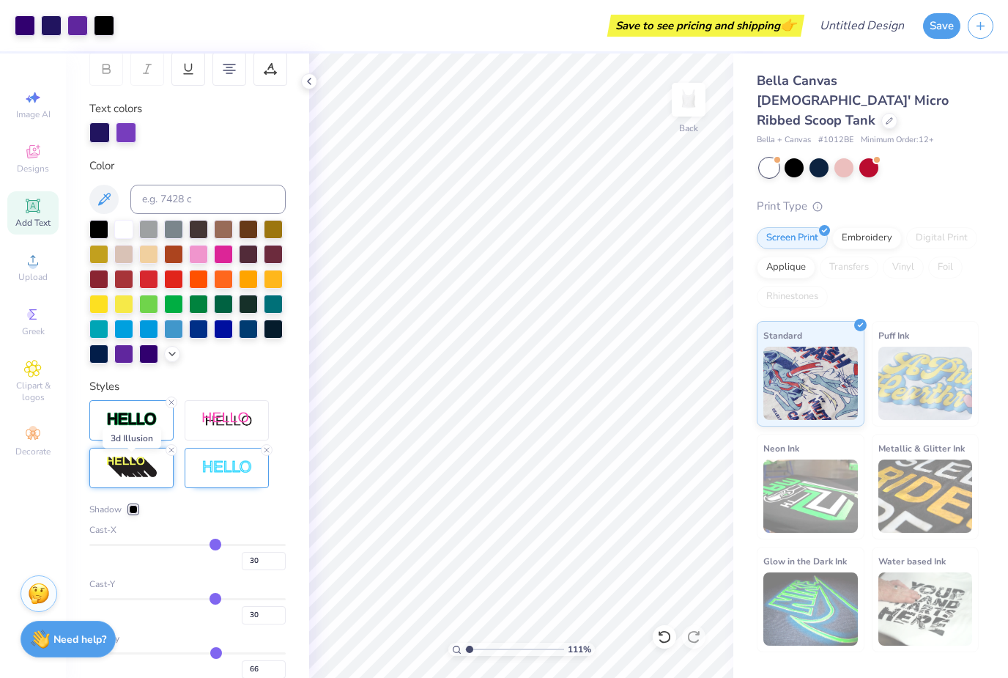
click at [270, 449] on icon at bounding box center [266, 449] width 9 height 9
click at [170, 455] on div at bounding box center [172, 450] width 12 height 12
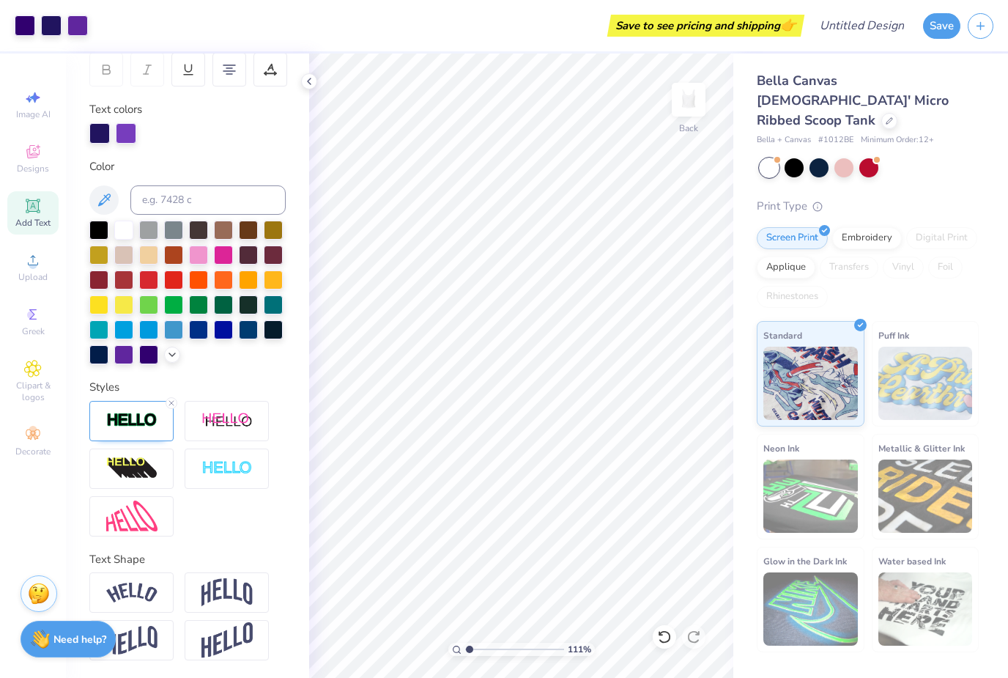
click at [157, 513] on img at bounding box center [131, 516] width 51 height 32
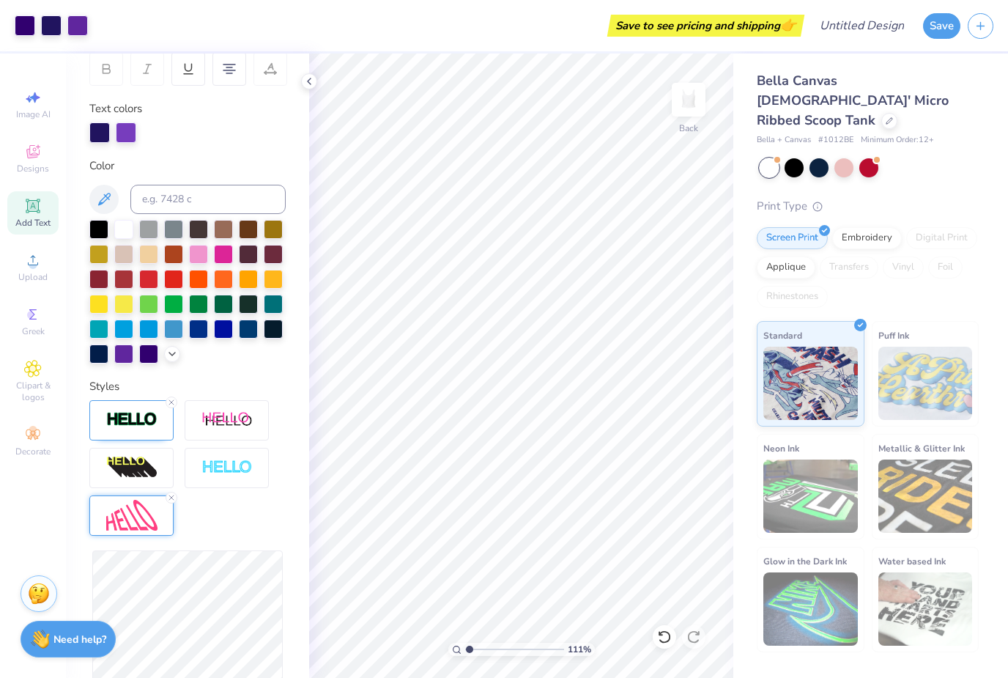
click at [186, 508] on div "Reset" at bounding box center [187, 562] width 196 height 325
click at [174, 501] on icon at bounding box center [171, 497] width 9 height 9
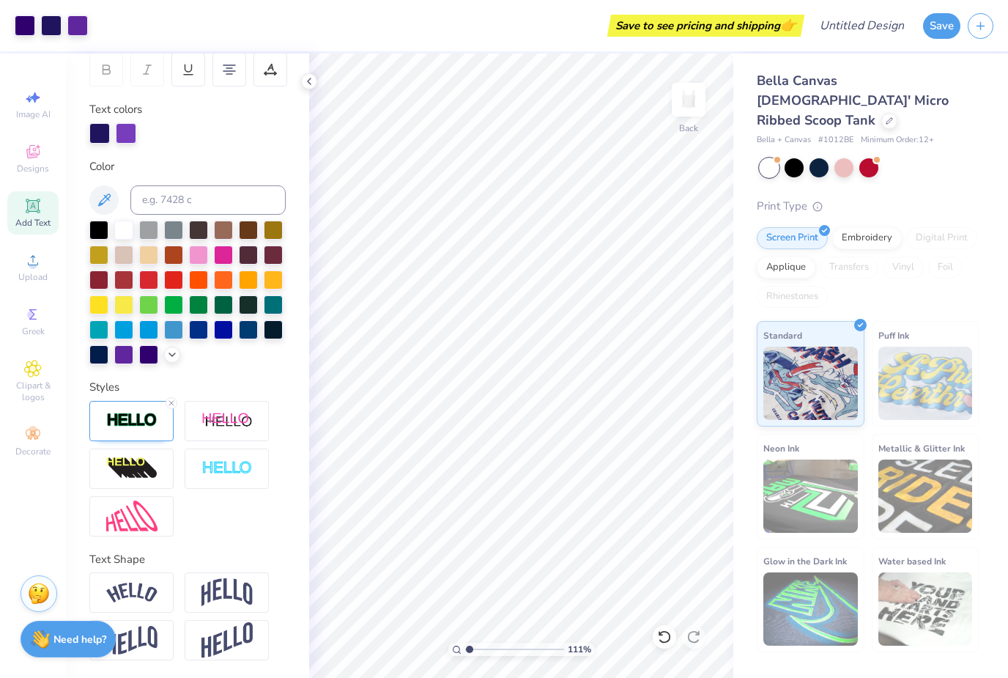
click at [180, 500] on div at bounding box center [187, 469] width 196 height 136
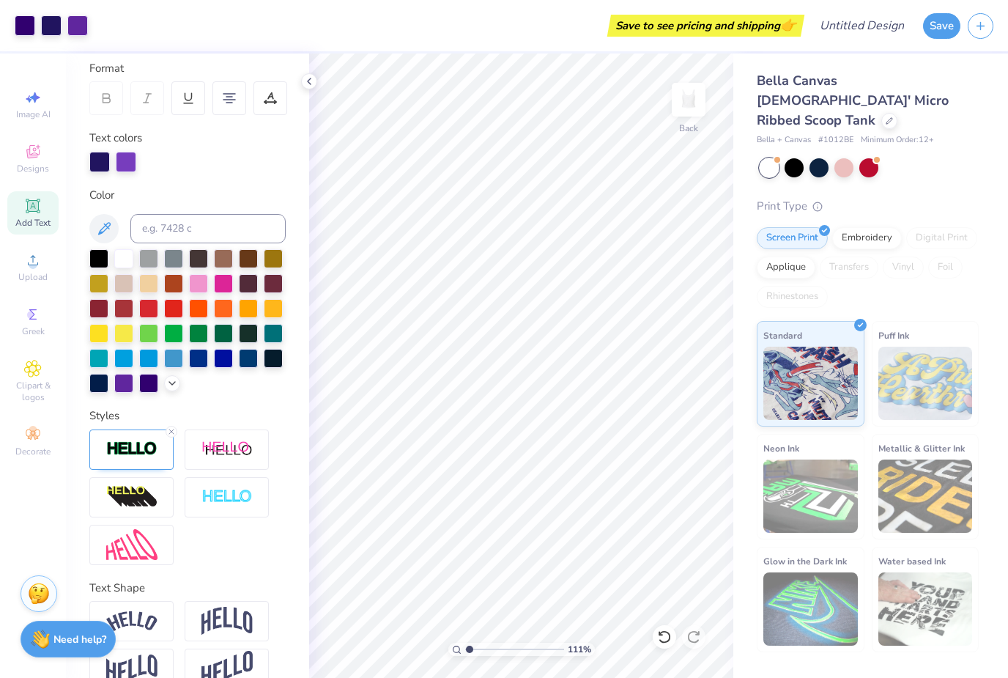
scroll to position [185, 0]
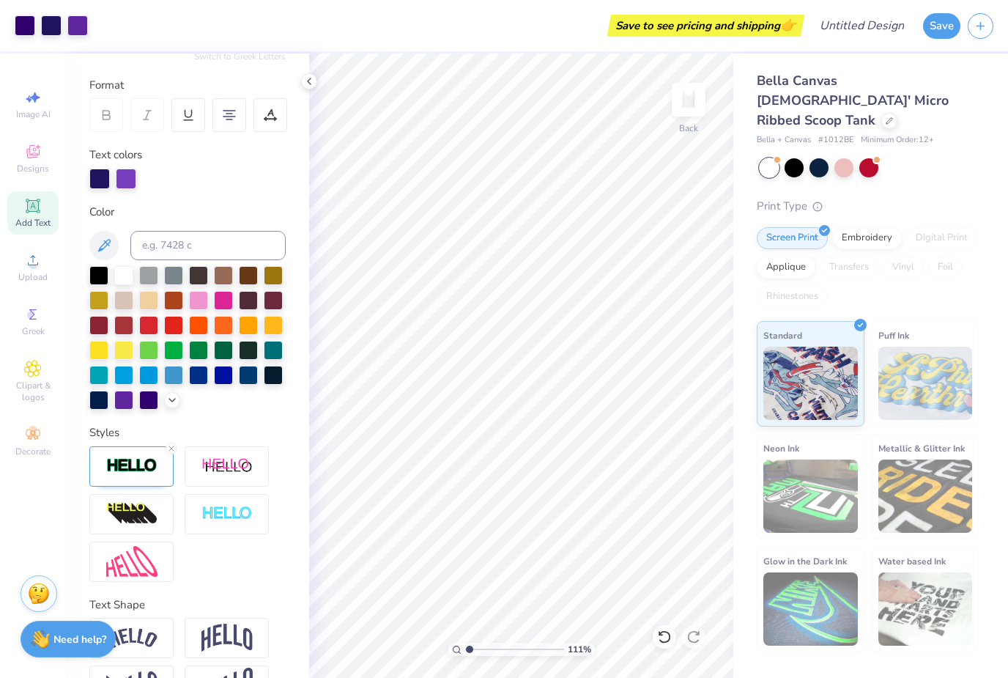
click at [174, 454] on div at bounding box center [172, 449] width 12 height 12
click at [169, 465] on div at bounding box center [131, 466] width 84 height 40
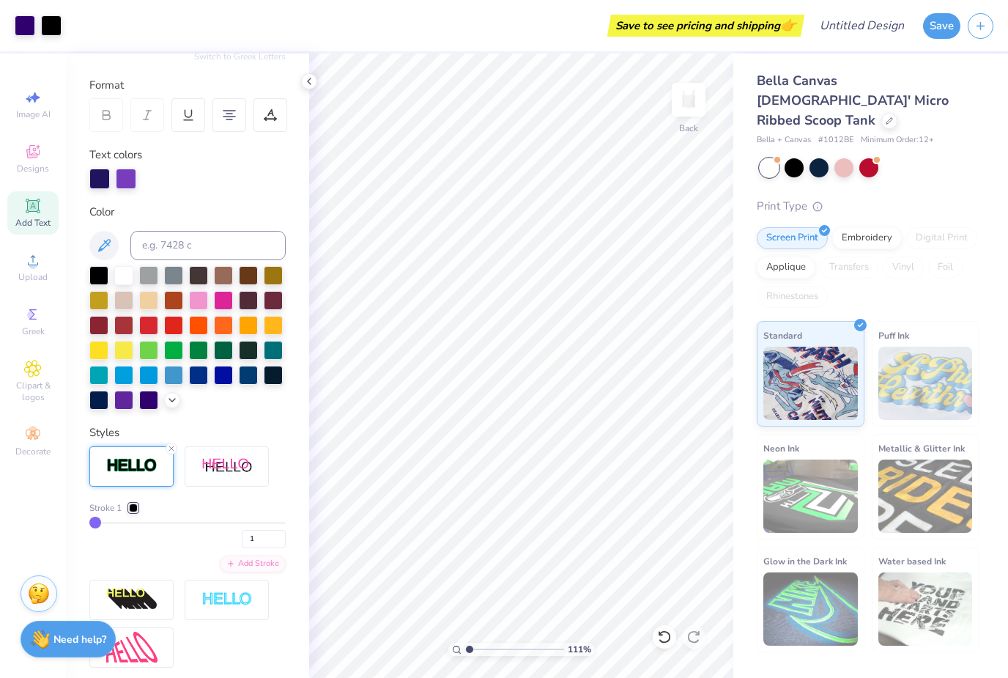
click at [138, 509] on div at bounding box center [133, 507] width 9 height 9
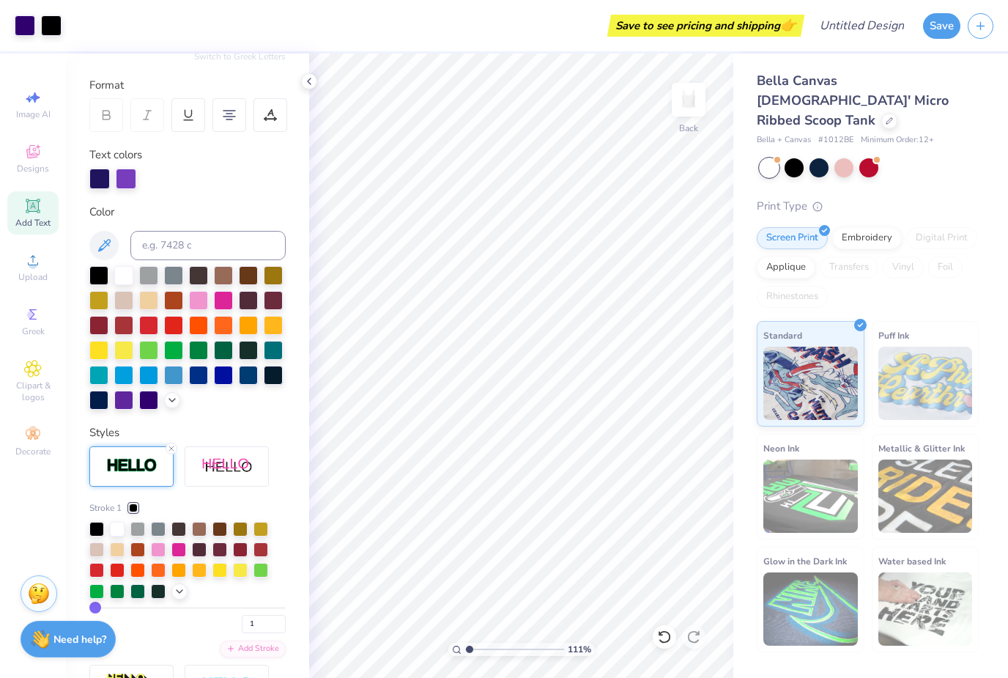
click at [185, 587] on div at bounding box center [179, 591] width 16 height 16
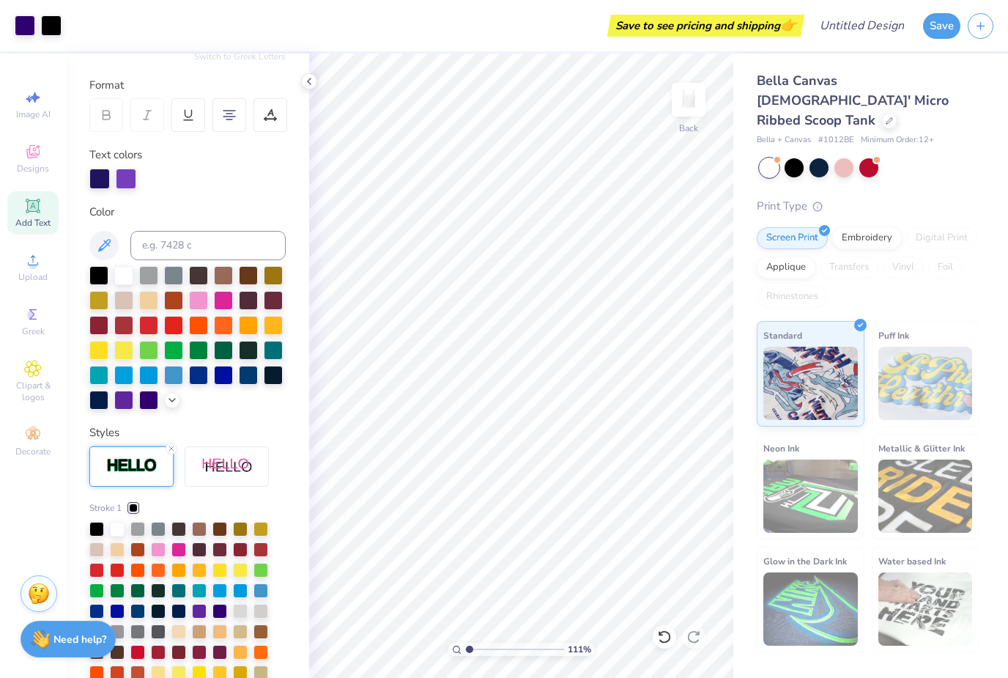
click at [234, 617] on div at bounding box center [240, 611] width 15 height 15
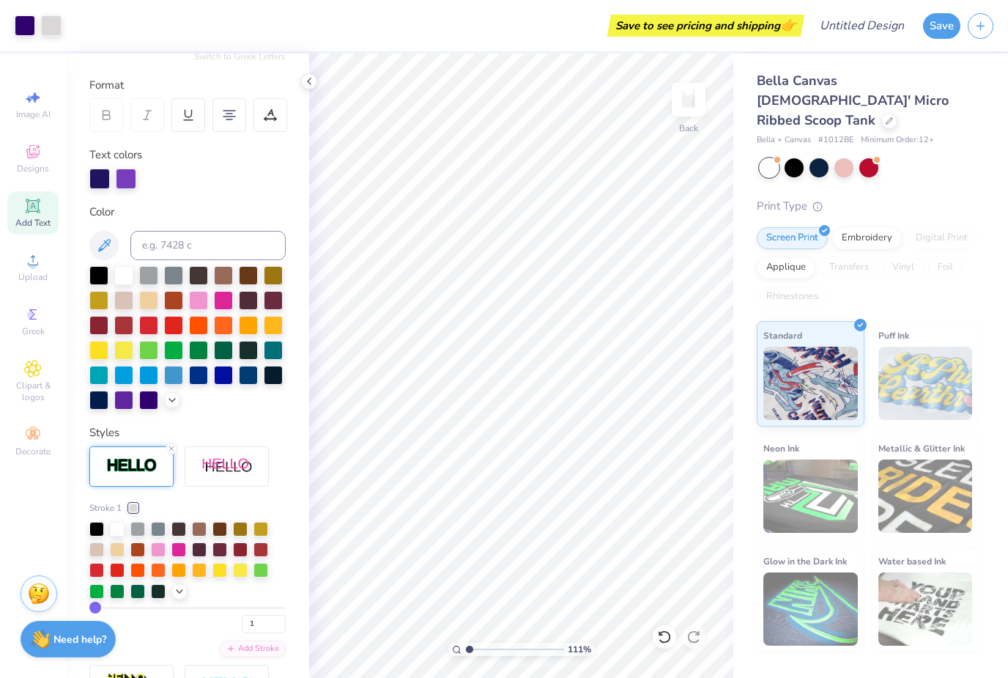
click at [185, 596] on icon at bounding box center [180, 591] width 12 height 12
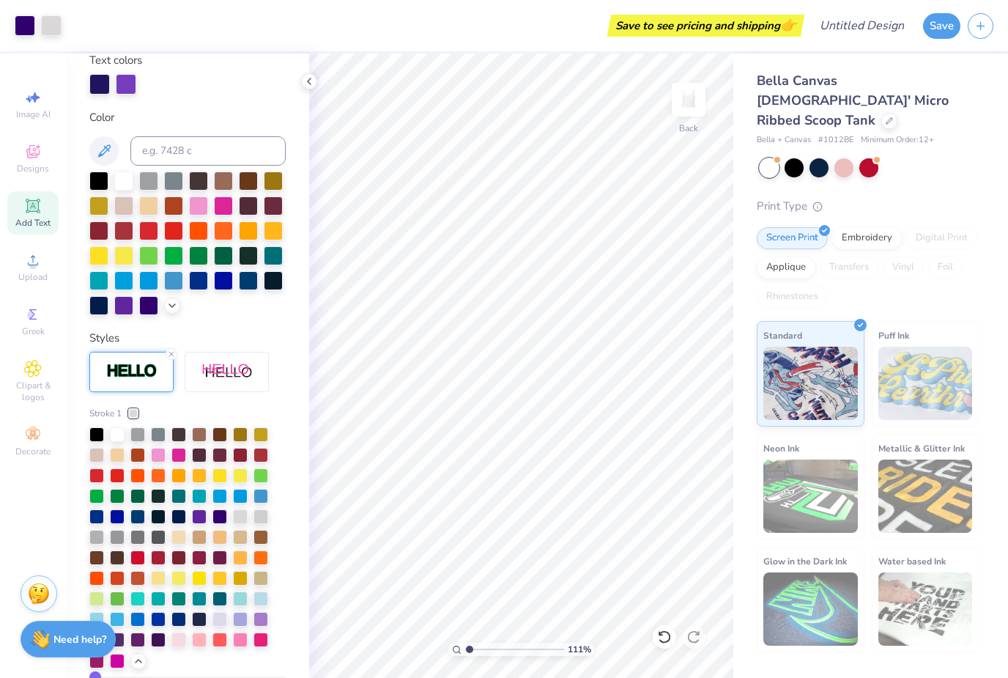
scroll to position [285, 0]
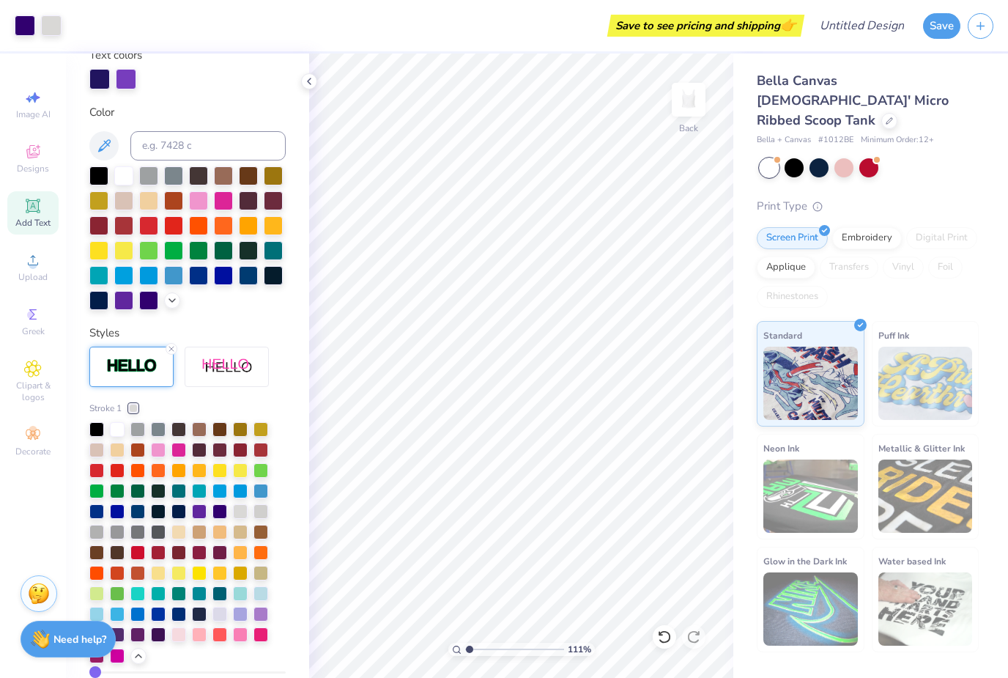
click at [227, 511] on div at bounding box center [219, 511] width 15 height 15
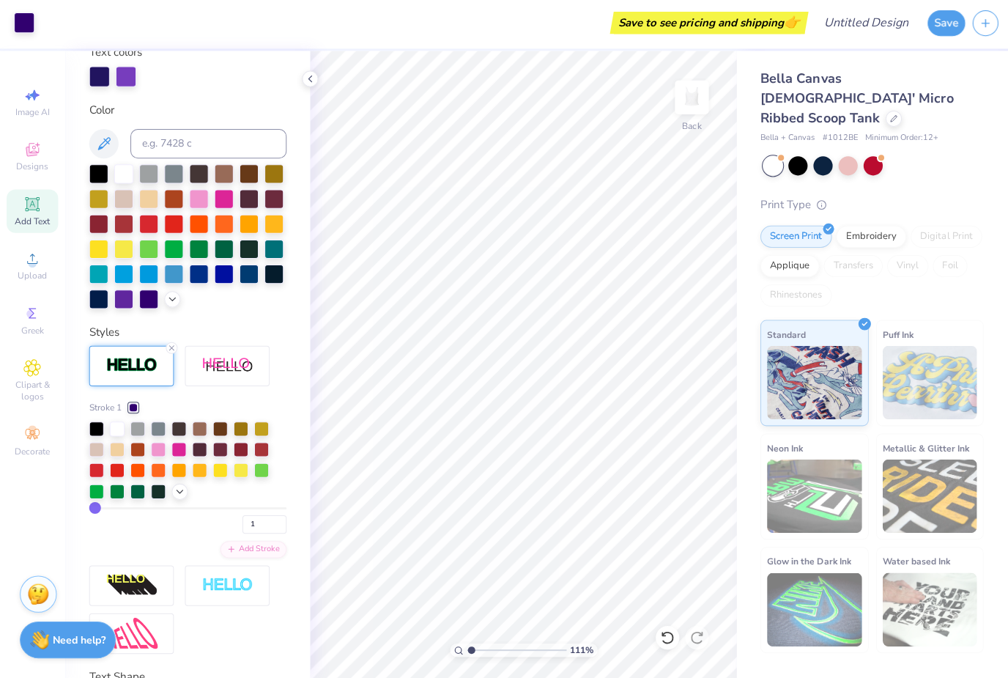
click at [184, 487] on icon at bounding box center [180, 492] width 12 height 12
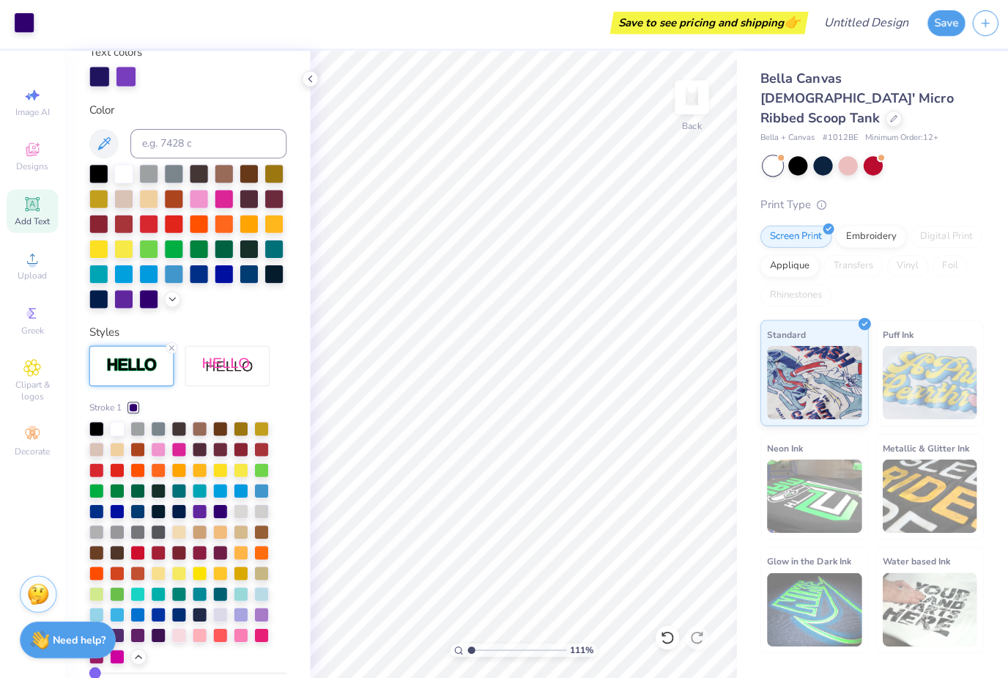
click at [205, 514] on div at bounding box center [199, 511] width 15 height 15
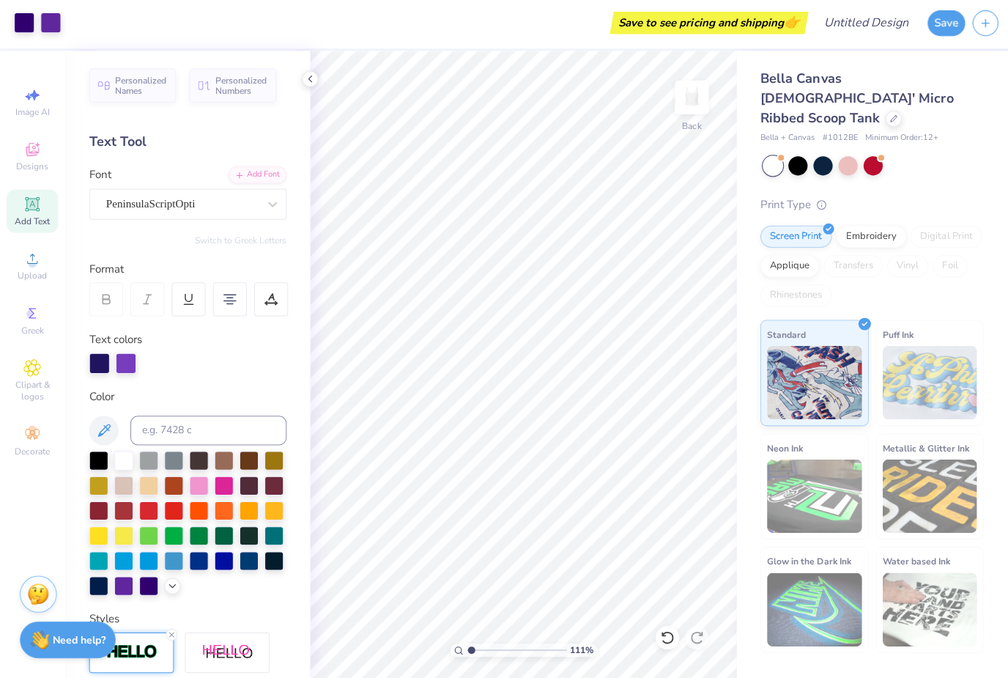
scroll to position [0, 0]
click at [316, 81] on div at bounding box center [309, 81] width 16 height 16
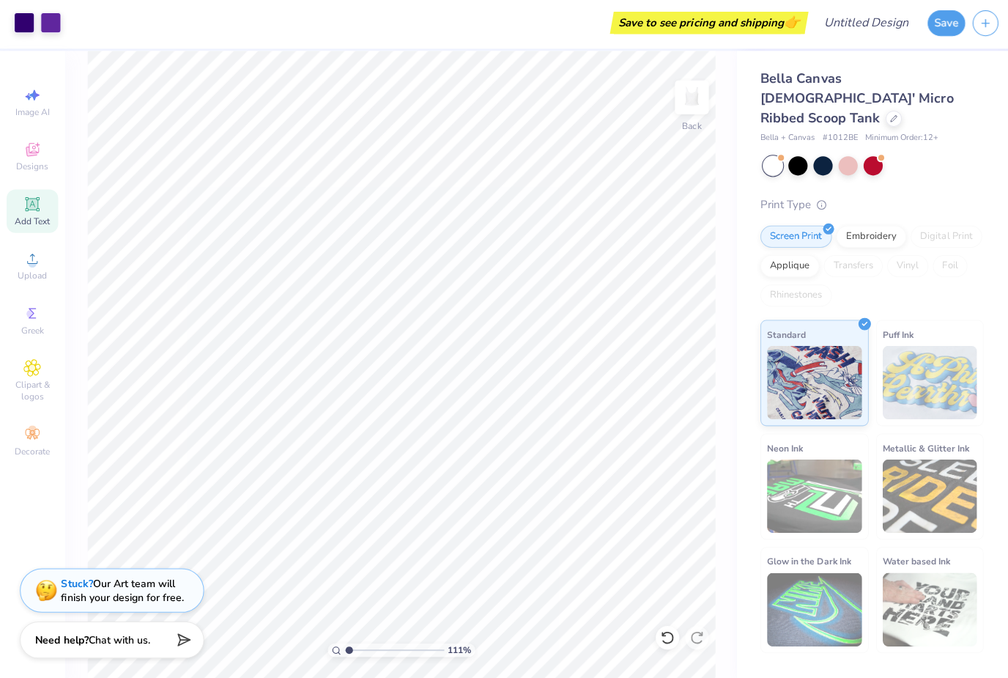
click at [923, 351] on img at bounding box center [925, 383] width 95 height 73
click at [897, 328] on span "Puff Ink" at bounding box center [893, 335] width 31 height 15
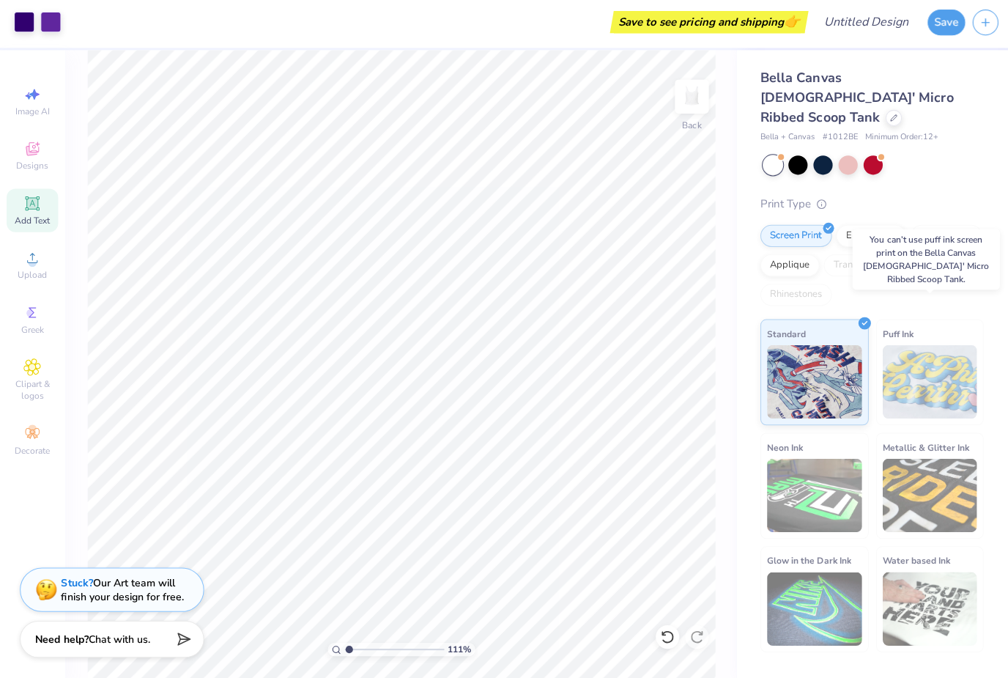
click at [903, 198] on div "Print Type Screen Print Embroidery Digital Print Applique Transfers Vinyl Foil …" at bounding box center [868, 425] width 222 height 455
click at [682, 88] on img at bounding box center [688, 99] width 29 height 29
click at [683, 104] on img at bounding box center [688, 99] width 29 height 29
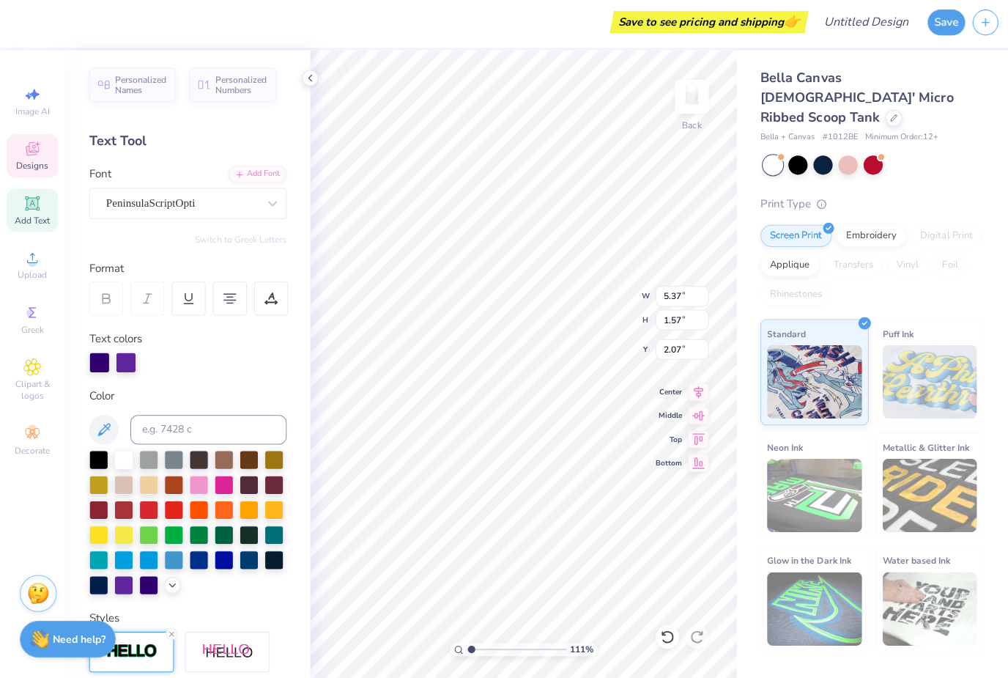
type input "1.10859856011365"
type input "2.61"
type input "1.10859856011365"
type input "3.22"
click at [29, 214] on div "Add Text" at bounding box center [32, 212] width 51 height 43
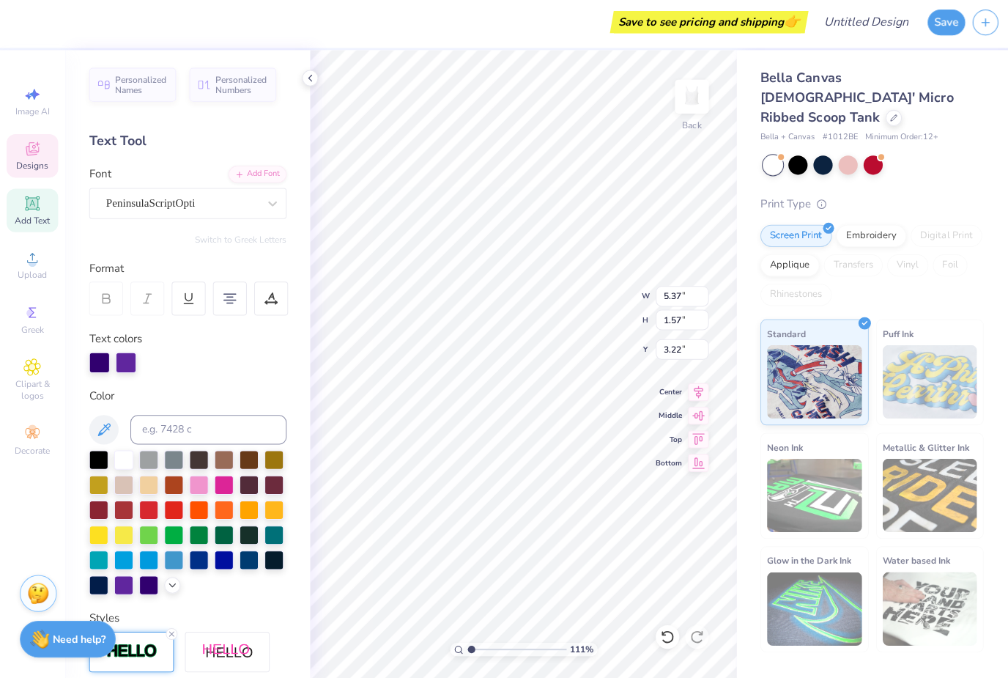
type input "1.10859856011365"
type input "4.27"
type input "1.24"
type input "4.88"
type input "1.10859856011365"
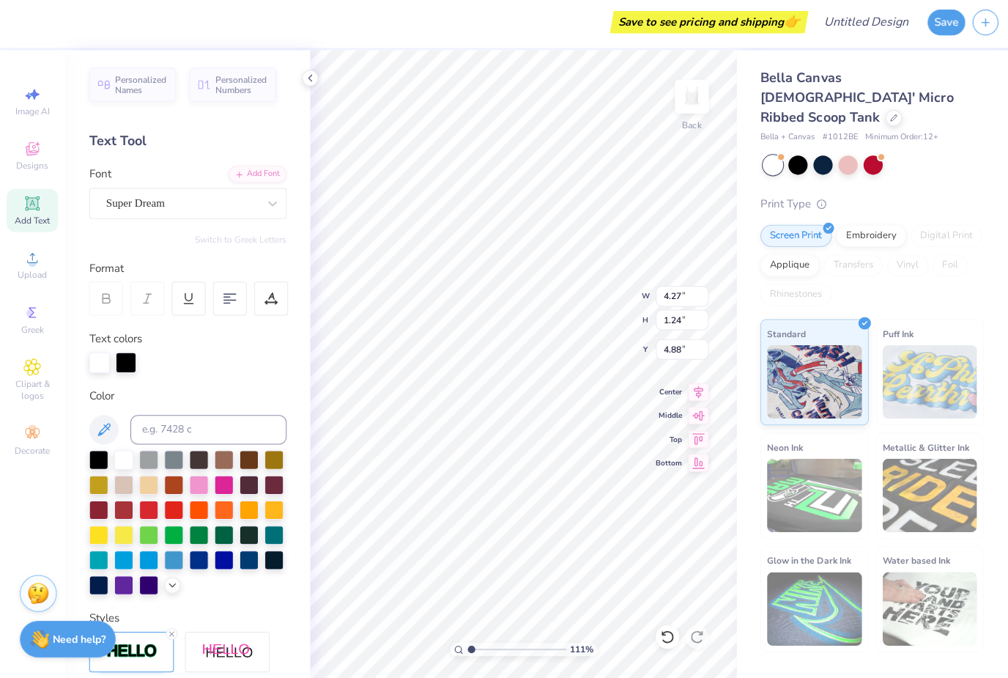
type input "4.29"
type input "1.26"
type input "4.87"
type input "1.10859856011365"
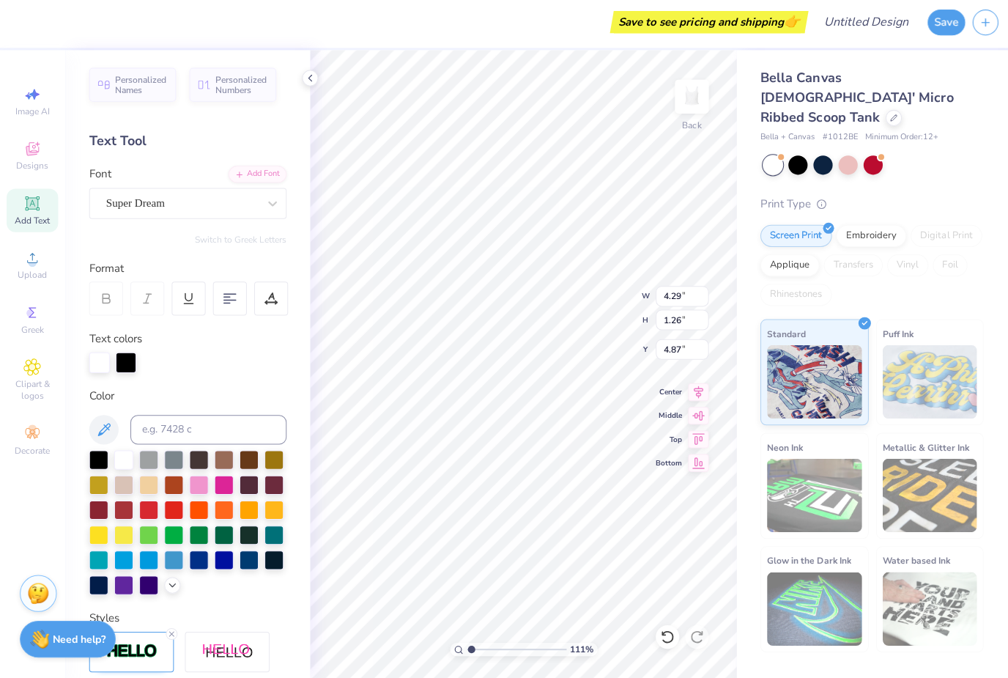
type textarea "u"
click at [46, 209] on div "Add Text" at bounding box center [32, 212] width 51 height 43
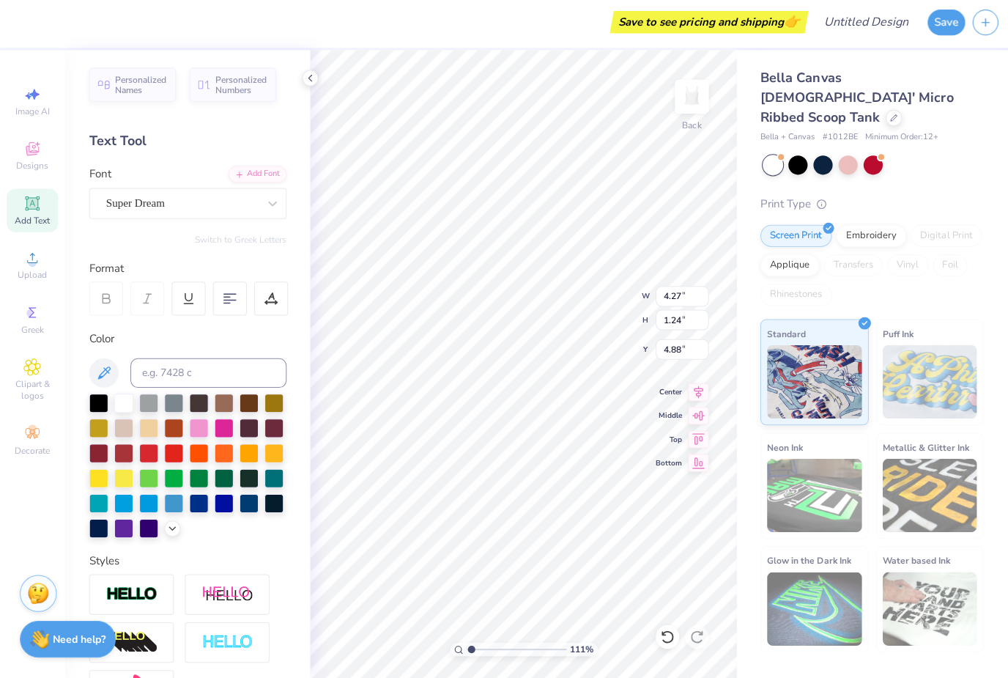
scroll to position [1, 1]
type input "1.10859856011365"
type textarea "University of"
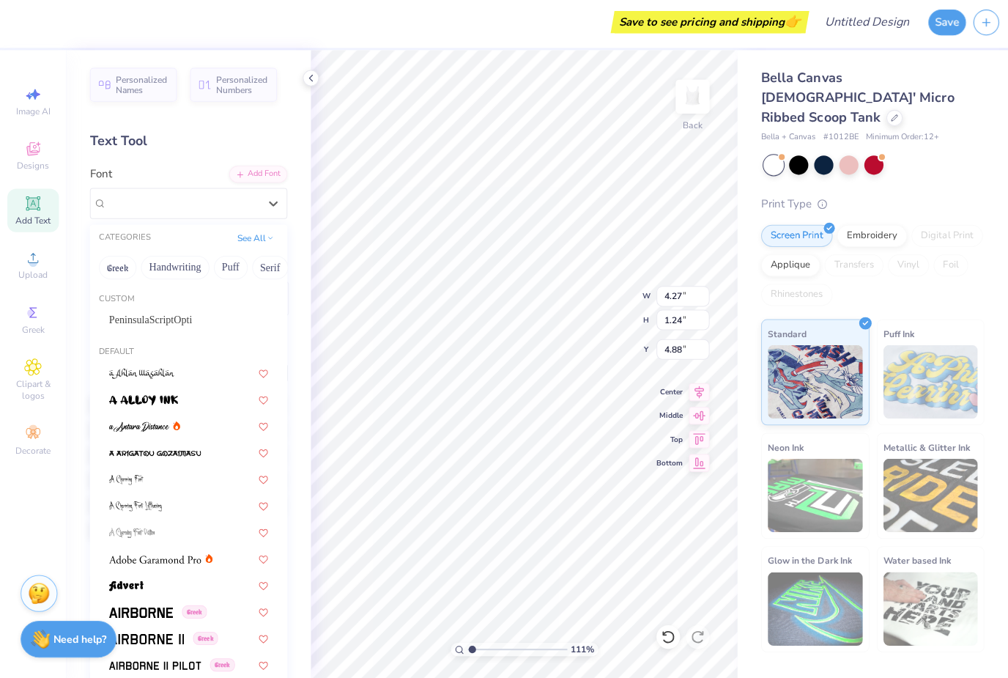
click at [125, 270] on button "Greek" at bounding box center [116, 269] width 37 height 23
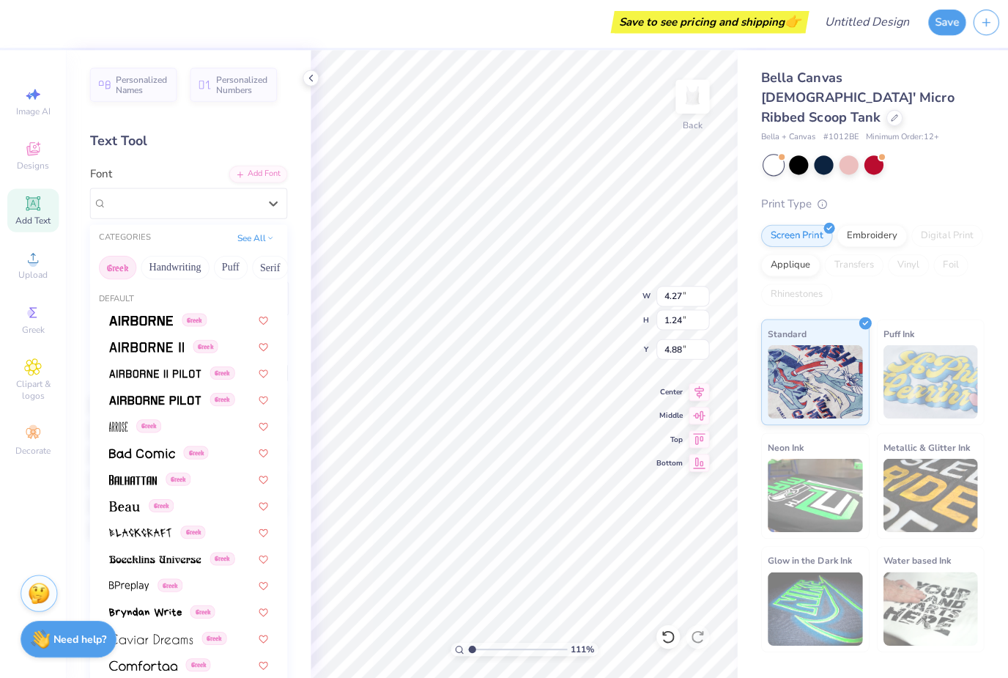
click at [171, 275] on button "Handwriting" at bounding box center [174, 269] width 68 height 23
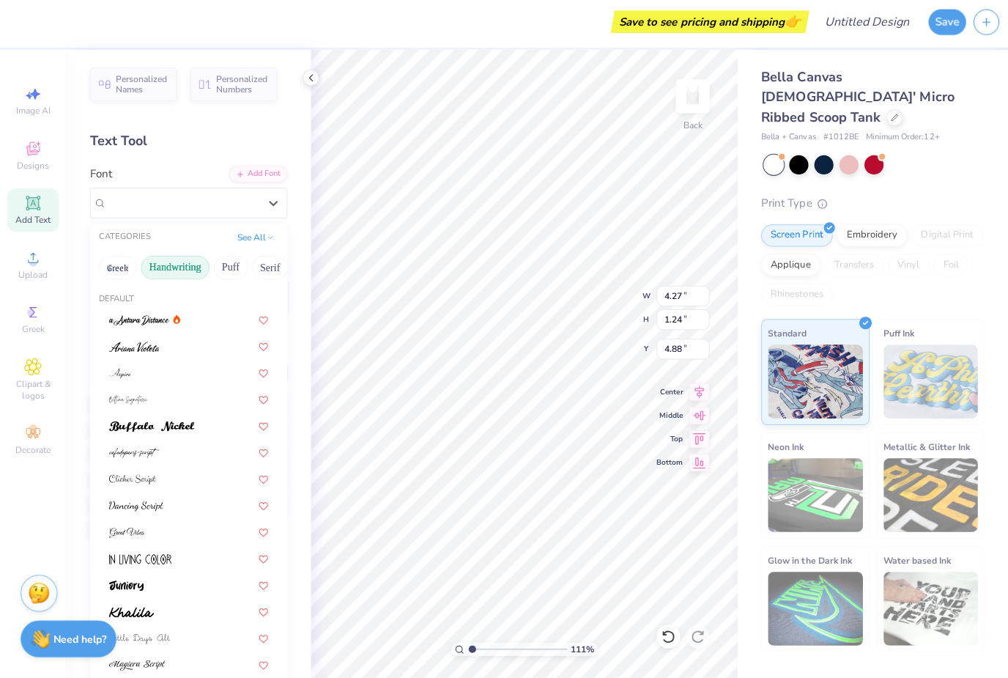
click at [229, 262] on button "Puff" at bounding box center [229, 269] width 34 height 23
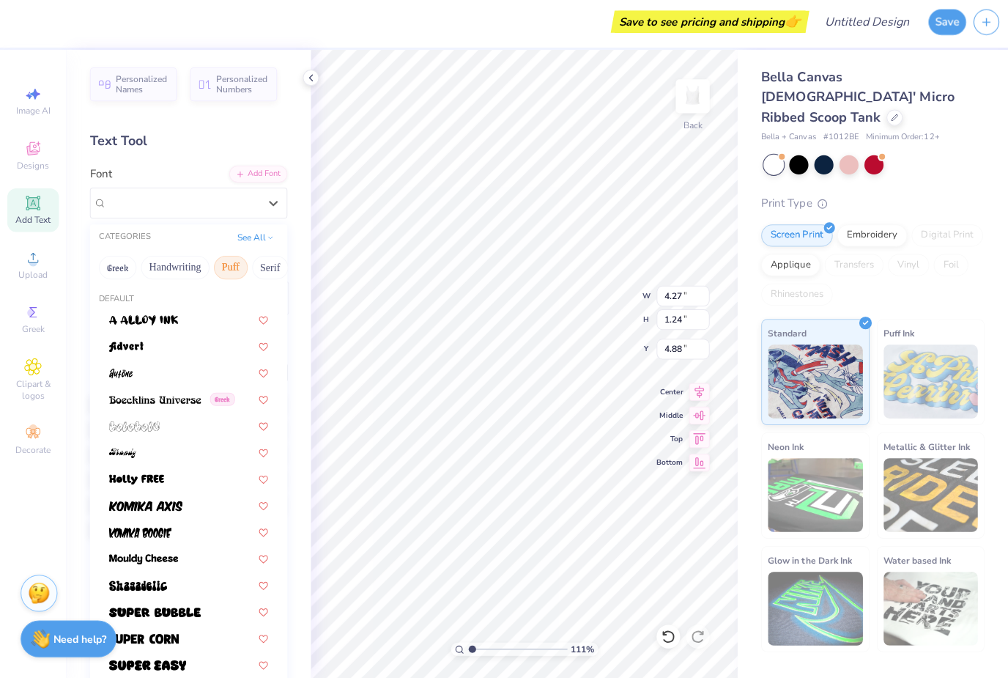
click at [259, 263] on button "Serif" at bounding box center [269, 269] width 36 height 23
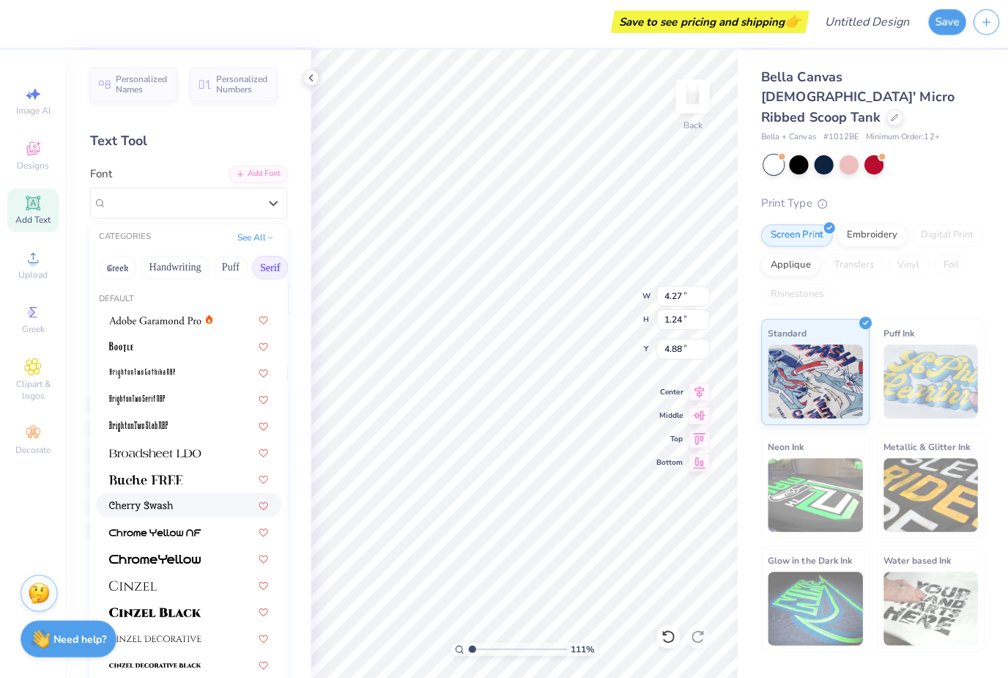
click at [123, 502] on img at bounding box center [140, 507] width 64 height 10
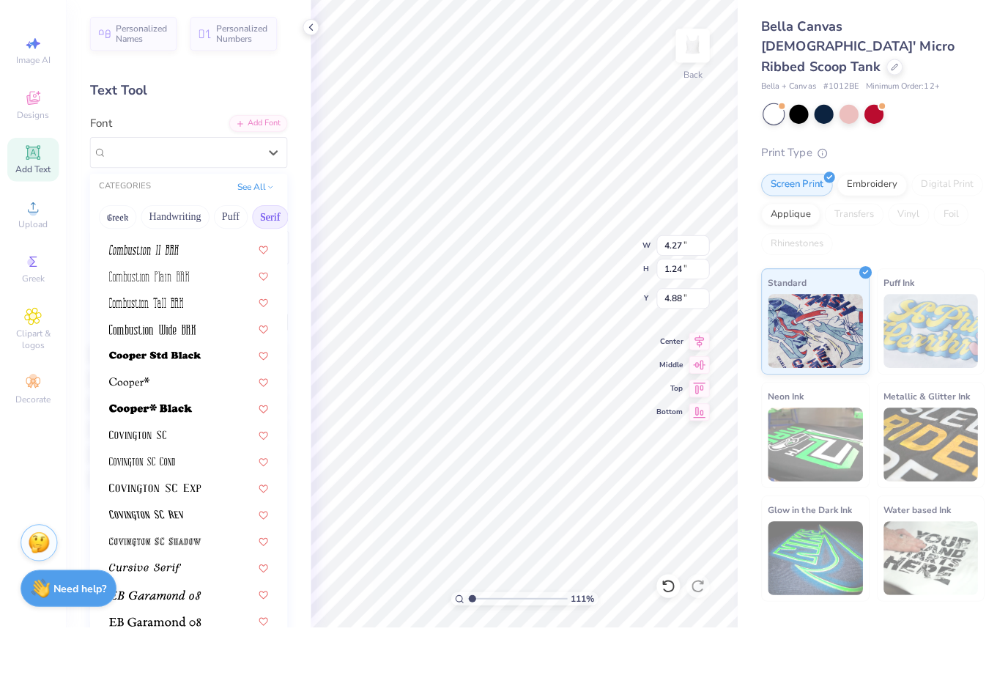
scroll to position [551, 0]
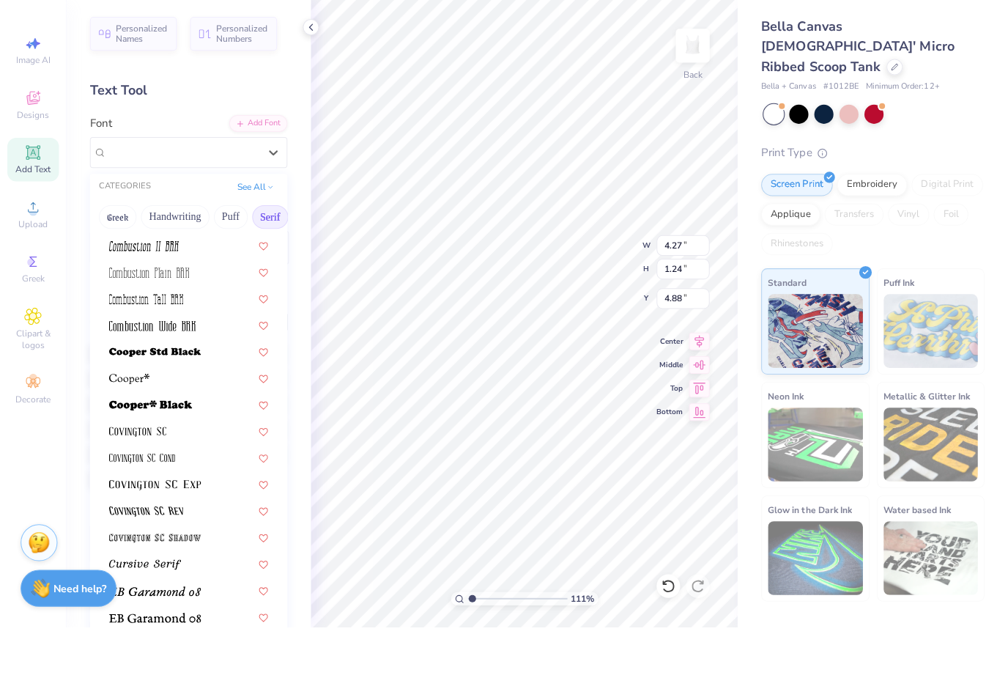
click at [210, 422] on div at bounding box center [187, 429] width 158 height 15
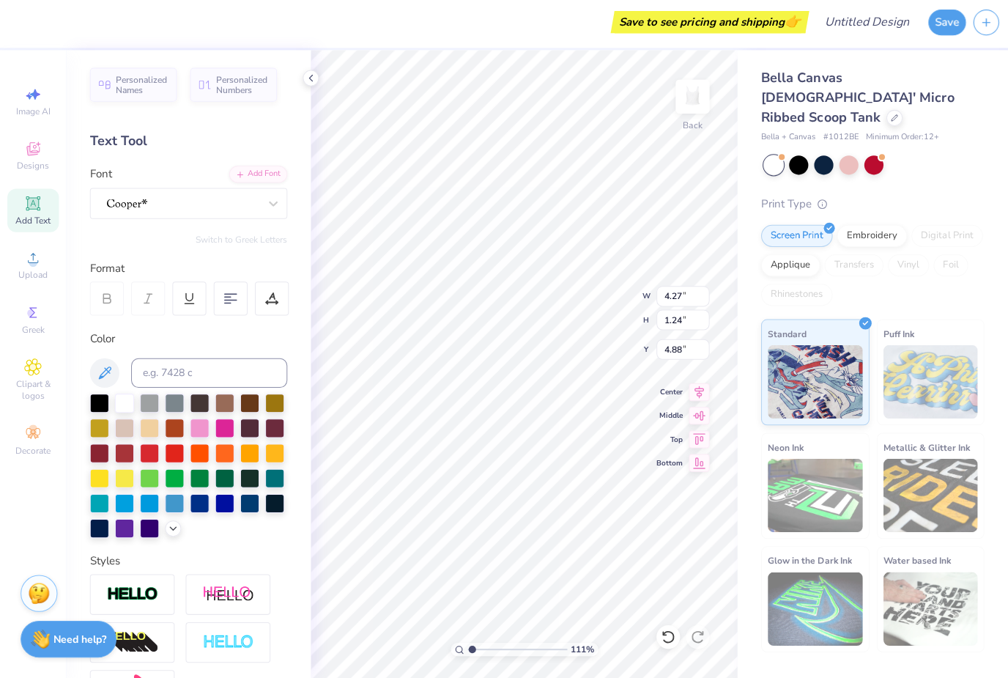
click at [122, 537] on div "Personalized Names Personalized Numbers Text Tool Add Font Font Switch to Greek…" at bounding box center [187, 365] width 243 height 624
click at [130, 533] on div at bounding box center [123, 528] width 19 height 19
click at [154, 530] on div at bounding box center [148, 528] width 19 height 19
click at [122, 537] on div "Personalized Names Personalized Numbers Text Tool Add Font Font Switch to Greek…" at bounding box center [187, 365] width 243 height 624
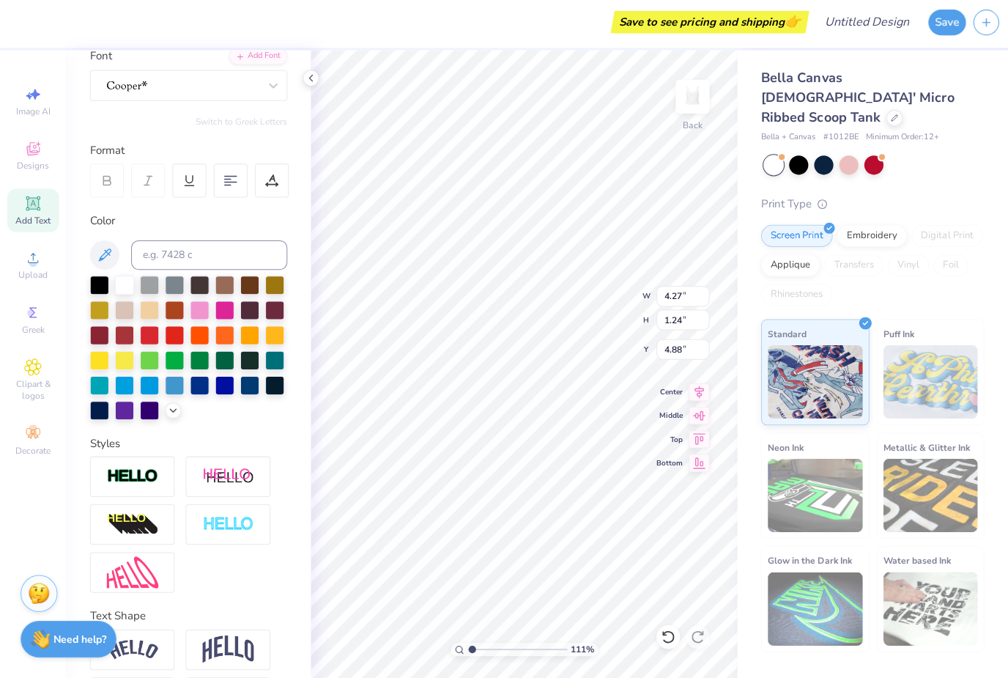
scroll to position [125, 0]
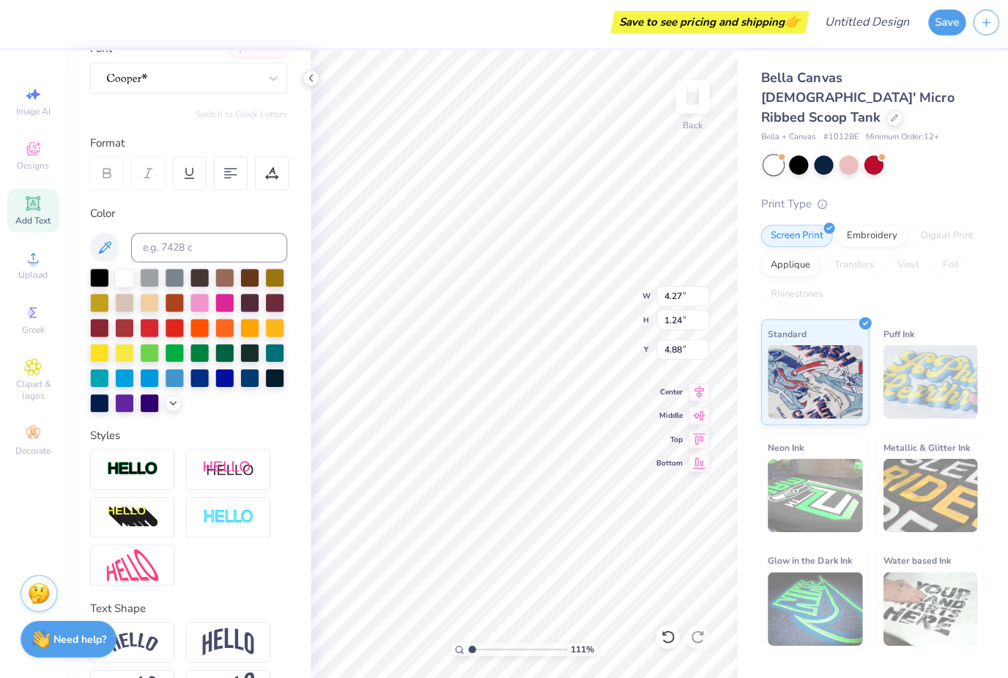
click at [172, 470] on div at bounding box center [131, 470] width 84 height 40
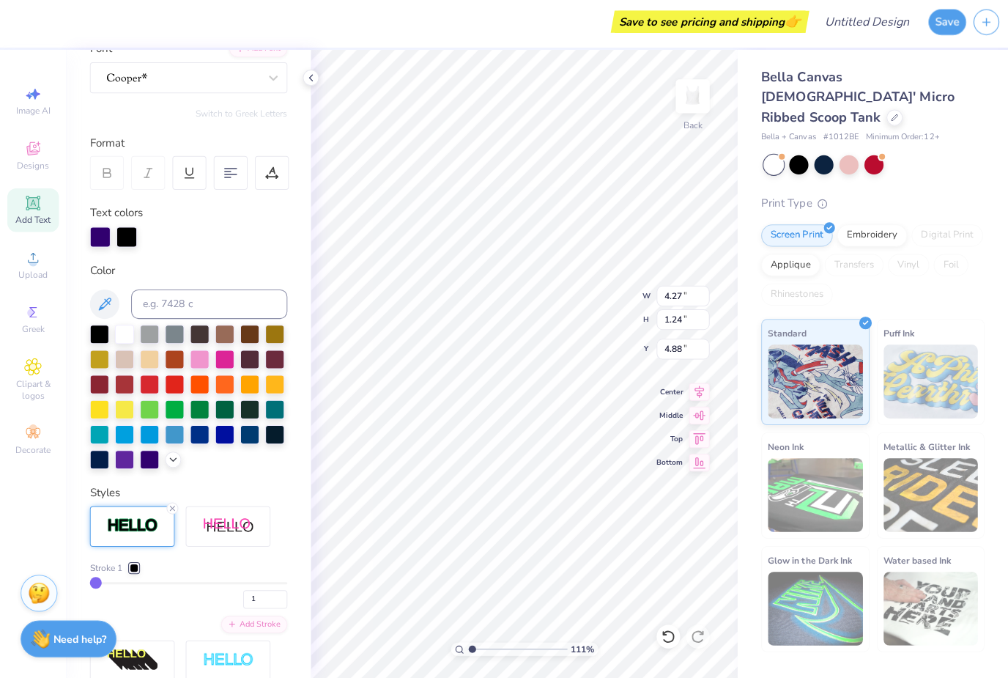
click at [134, 564] on div at bounding box center [133, 568] width 9 height 9
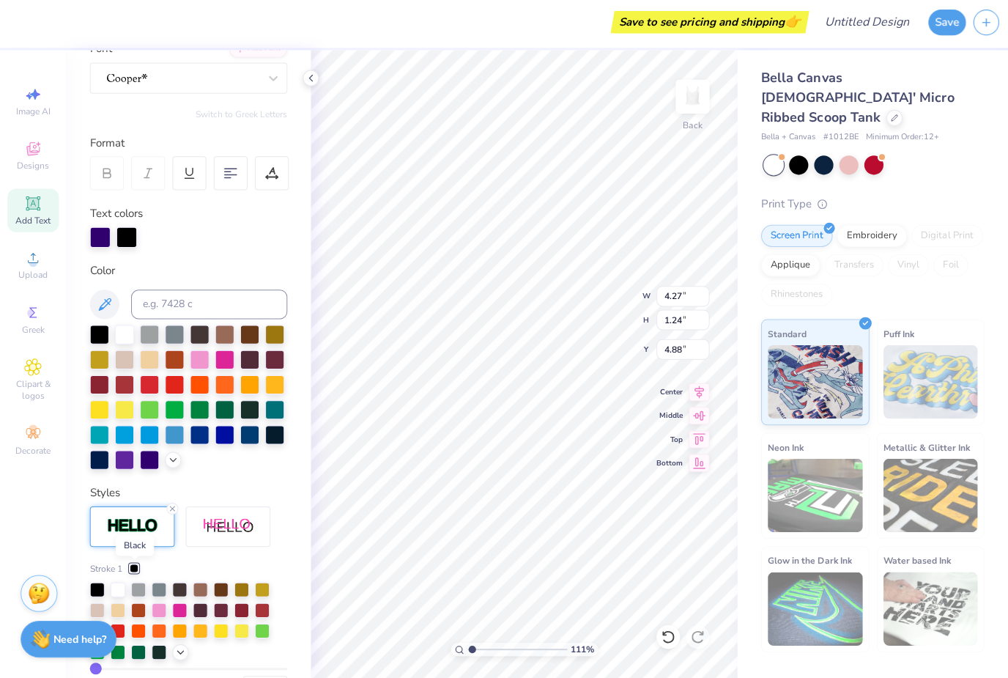
scroll to position [171, 0]
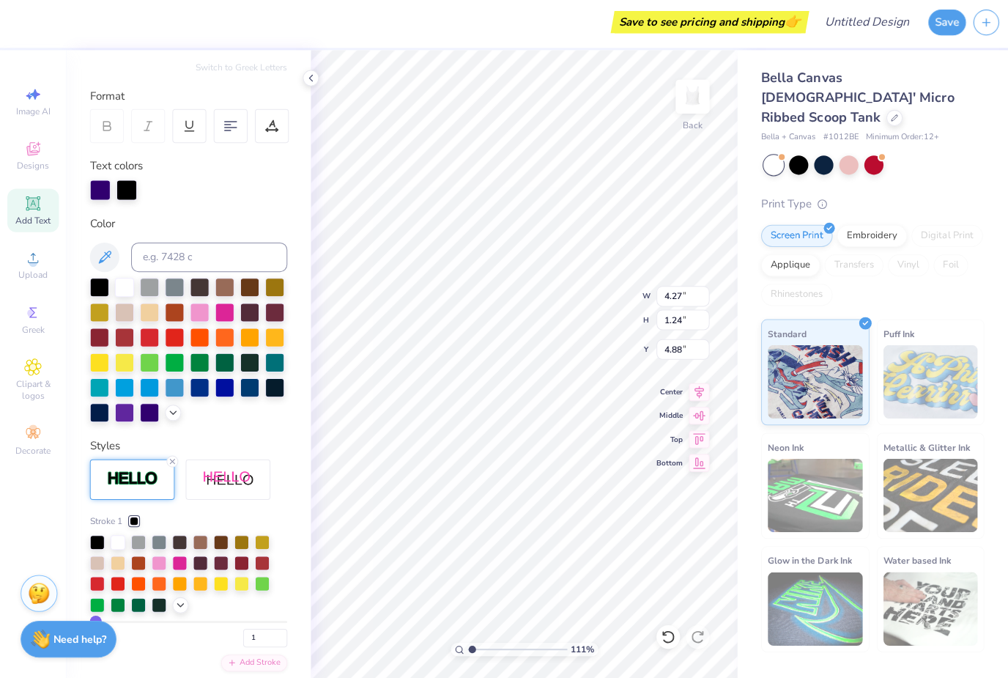
click at [182, 604] on icon at bounding box center [180, 605] width 12 height 12
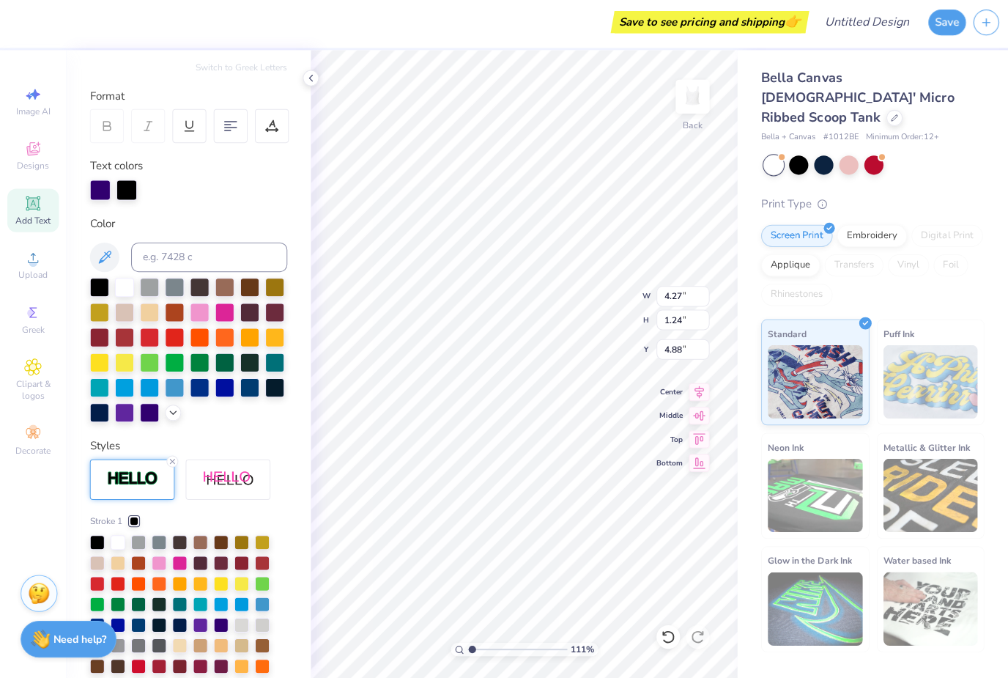
click at [207, 620] on div at bounding box center [199, 625] width 15 height 15
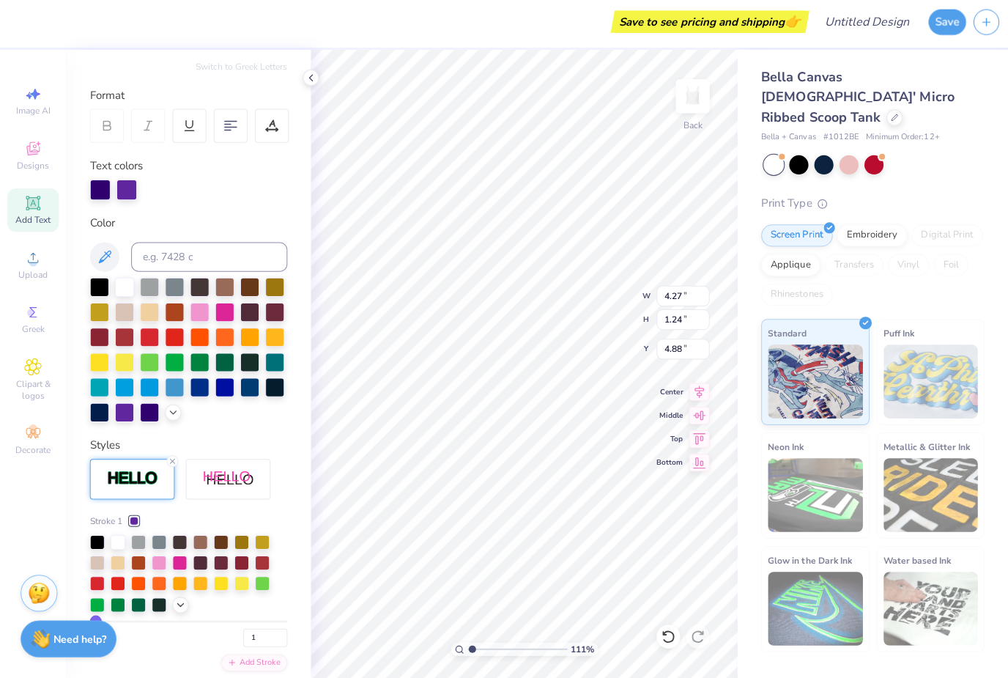
click at [105, 291] on div at bounding box center [98, 289] width 19 height 19
click at [131, 404] on div at bounding box center [123, 413] width 19 height 19
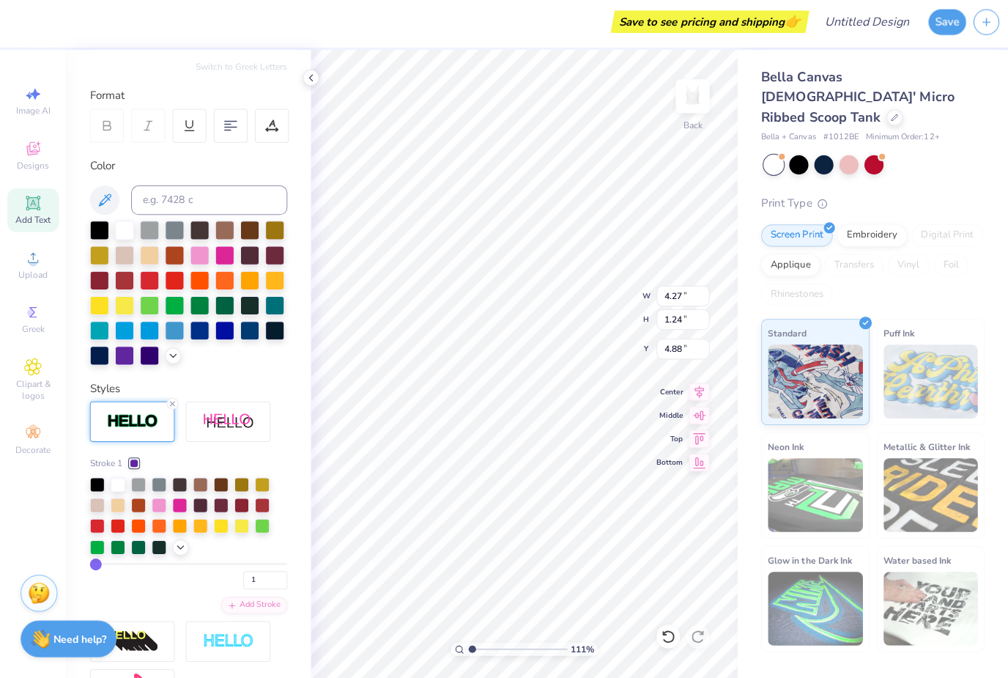
click at [149, 360] on div at bounding box center [148, 357] width 19 height 19
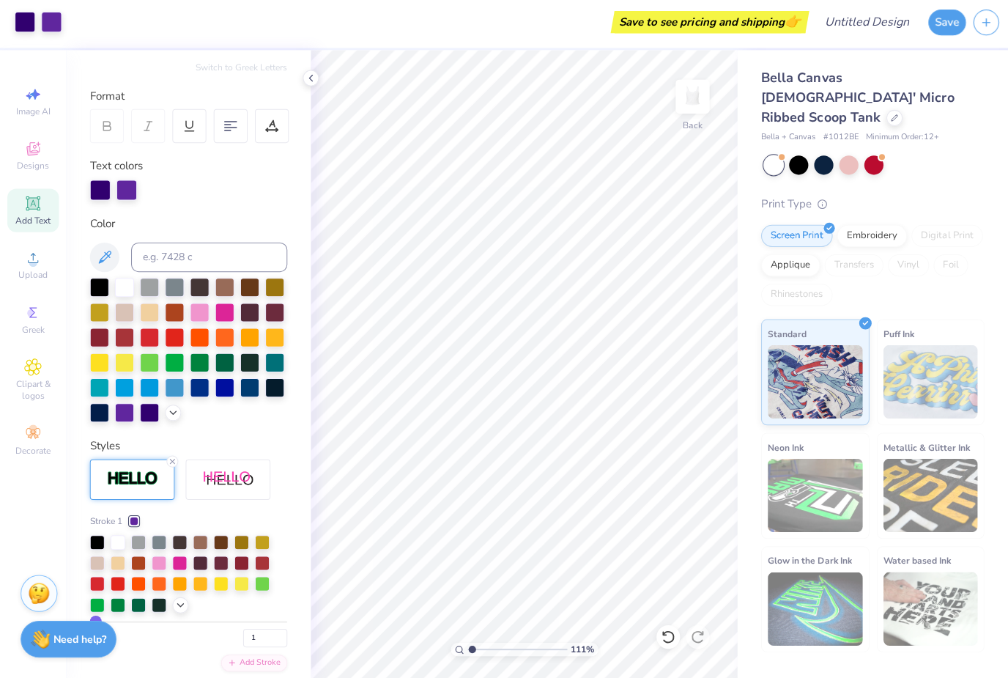
click at [306, 84] on div at bounding box center [309, 81] width 16 height 16
type input "1.10859856011365"
type input "1.23"
type input "1.10859856011365"
type input "6.75"
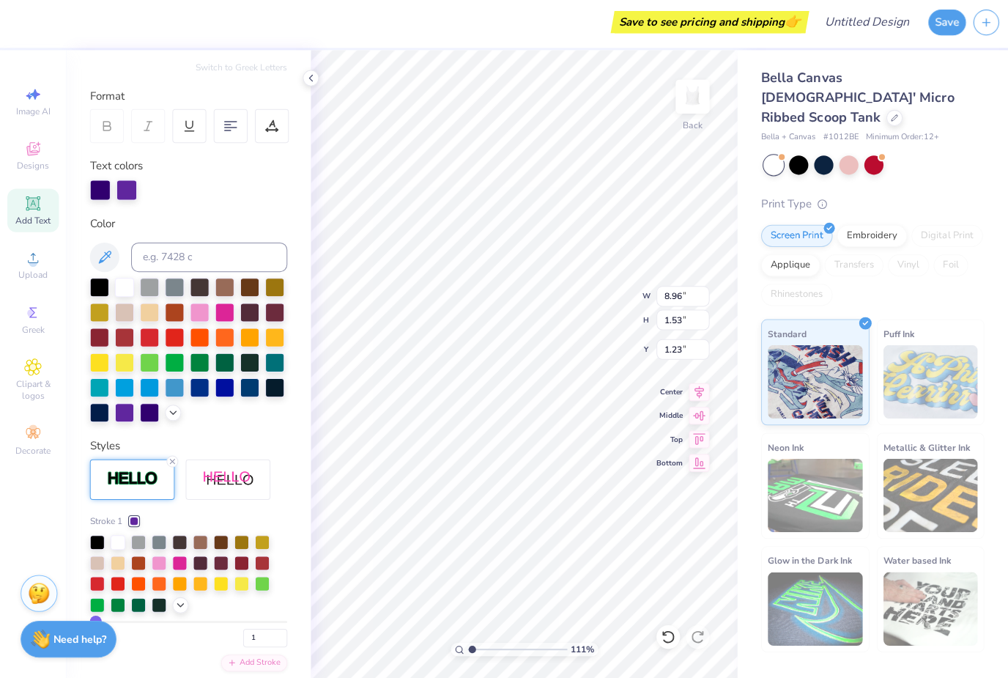
type input "1.15"
type input "1.61"
type input "1.10859856011365"
type input "1.42"
type input "1.10859856011365"
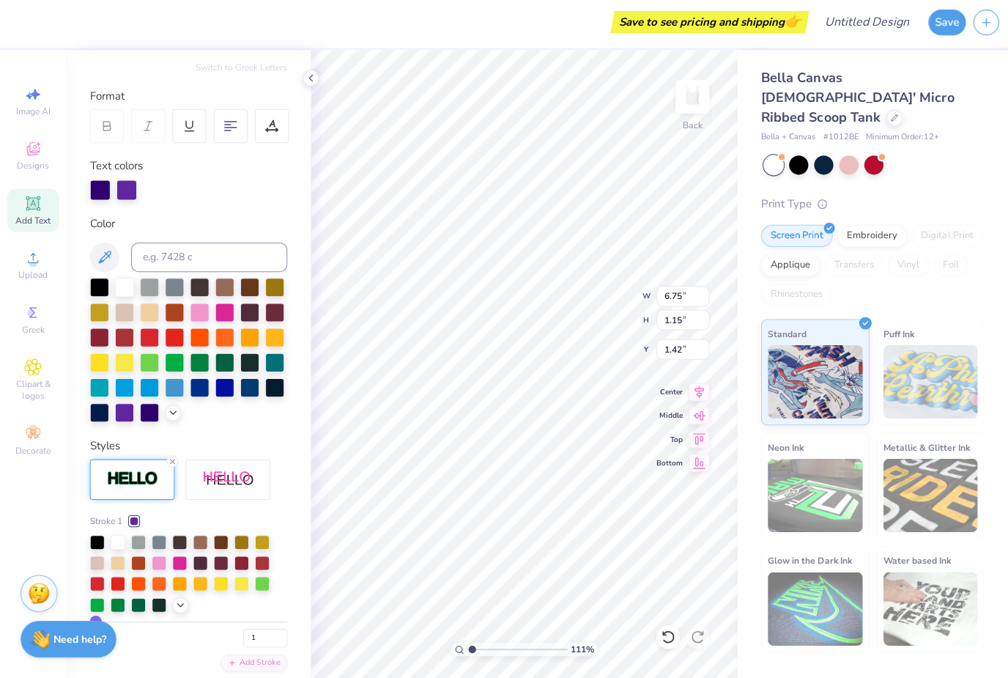
type input "1.62"
type input "1.10859856011365"
type input "5.47"
type input "0.93"
type input "1.10859856011365"
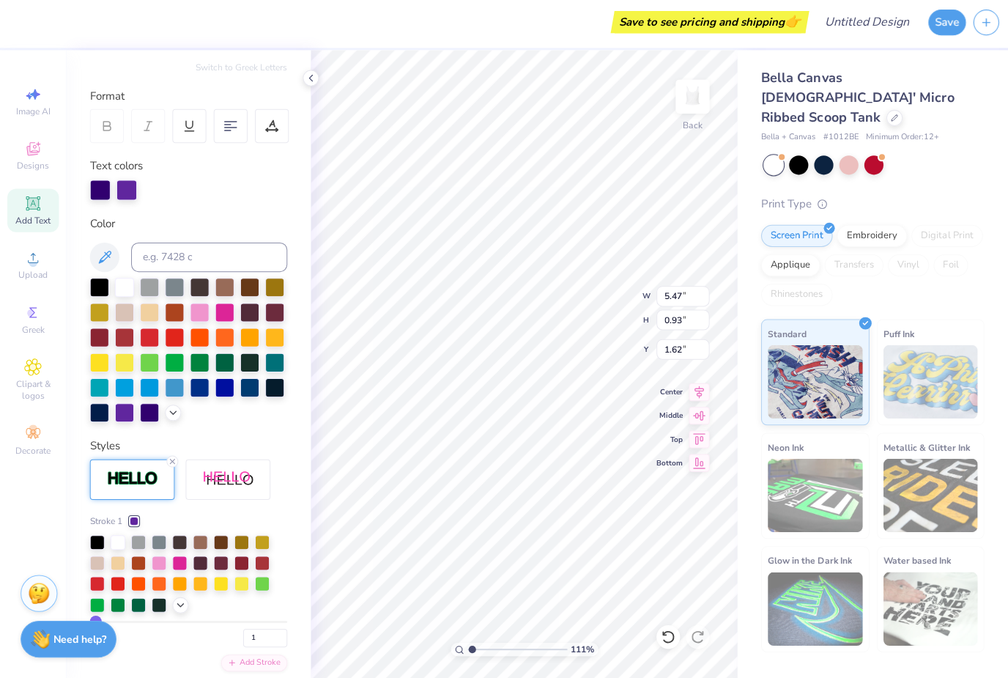
type input "2.00"
click at [292, 76] on div "Personalized Names Personalized Numbers Text Tool Add Font Font Switch to Greek…" at bounding box center [187, 365] width 243 height 624
type input "1.10859856011365"
type input "1.71"
type input "1.10859856011365"
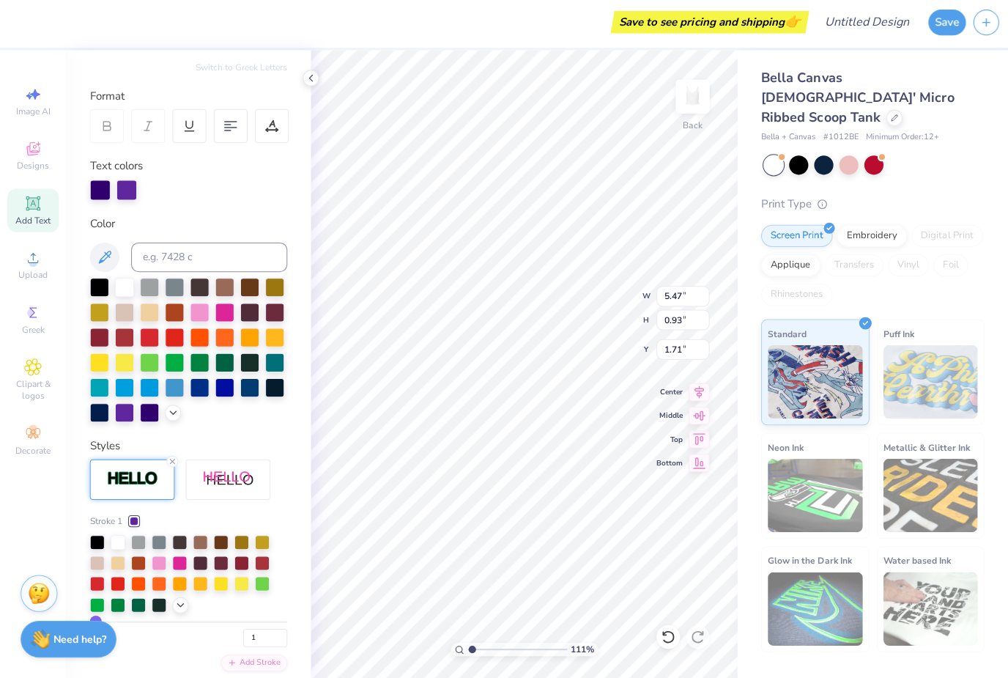
type input "5.37"
type input "1.57"
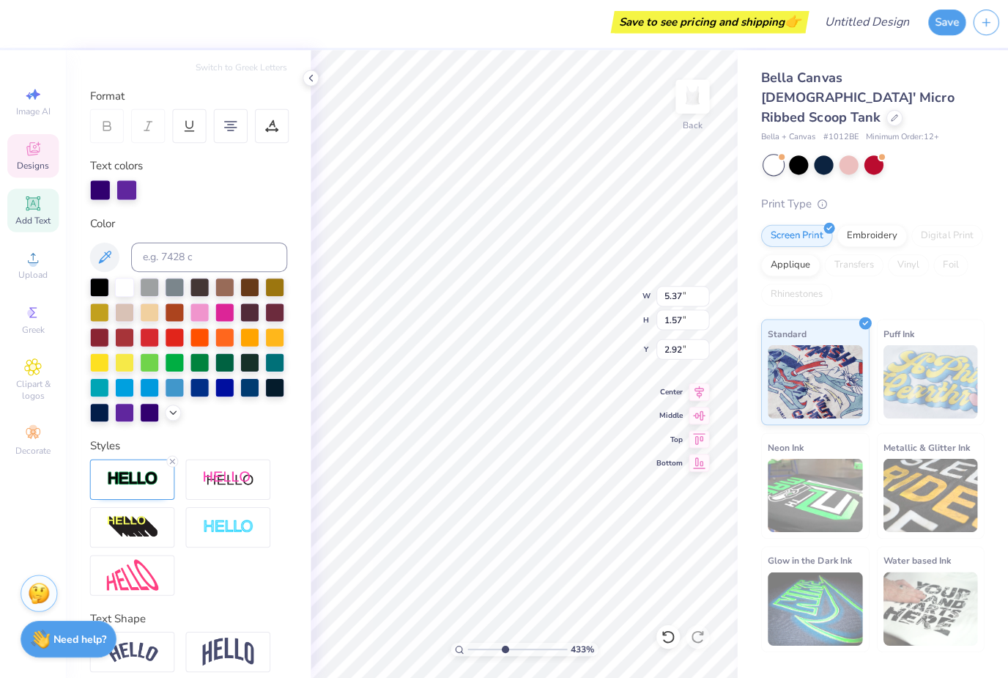
click at [666, 641] on div at bounding box center [664, 636] width 23 height 23
click at [304, 84] on div at bounding box center [309, 81] width 16 height 16
click at [308, 84] on div at bounding box center [309, 81] width 16 height 16
